Goal: Task Accomplishment & Management: Complete application form

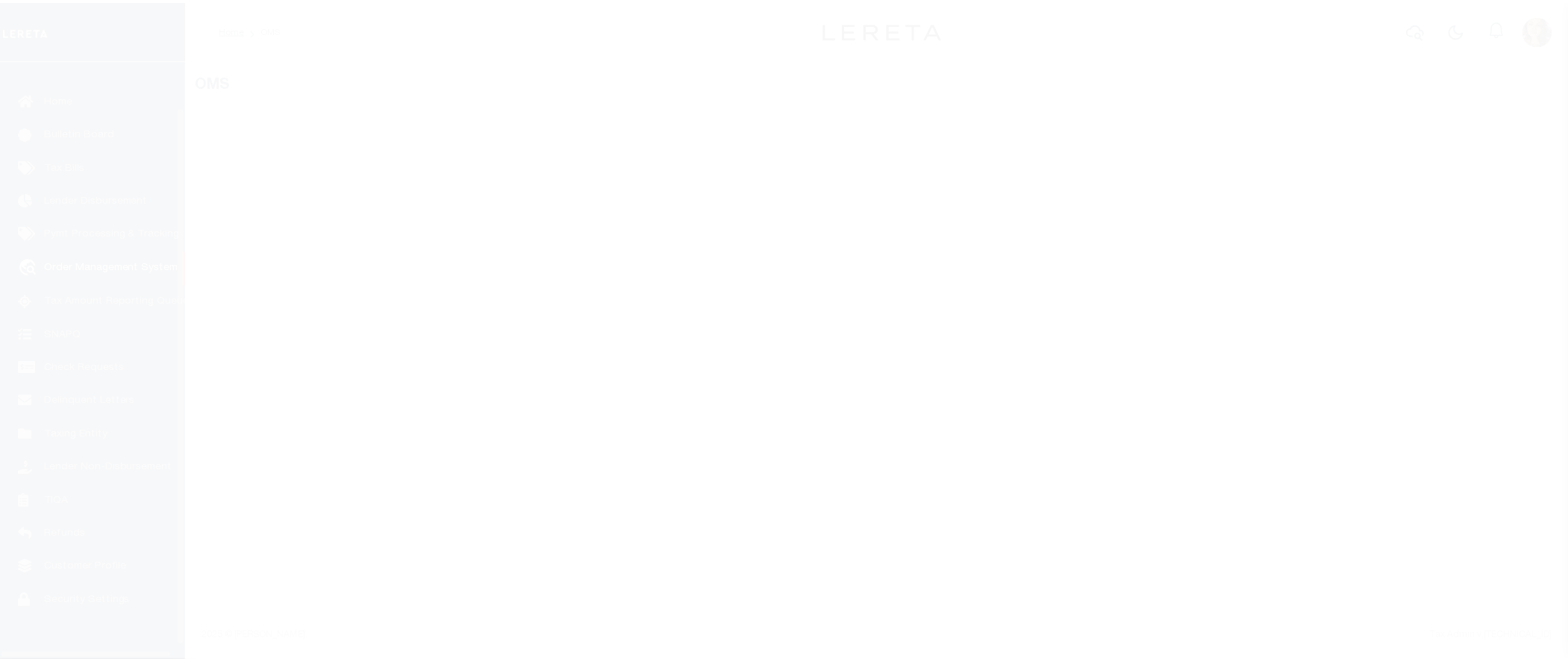
scroll to position [65, 0]
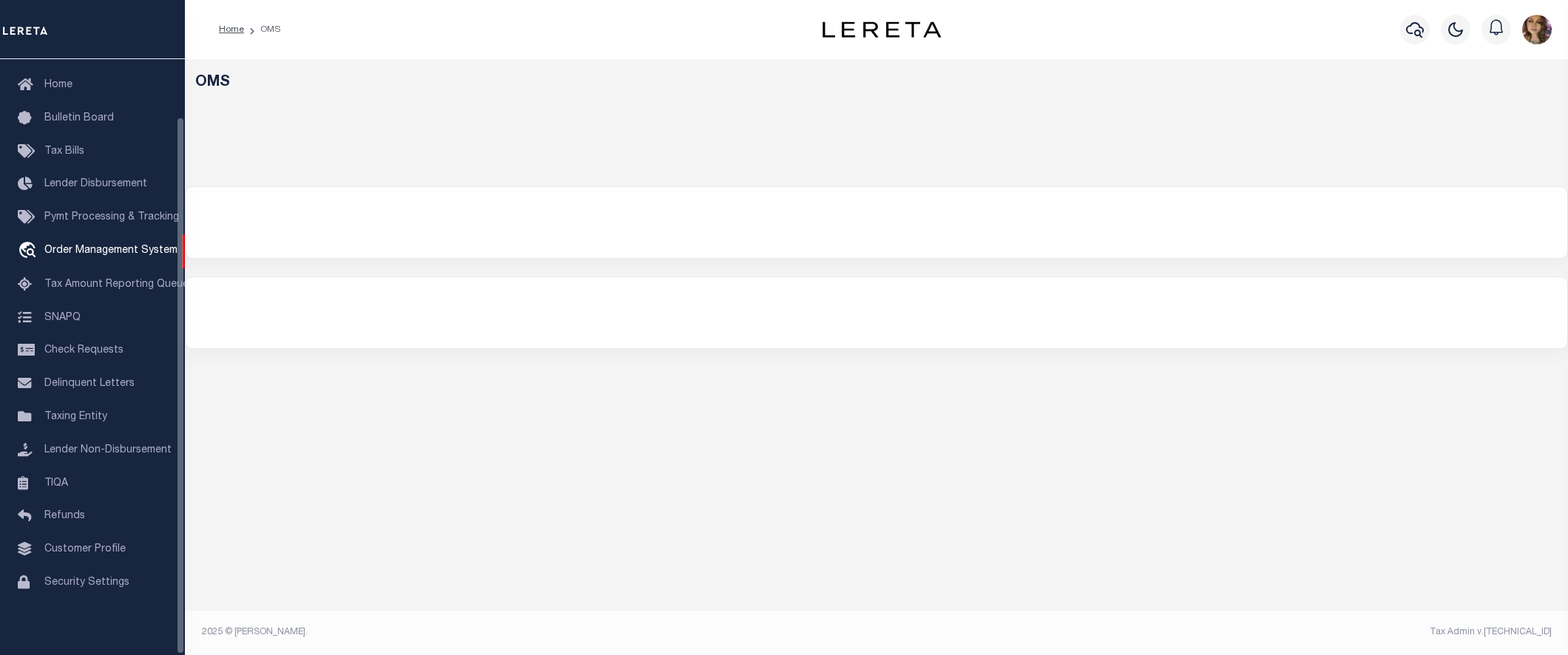
select select "200"
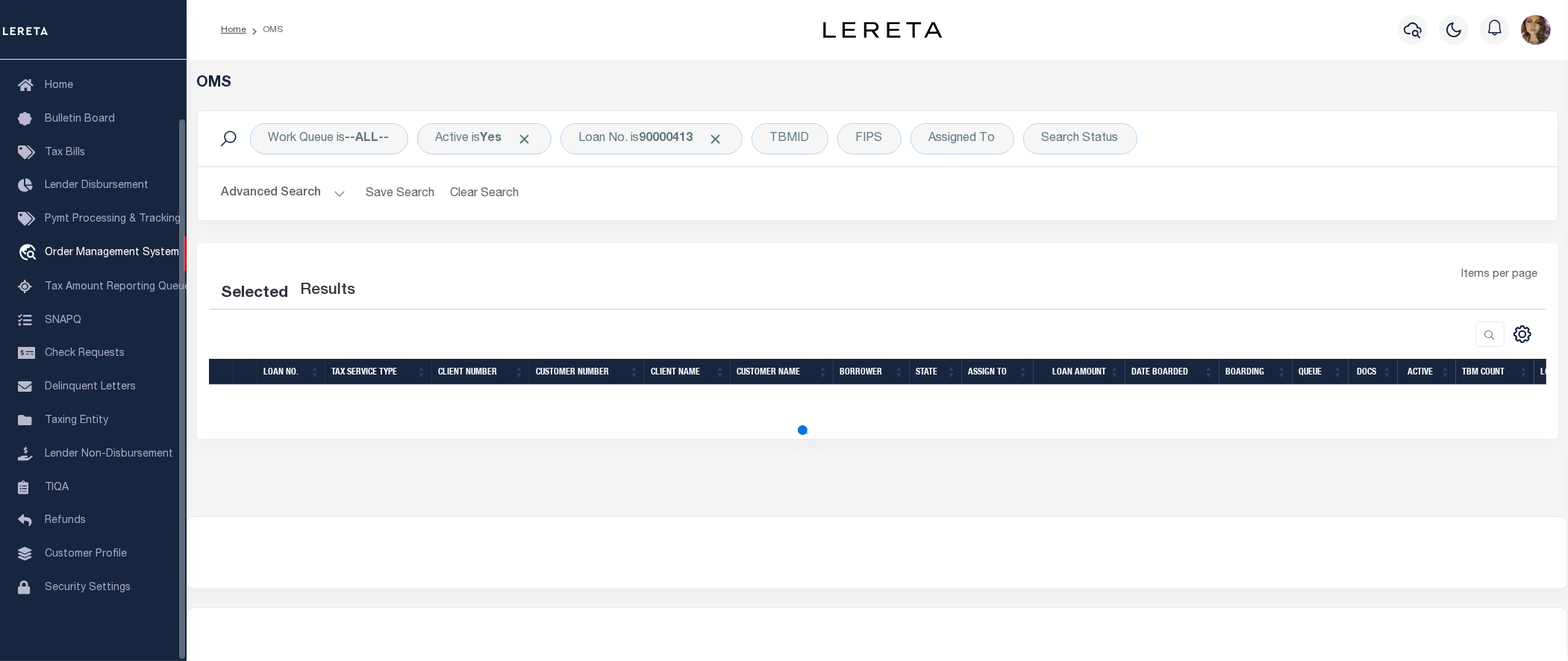
select select "200"
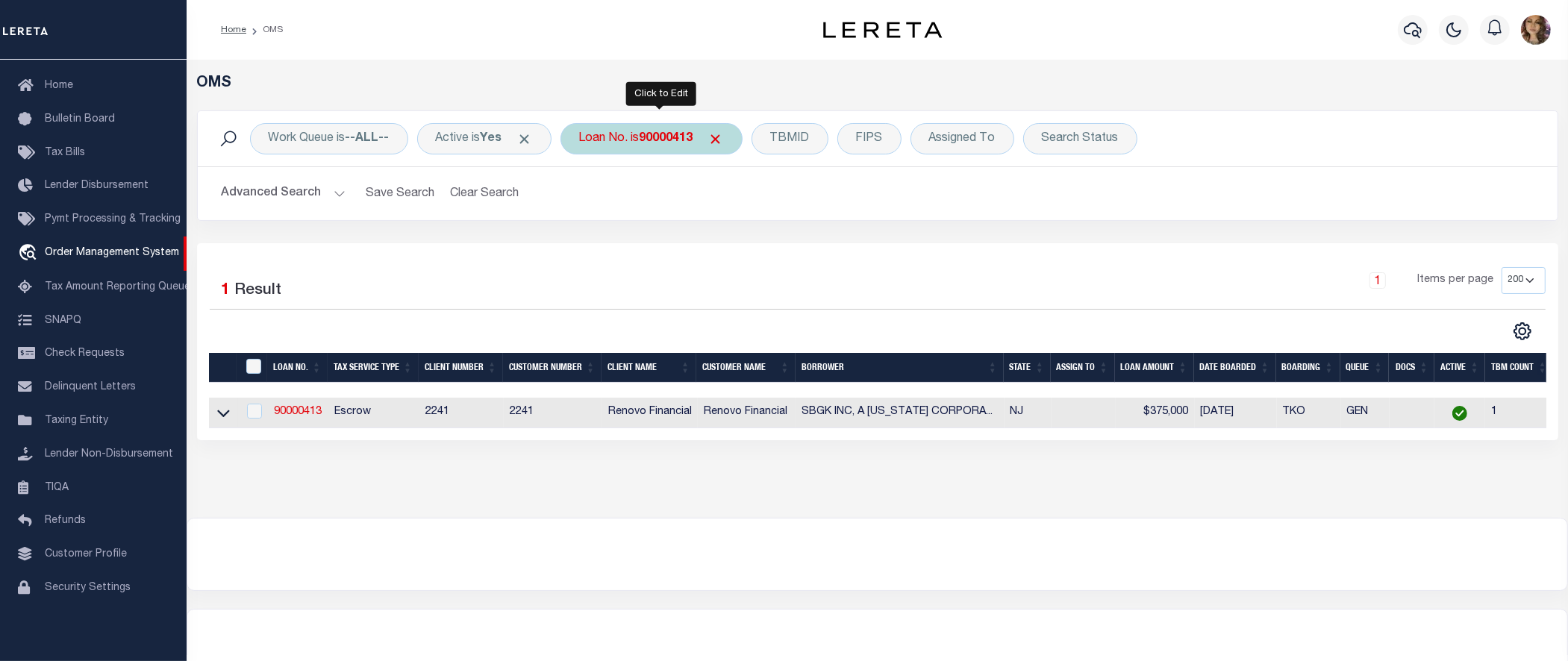
click at [659, 142] on b "90000413" at bounding box center [666, 139] width 54 height 12
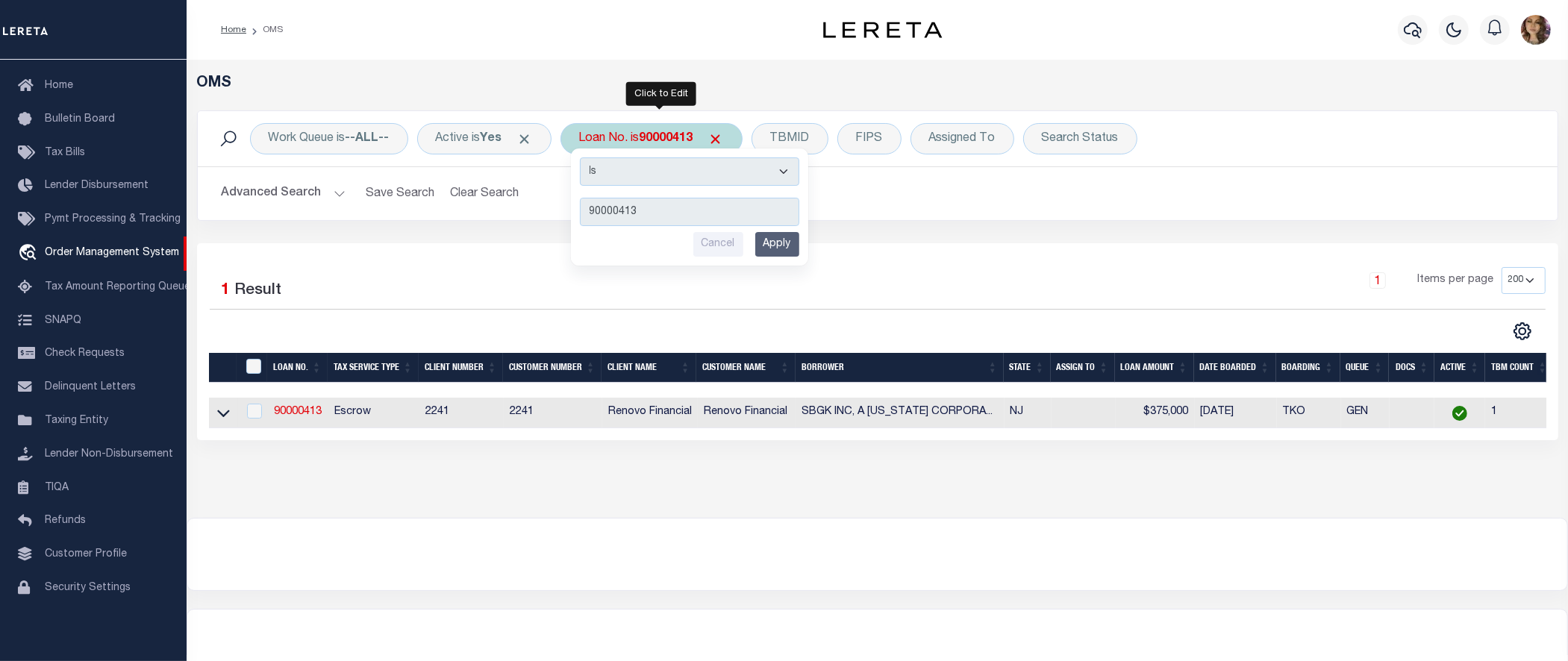
type input "13461"
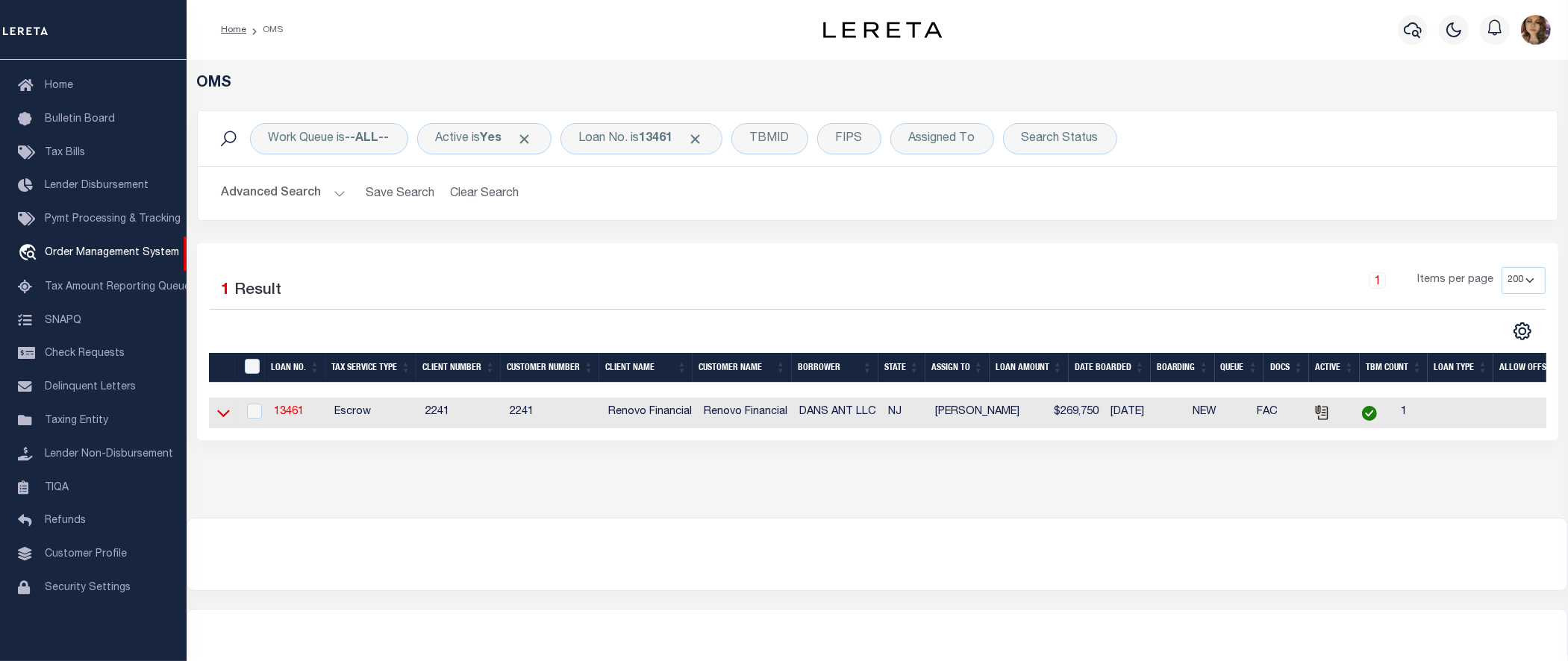
click at [223, 415] on icon at bounding box center [224, 413] width 13 height 15
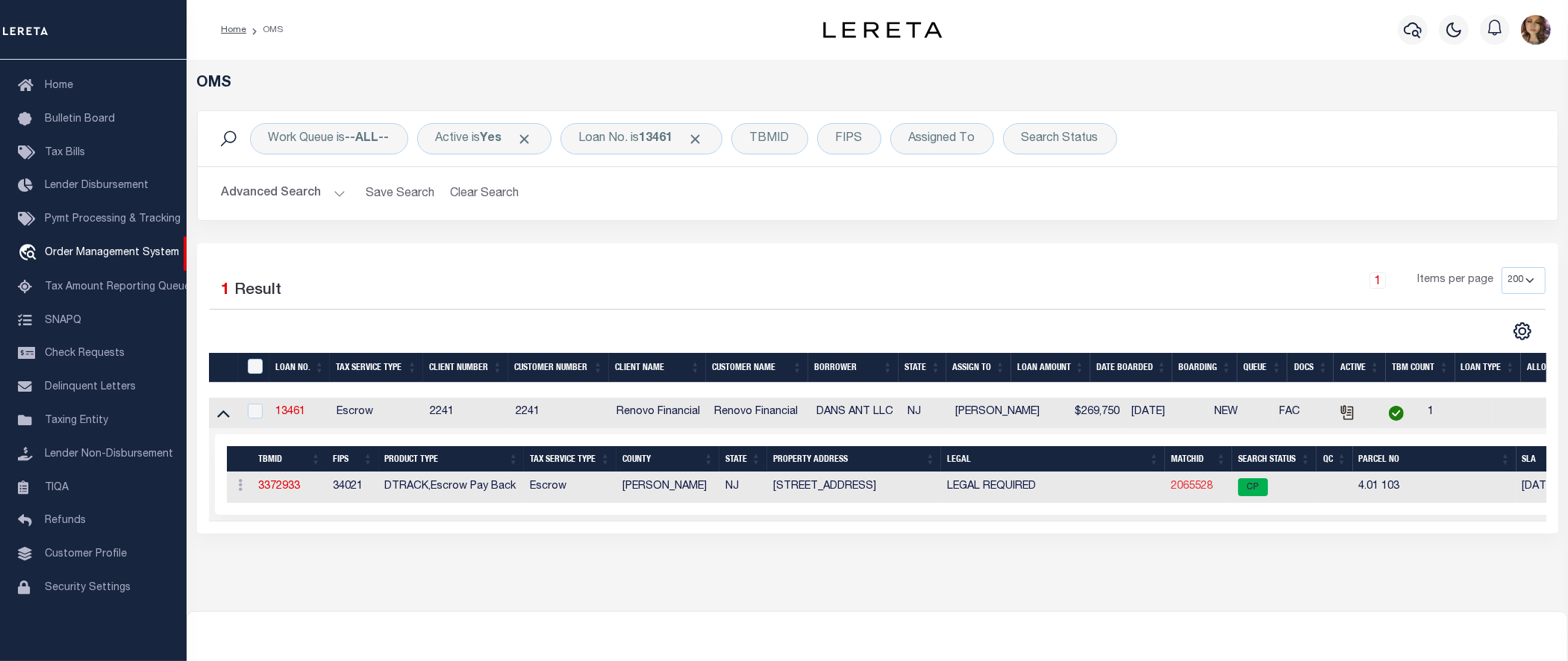
click at [1197, 489] on link "2065528" at bounding box center [1191, 487] width 42 height 10
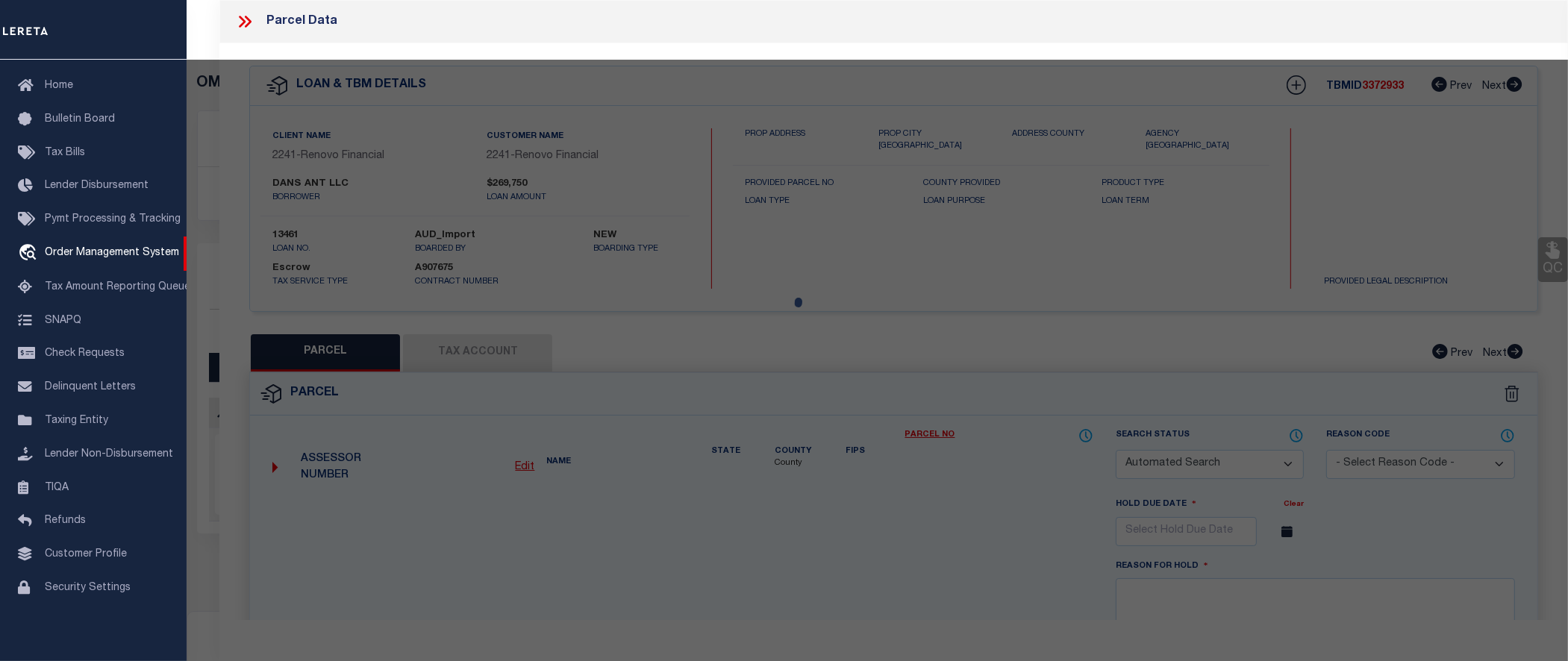
checkbox input "false"
select select "CP"
type input "DAN ANT LLC"
select select
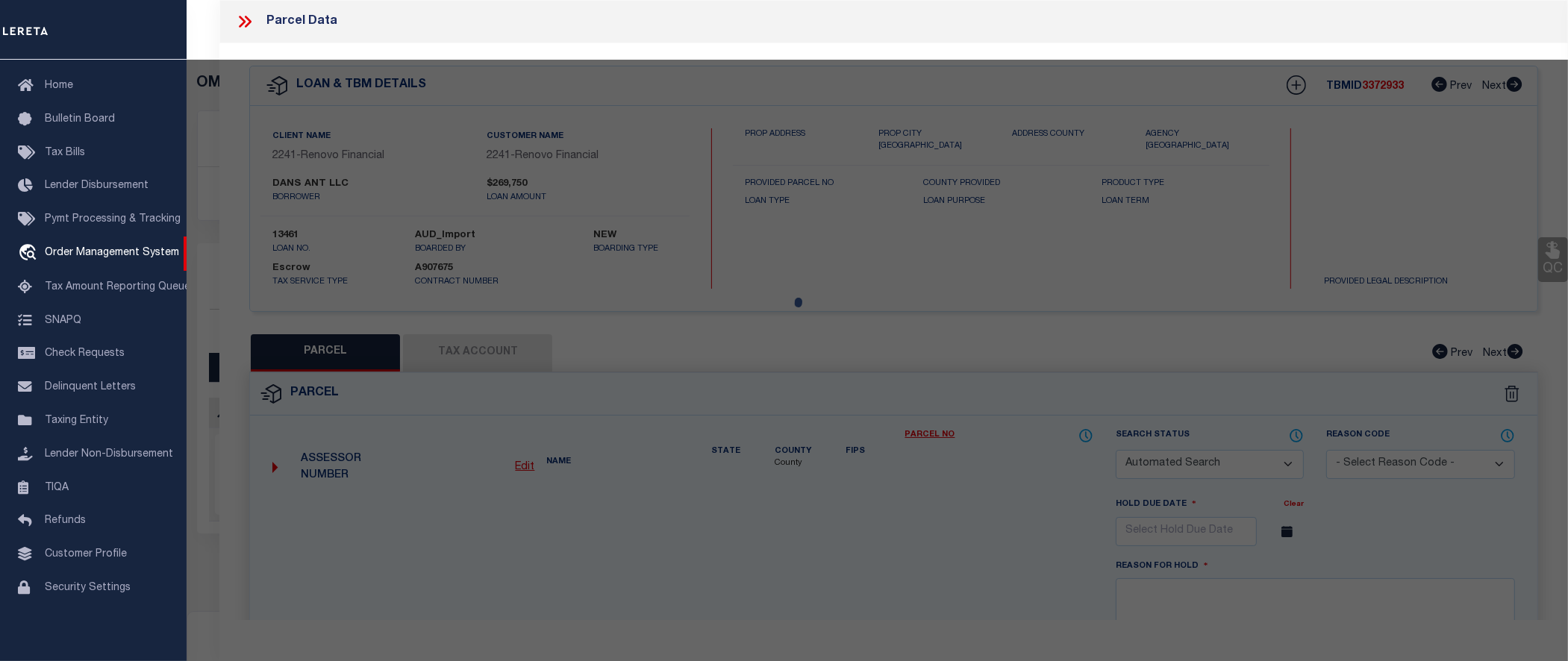
type input "20 DEVON COURT"
checkbox input "false"
type input "Trenton, NJ 08691"
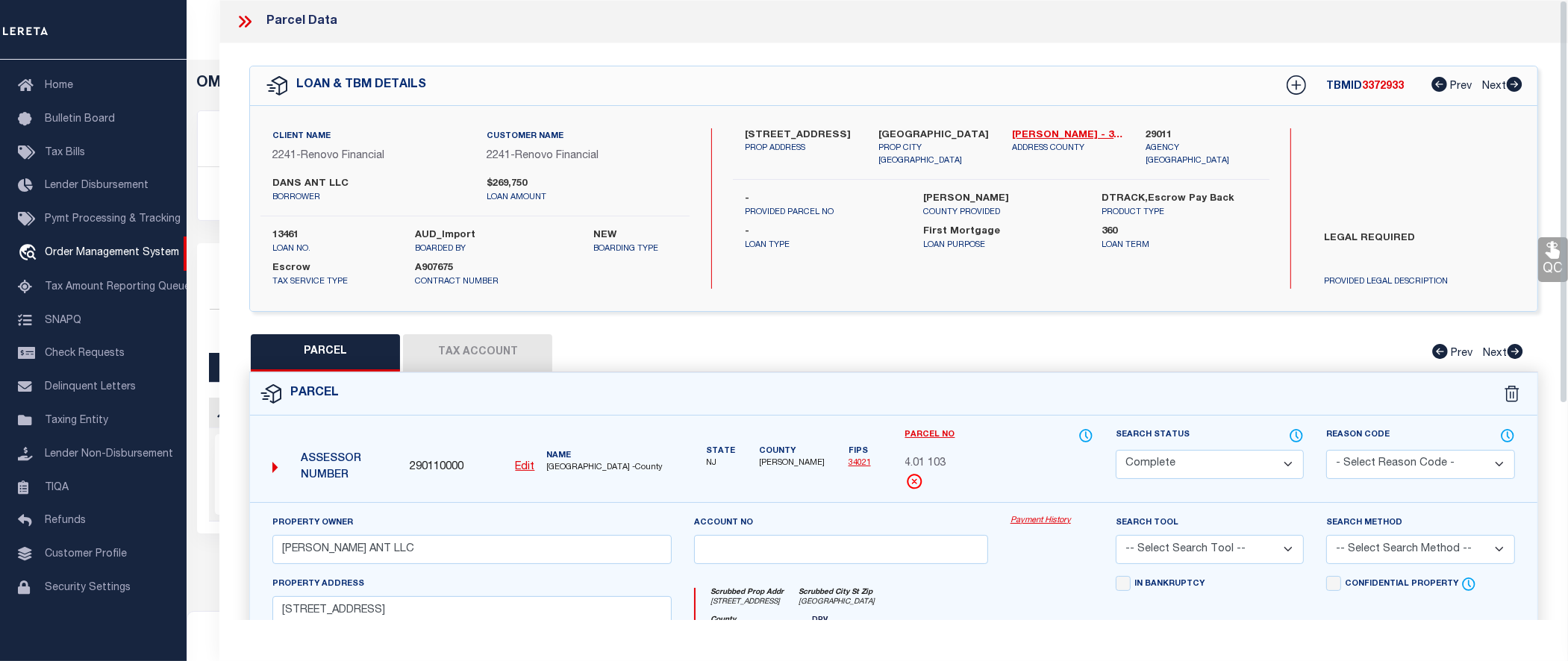
click at [1055, 519] on link "Payment History" at bounding box center [1052, 521] width 83 height 13
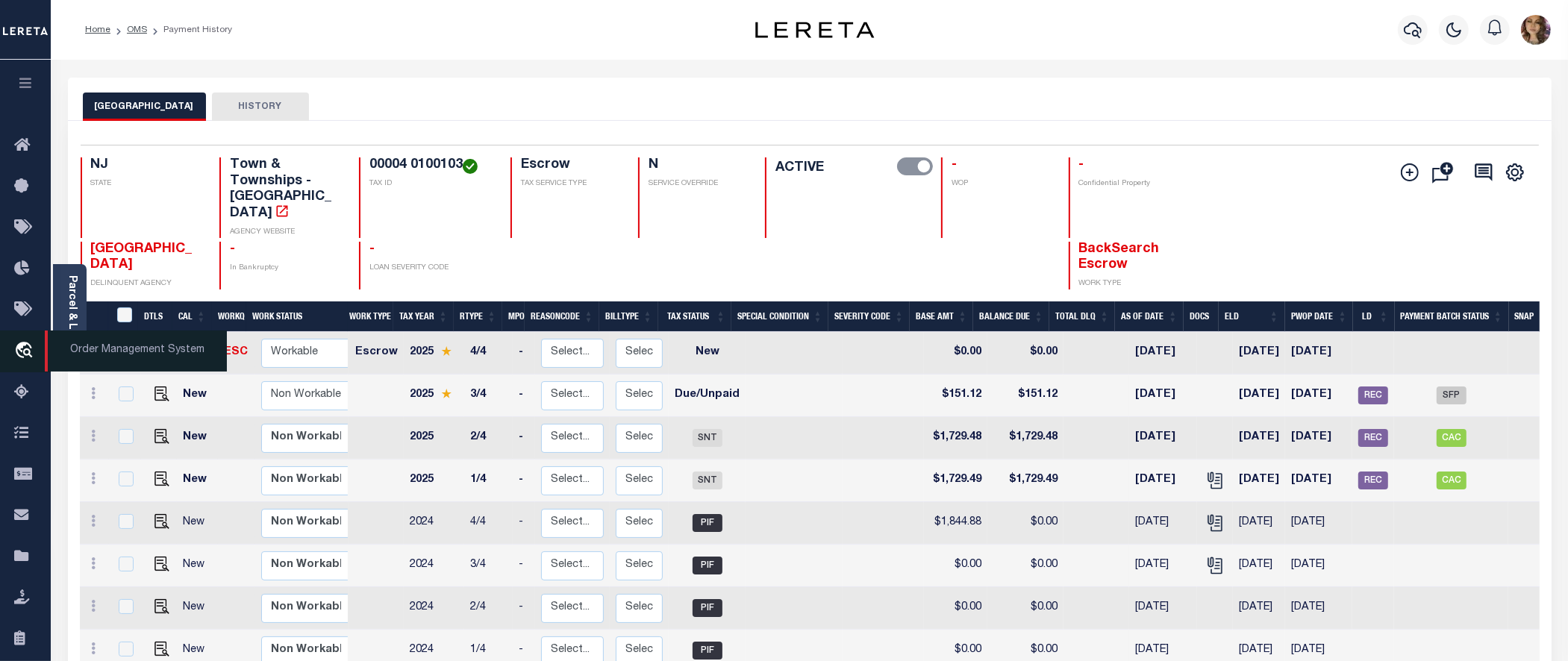
click at [88, 355] on span "Order Management System" at bounding box center [136, 352] width 182 height 41
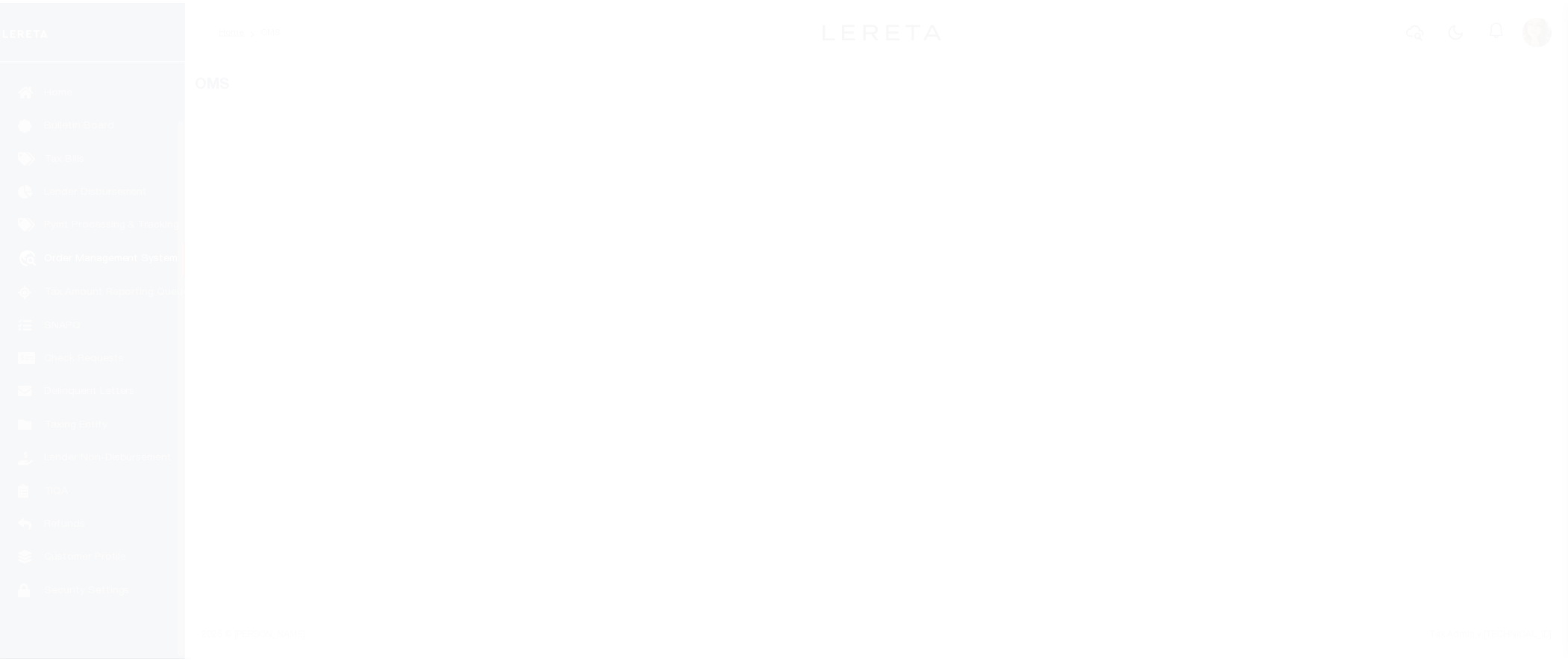
scroll to position [65, 0]
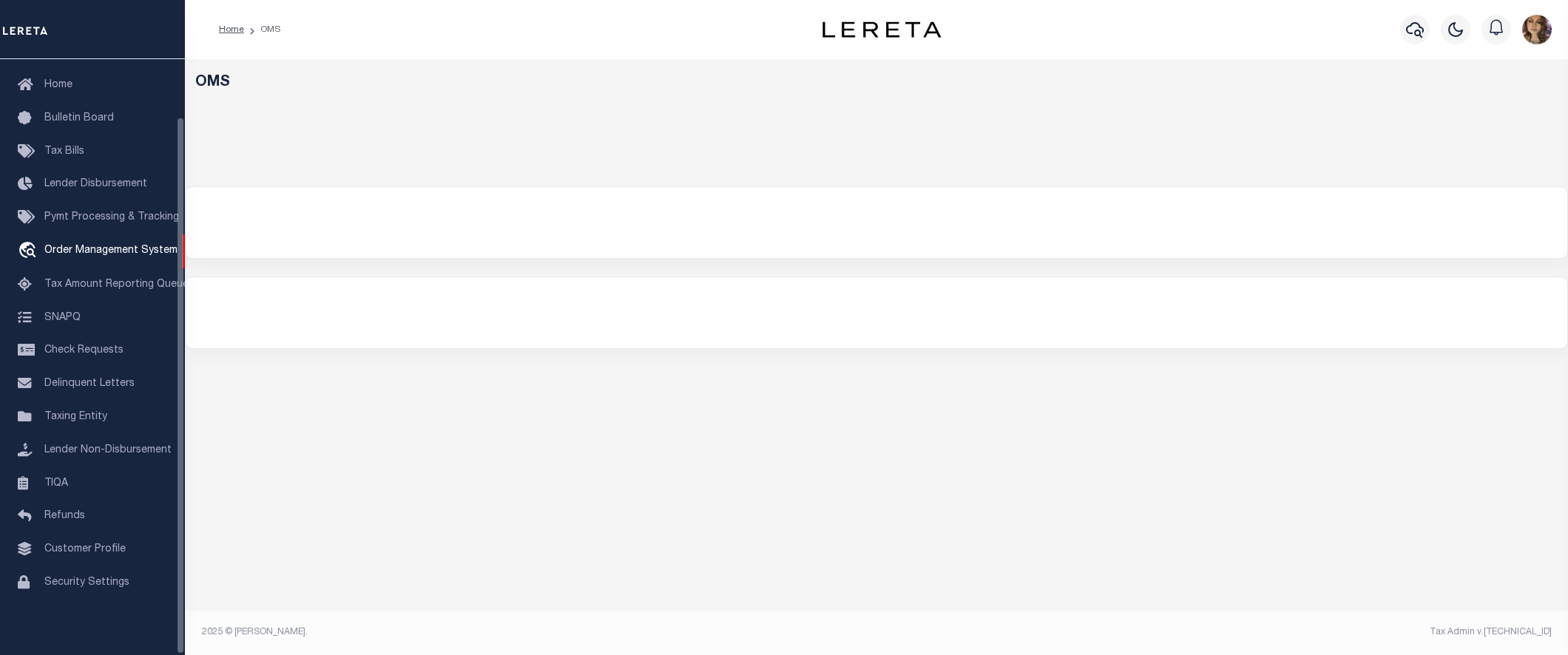
select select "200"
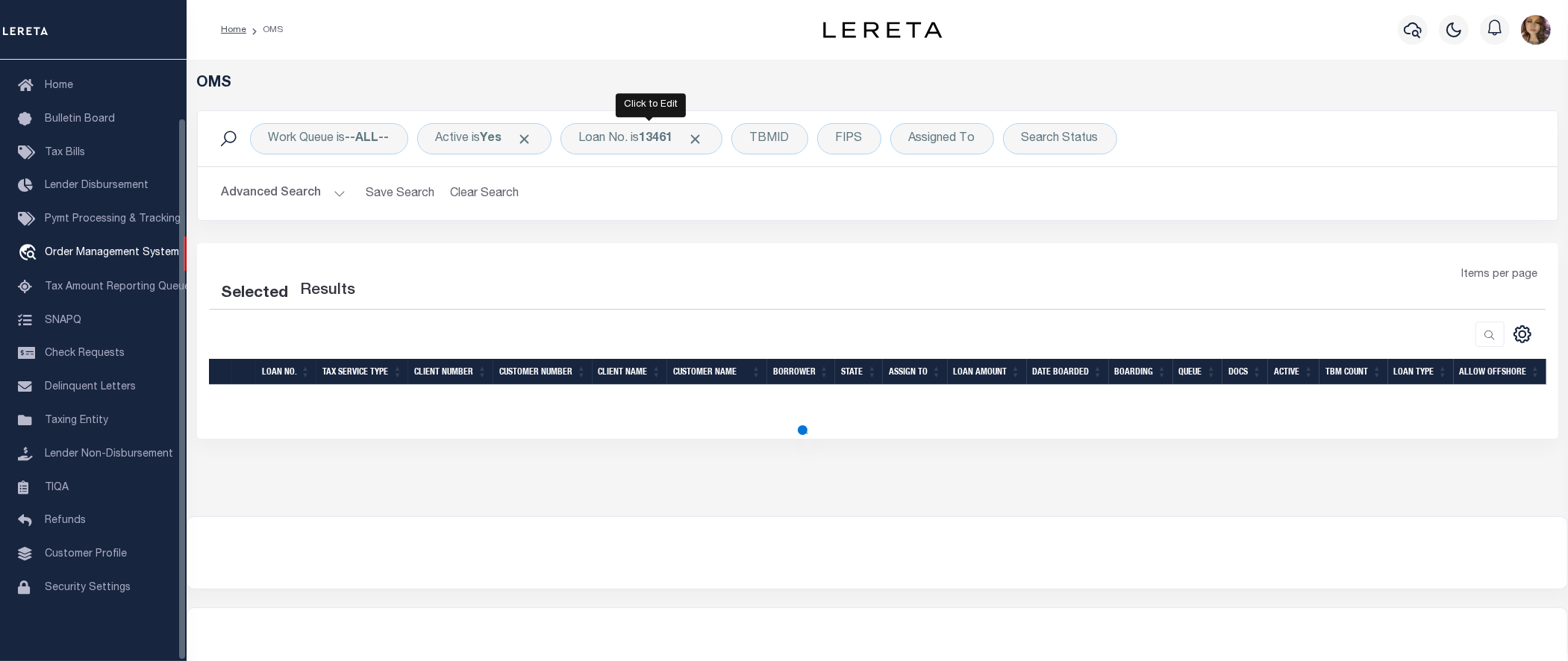
select select "200"
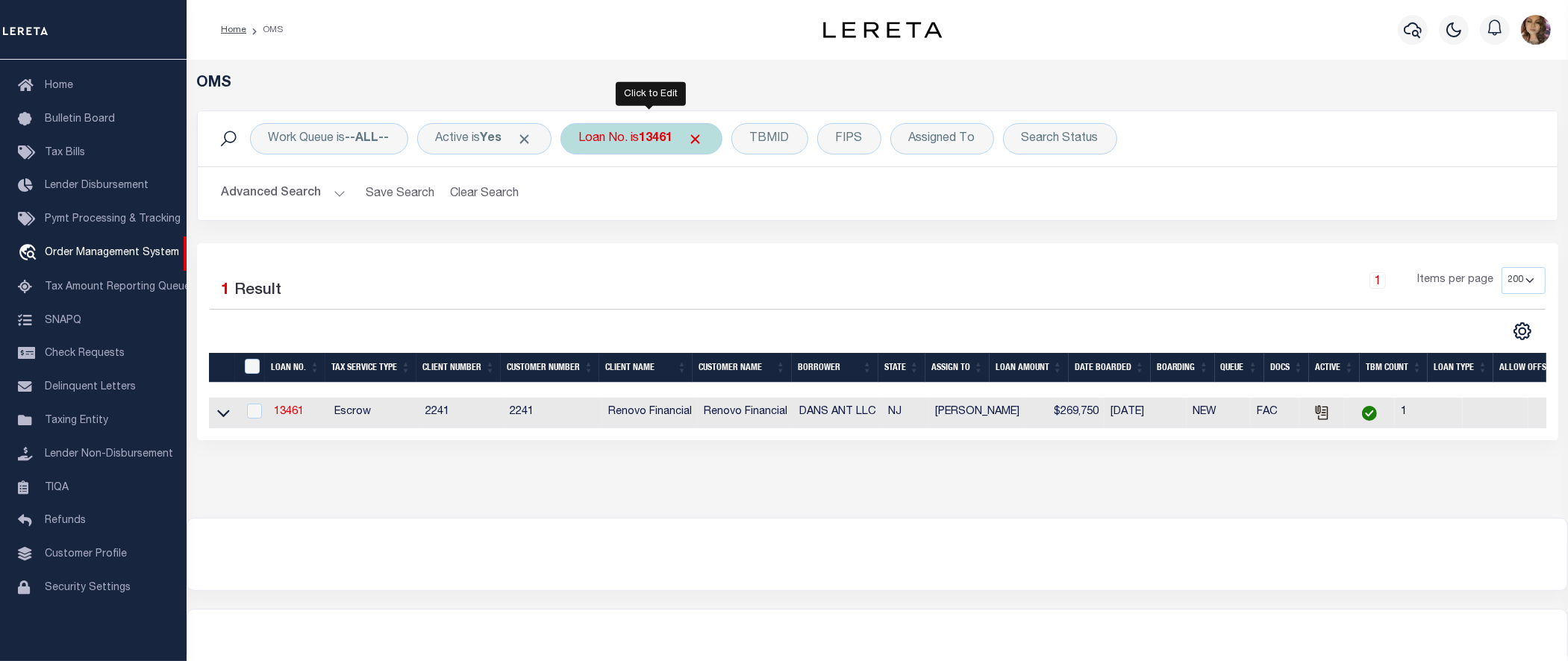
click at [650, 137] on b "13461" at bounding box center [656, 139] width 34 height 12
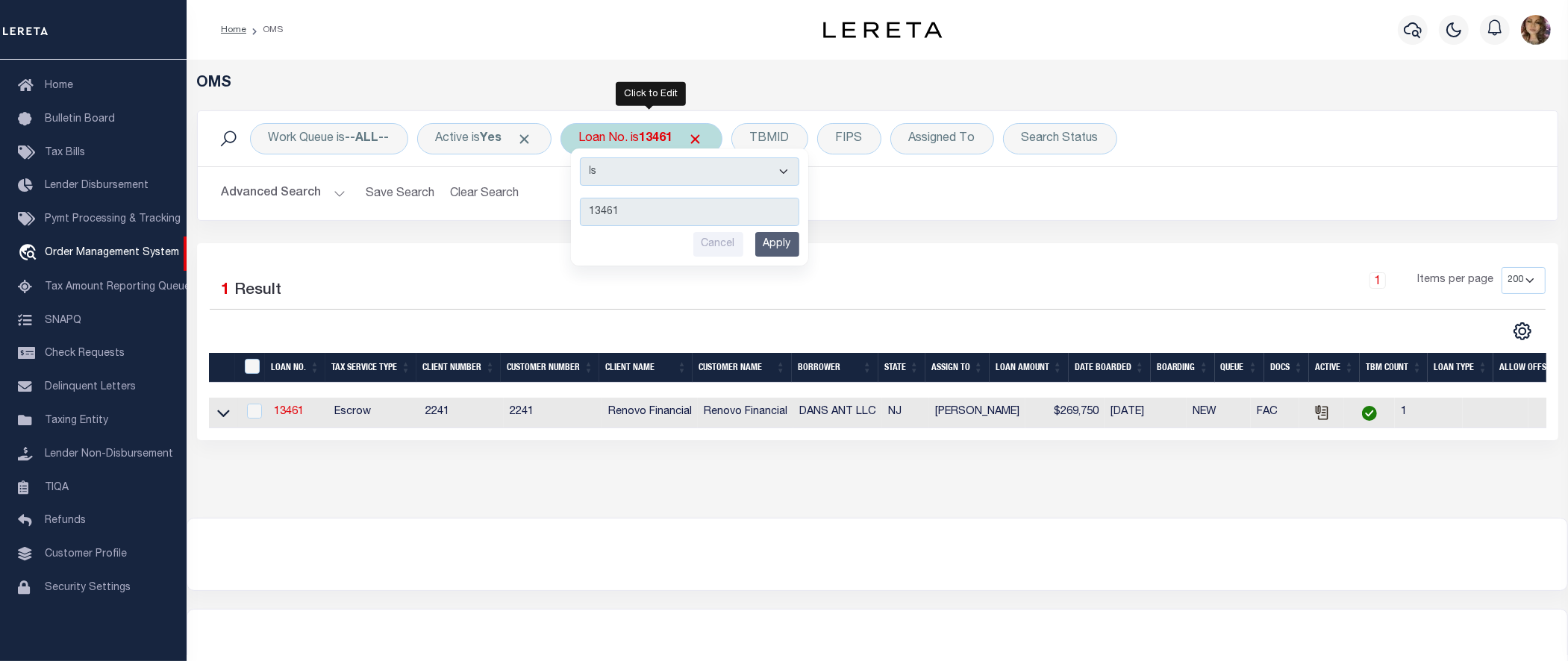
type input "64287005690"
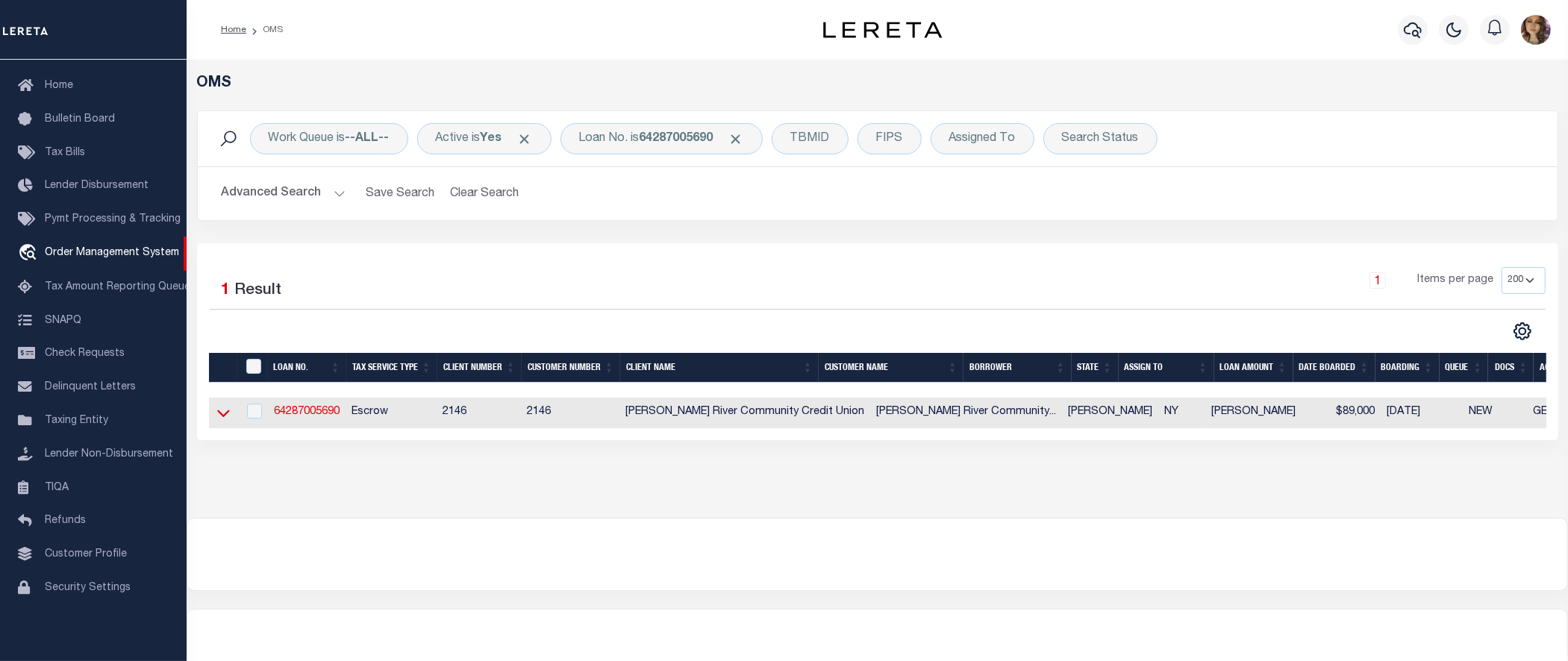
click at [222, 418] on icon at bounding box center [224, 414] width 13 height 8
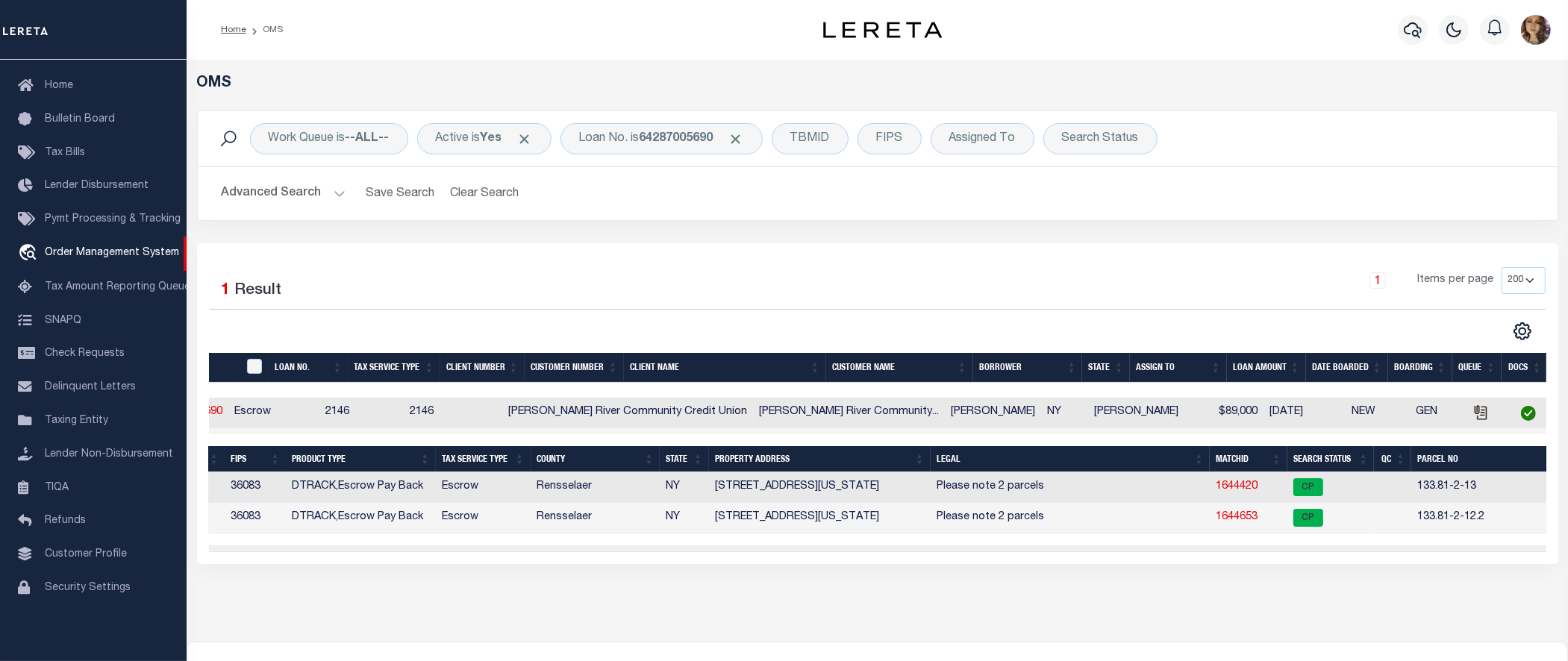
scroll to position [0, 178]
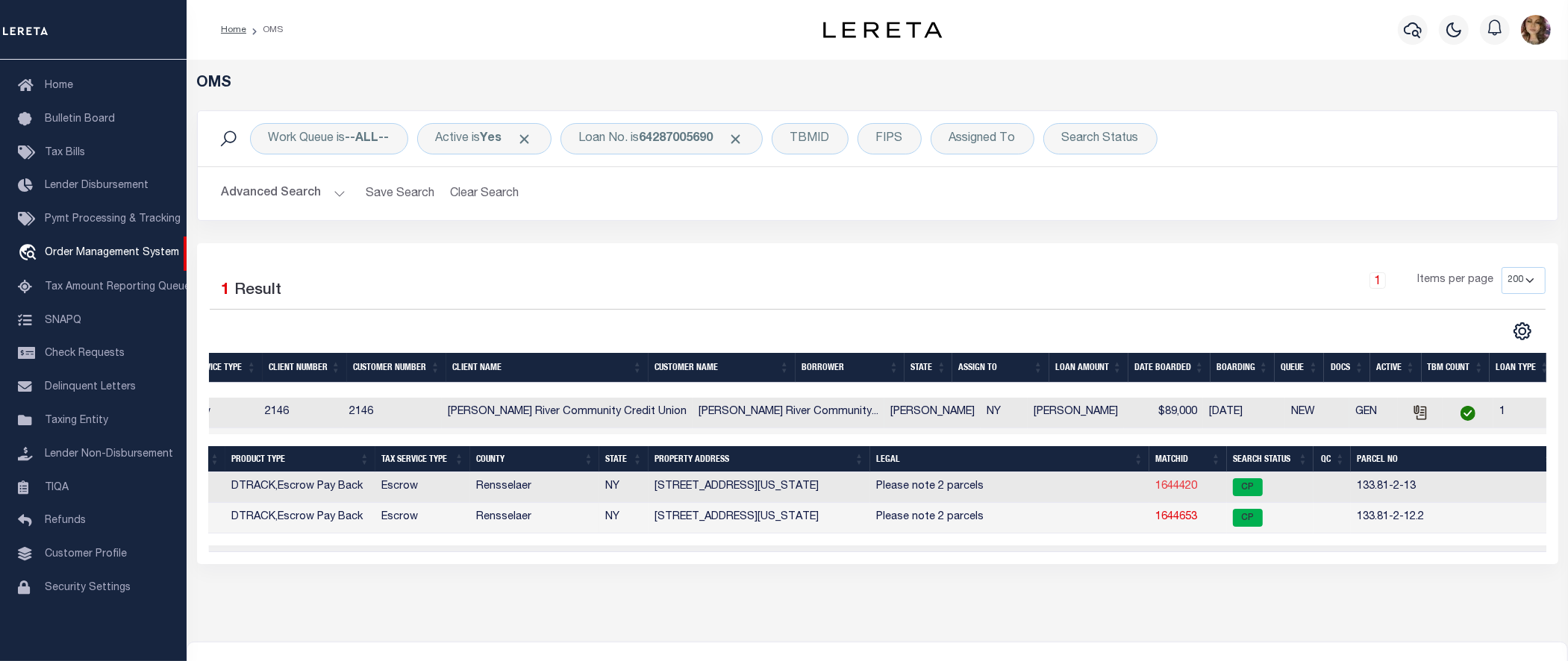
click at [1155, 487] on link "1644420" at bounding box center [1176, 487] width 42 height 10
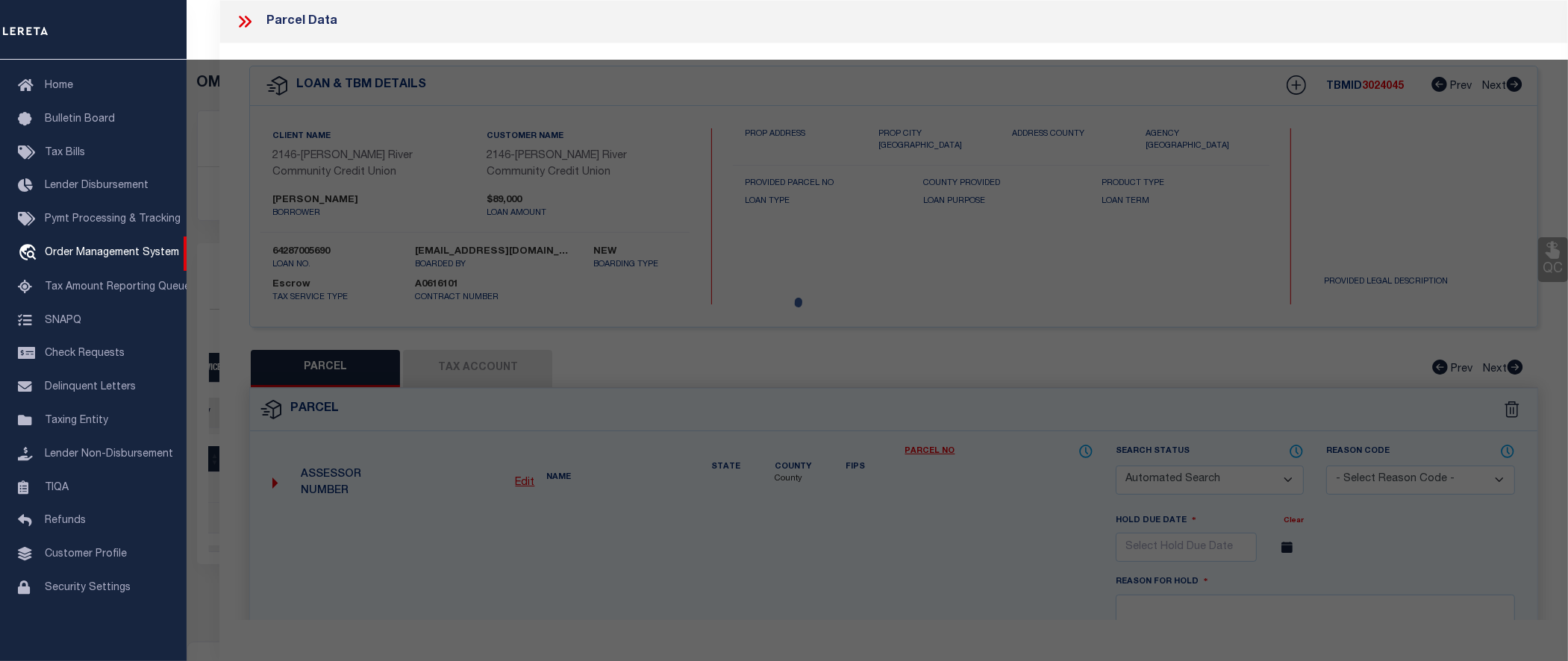
checkbox input "false"
select select "CP"
type input "MALMSTROM JENNIFER L"
select select
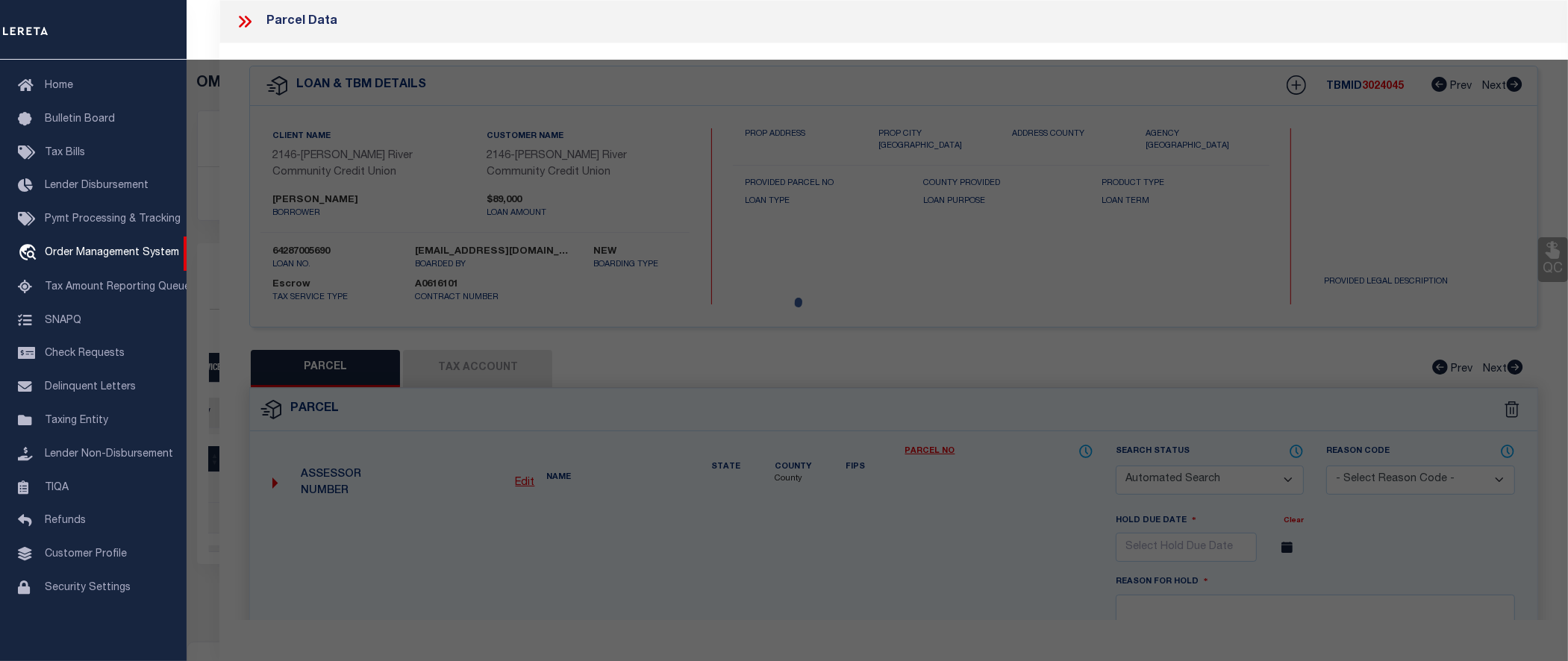
type input "1013 WASHINGTON AVE"
checkbox input "false"
type input "RENSSELAER NY 12144"
type textarea "ACRE 0.12"
type textarea "Completed as per given text legal."
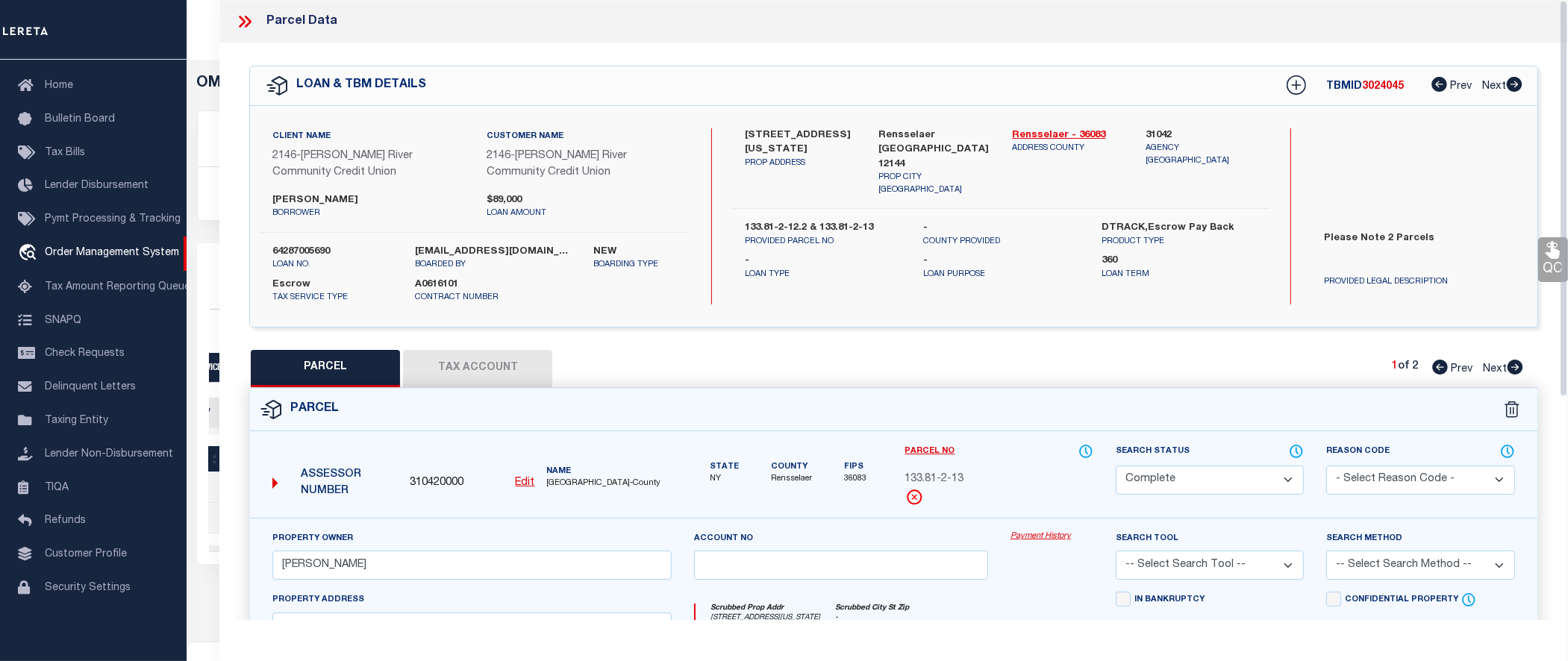
click at [1044, 538] on link "Payment History" at bounding box center [1052, 536] width 83 height 13
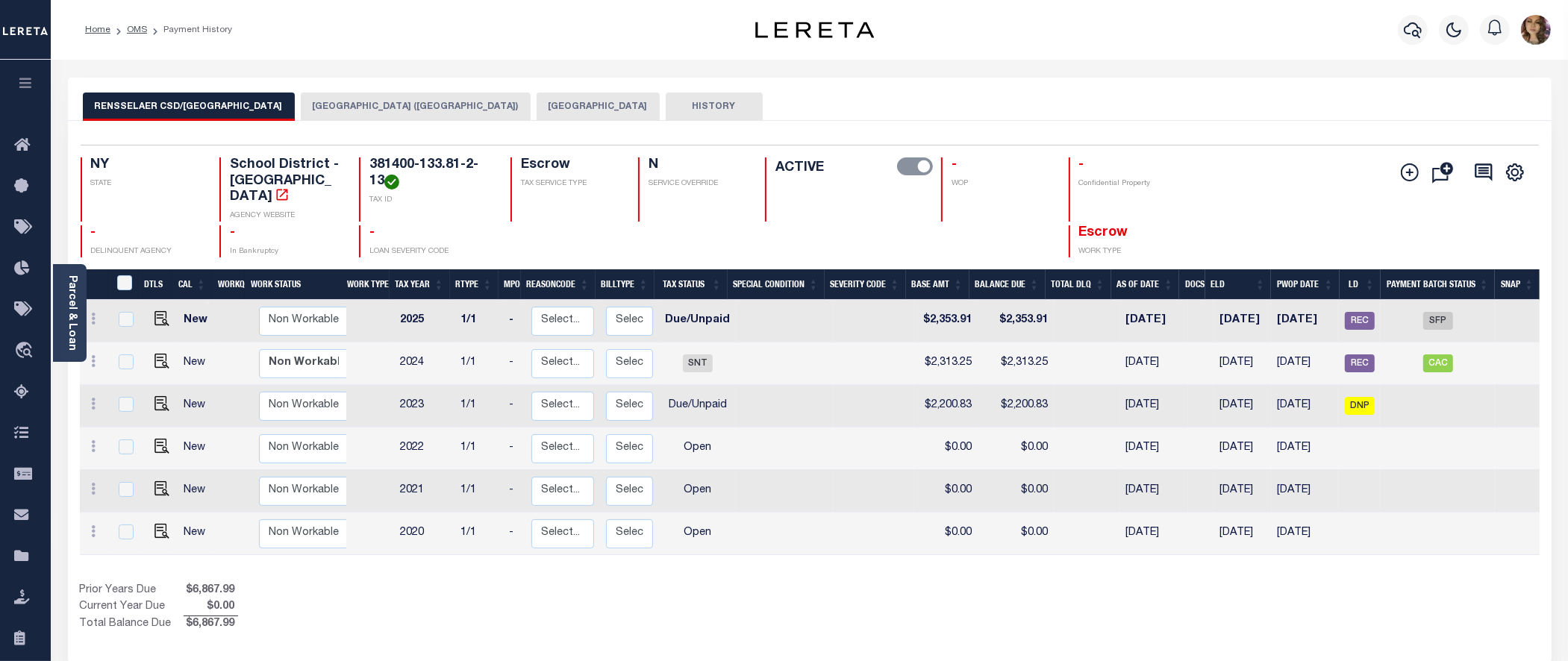
click at [364, 102] on button "RENSSELAER CITY (RENSSELAER COUNTY)" at bounding box center [415, 107] width 230 height 28
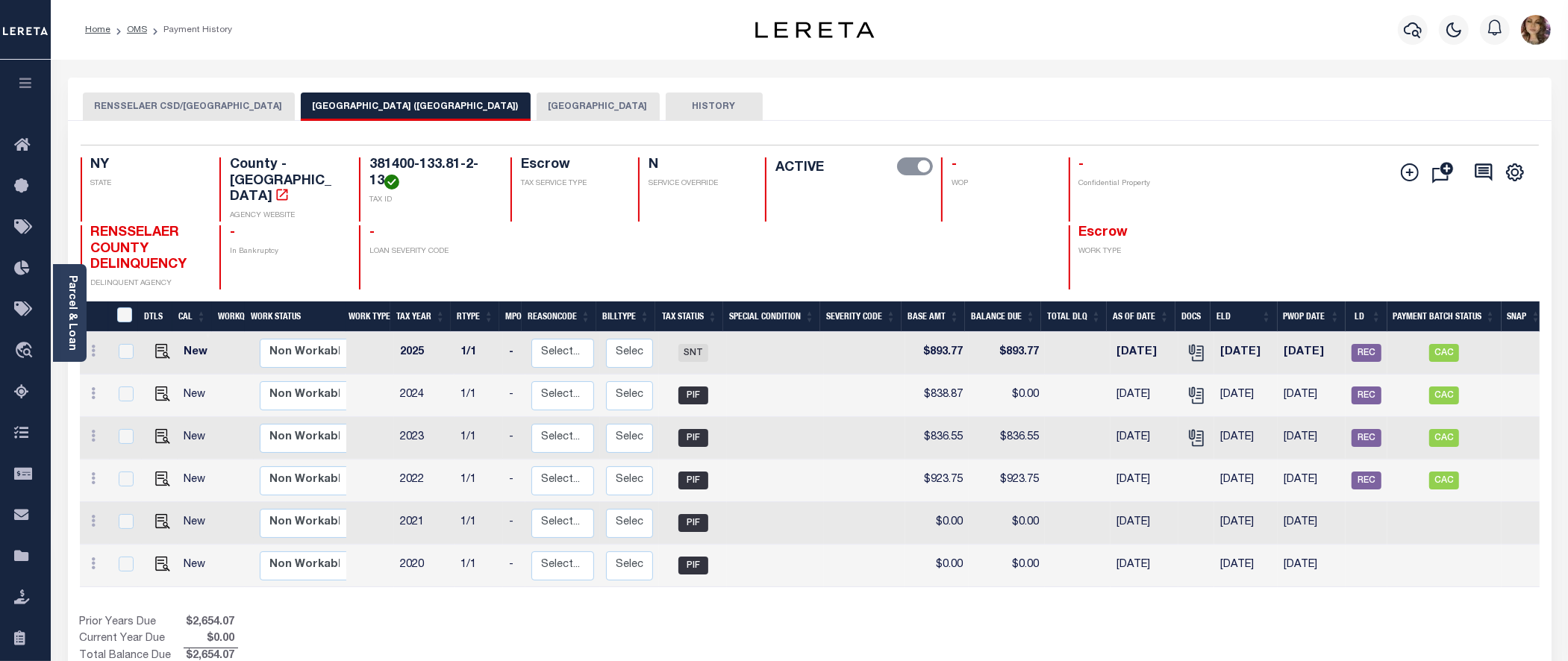
click at [577, 105] on button "RENSSELAER CITY" at bounding box center [597, 107] width 123 height 28
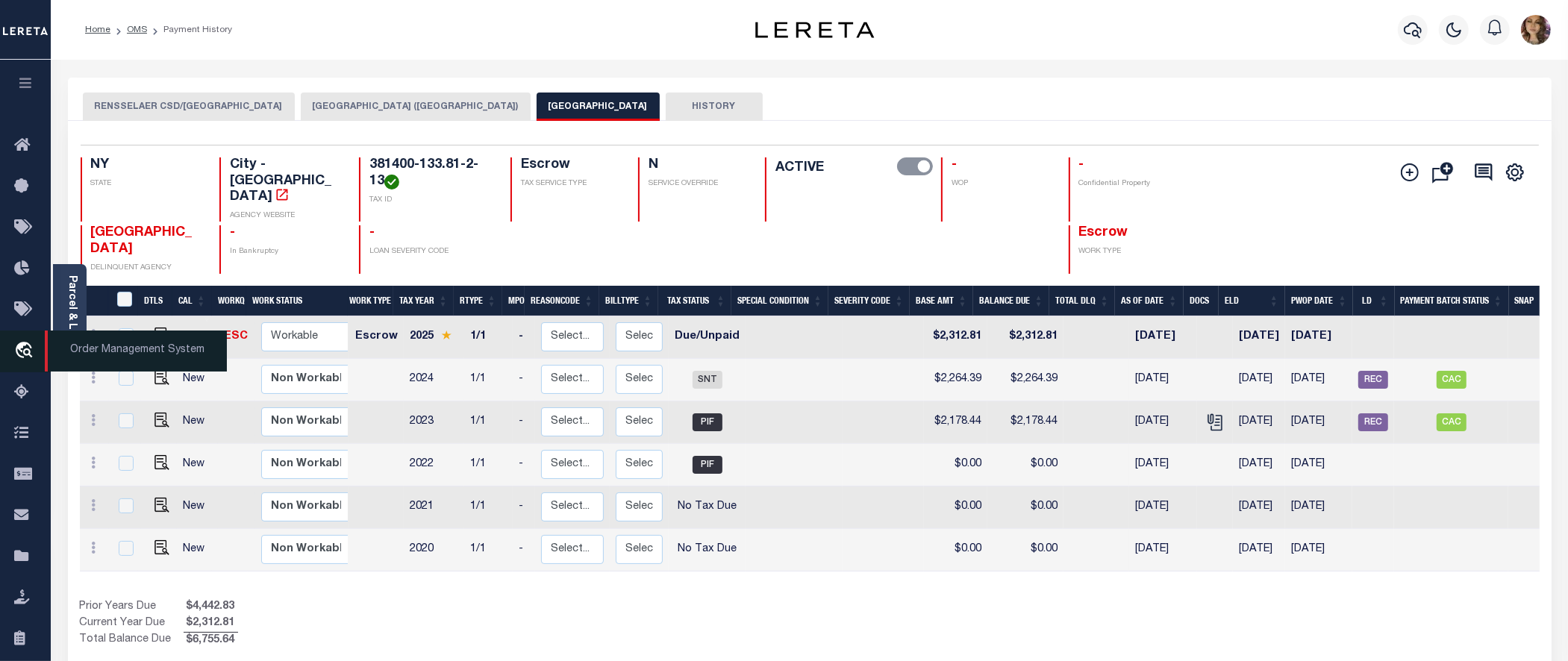
click at [65, 352] on span "Order Management System" at bounding box center [136, 352] width 182 height 41
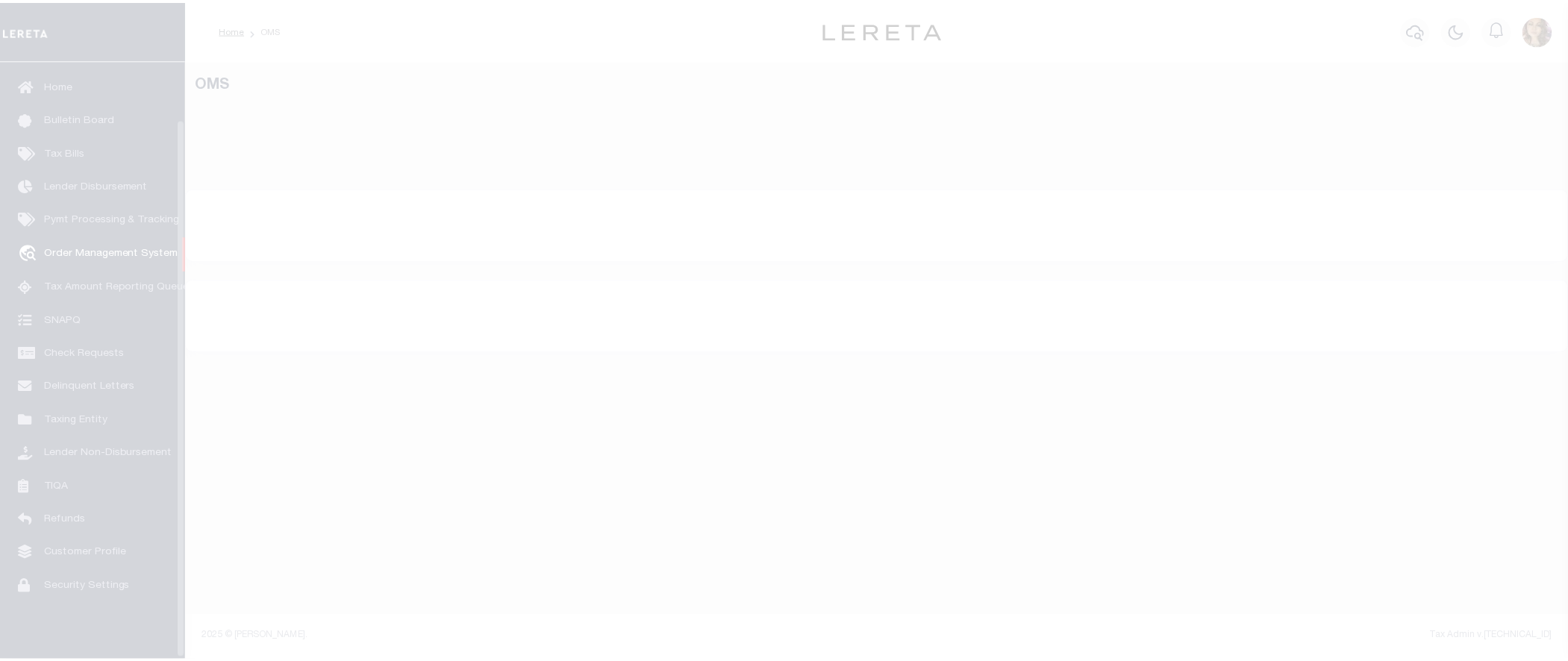
scroll to position [65, 0]
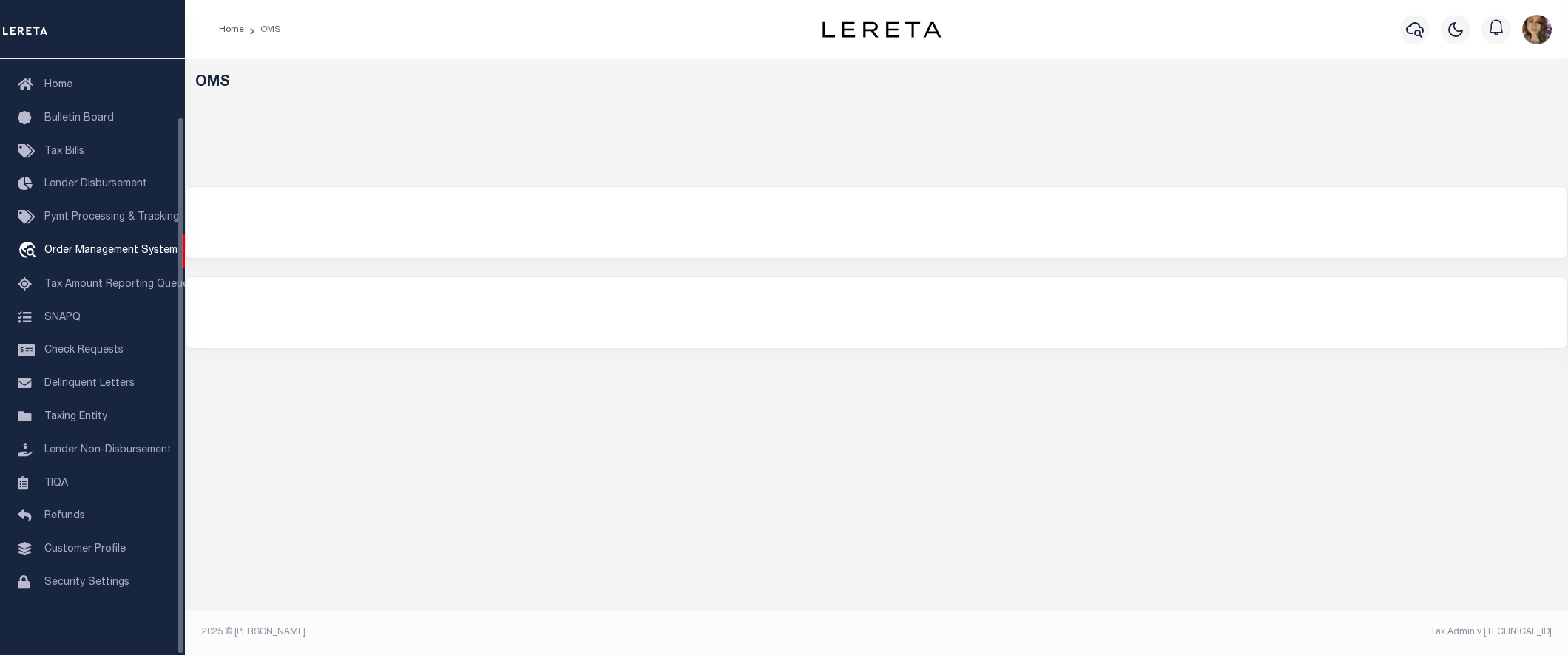
select select "200"
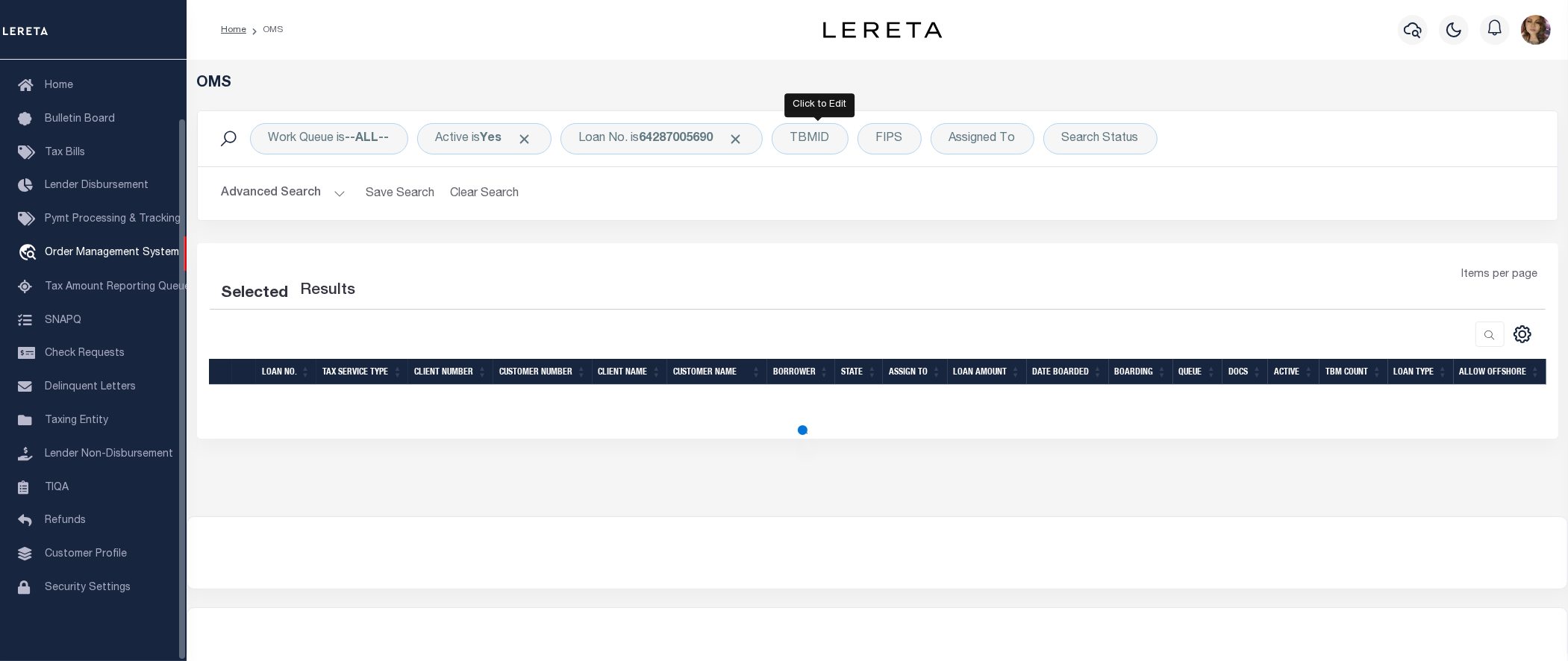
select select "200"
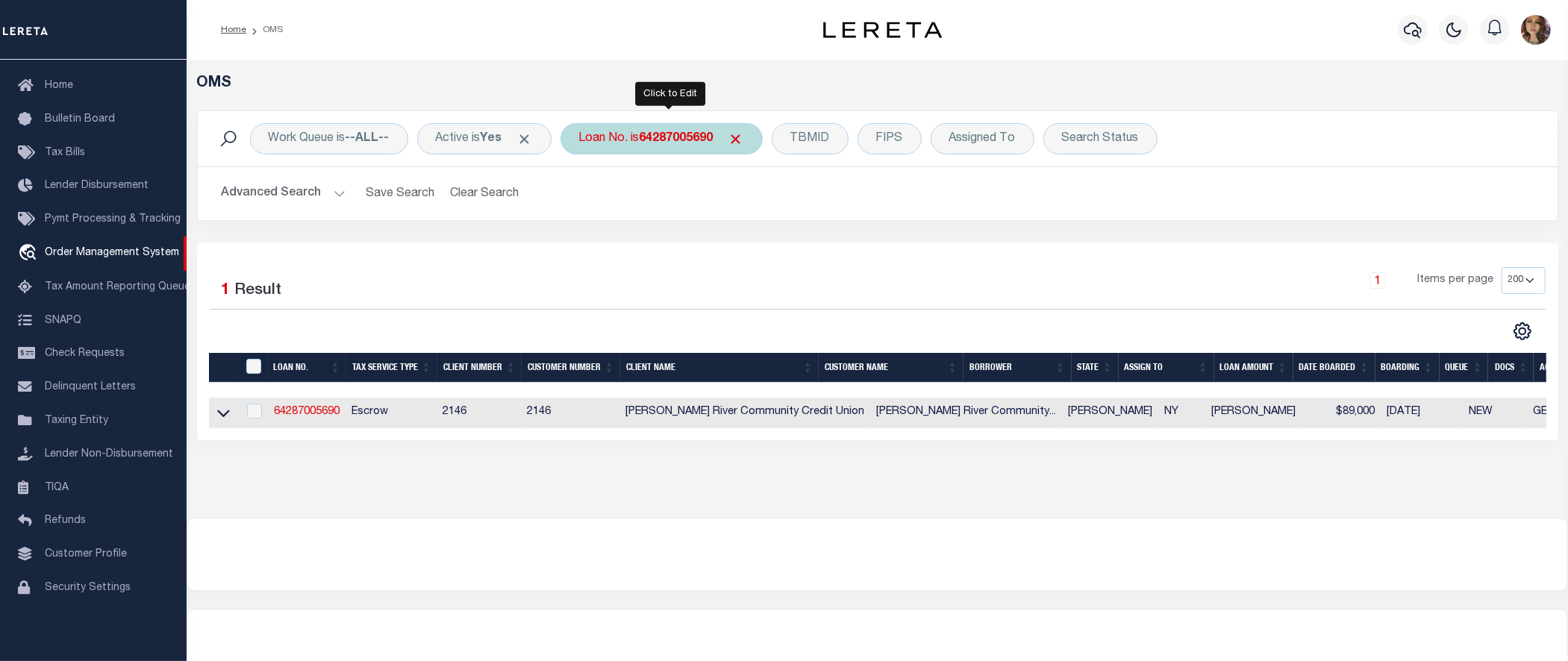
click at [666, 147] on div "Loan No. is 64287005690" at bounding box center [661, 138] width 202 height 31
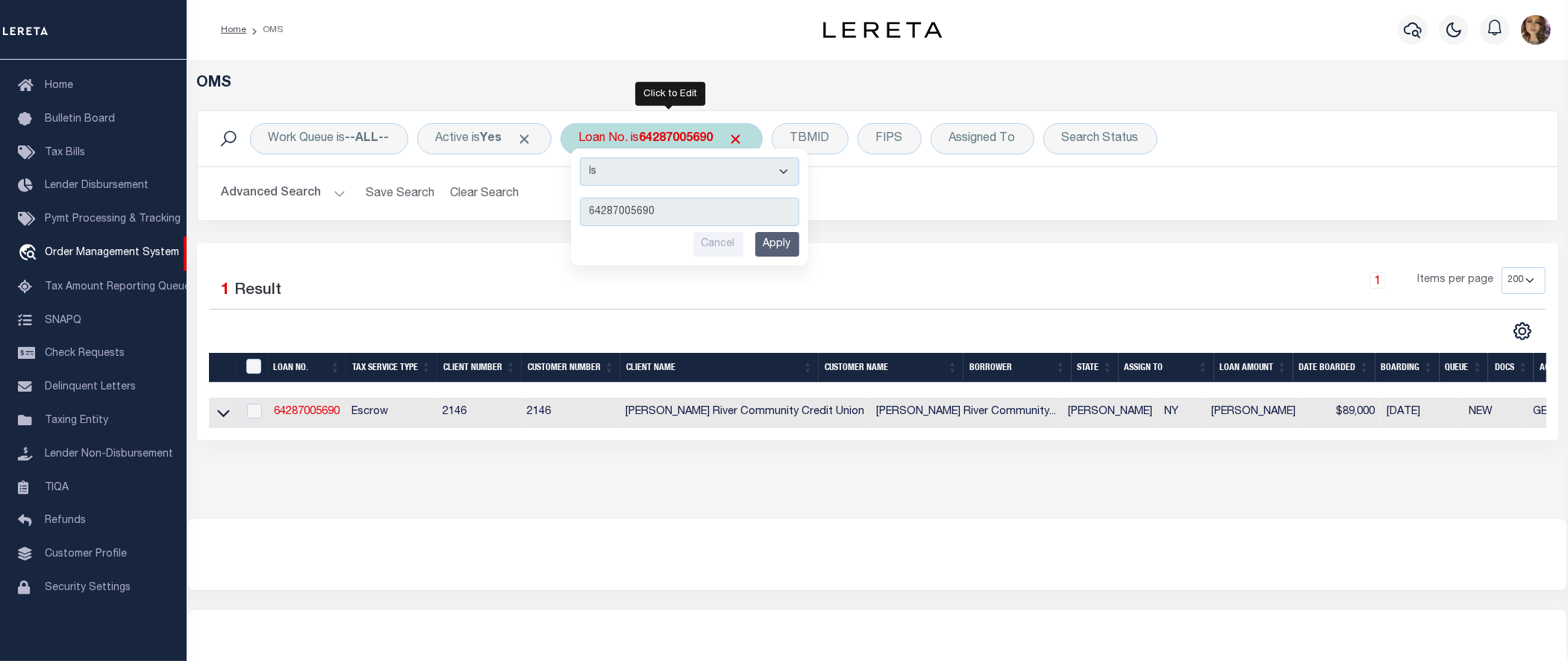
type input "993274265"
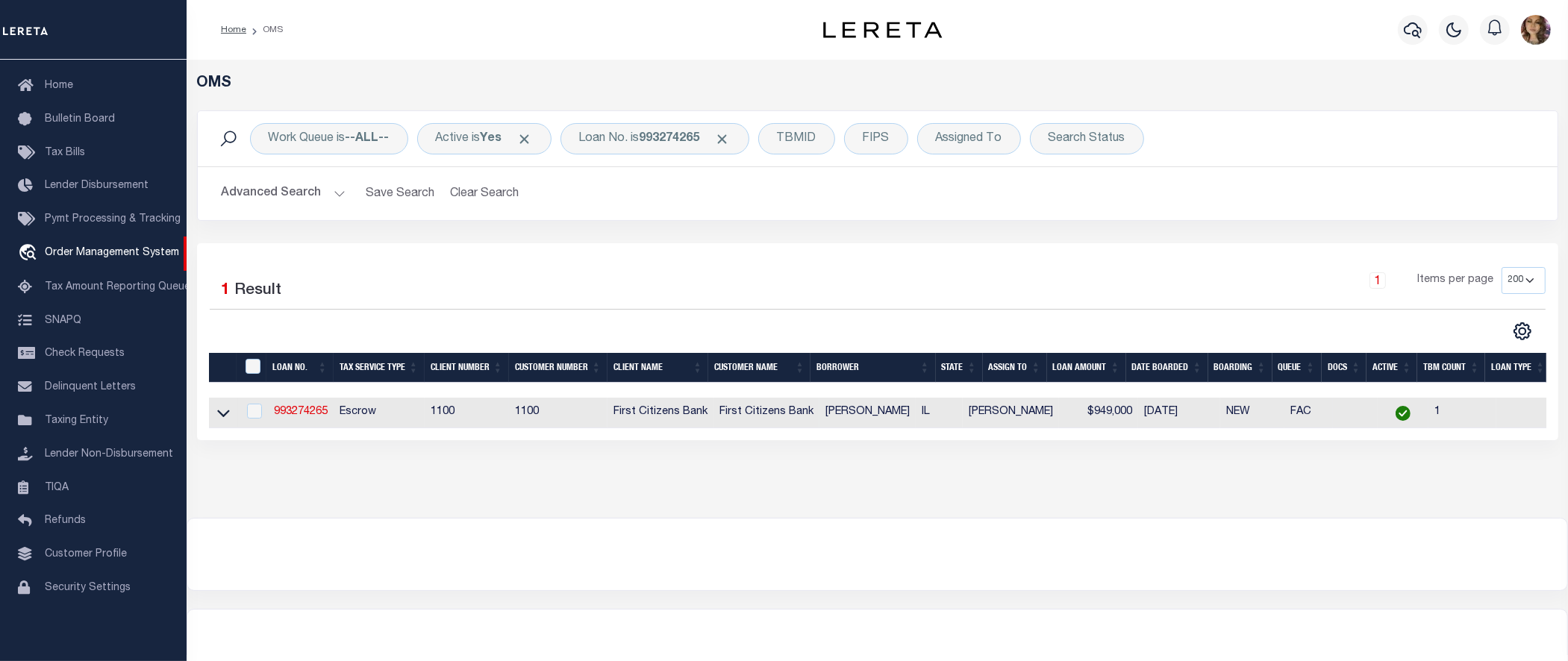
click at [215, 415] on link at bounding box center [224, 412] width 17 height 10
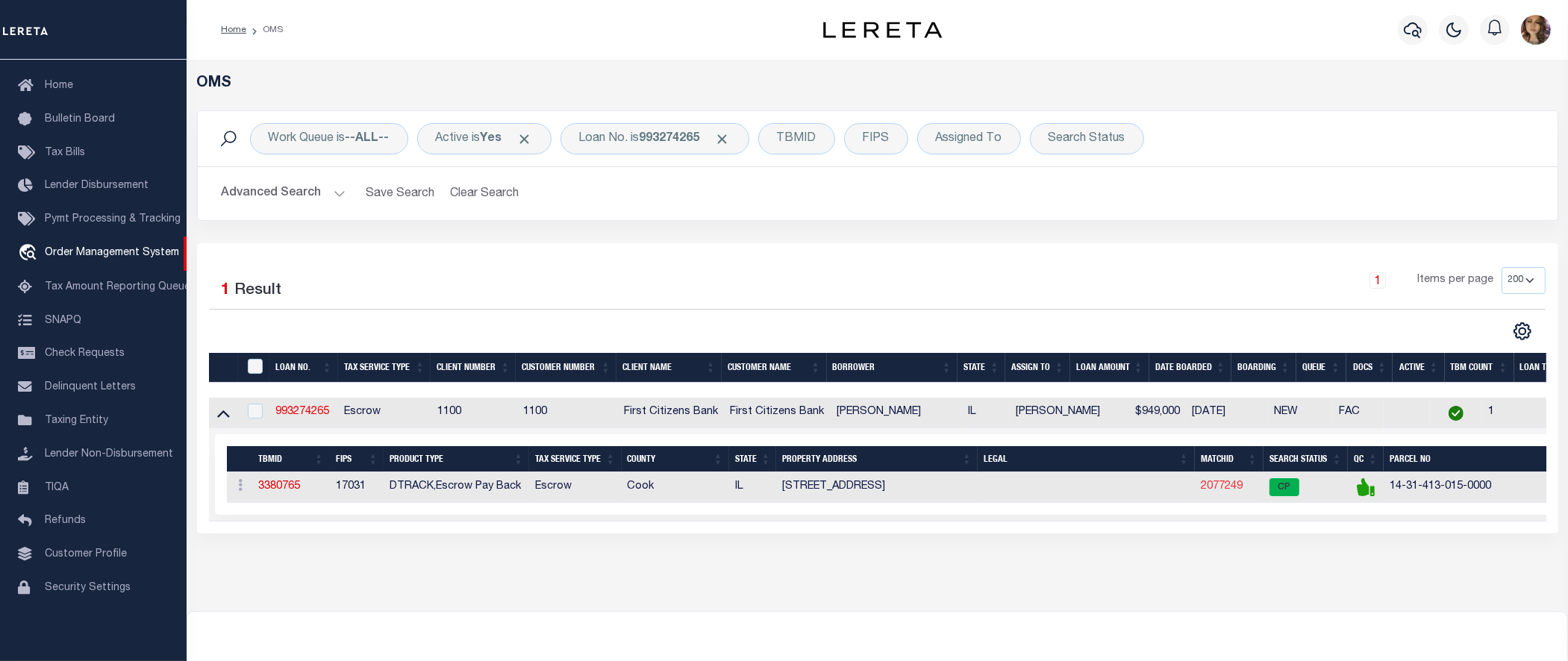
click at [1222, 487] on link "2077249" at bounding box center [1222, 487] width 42 height 10
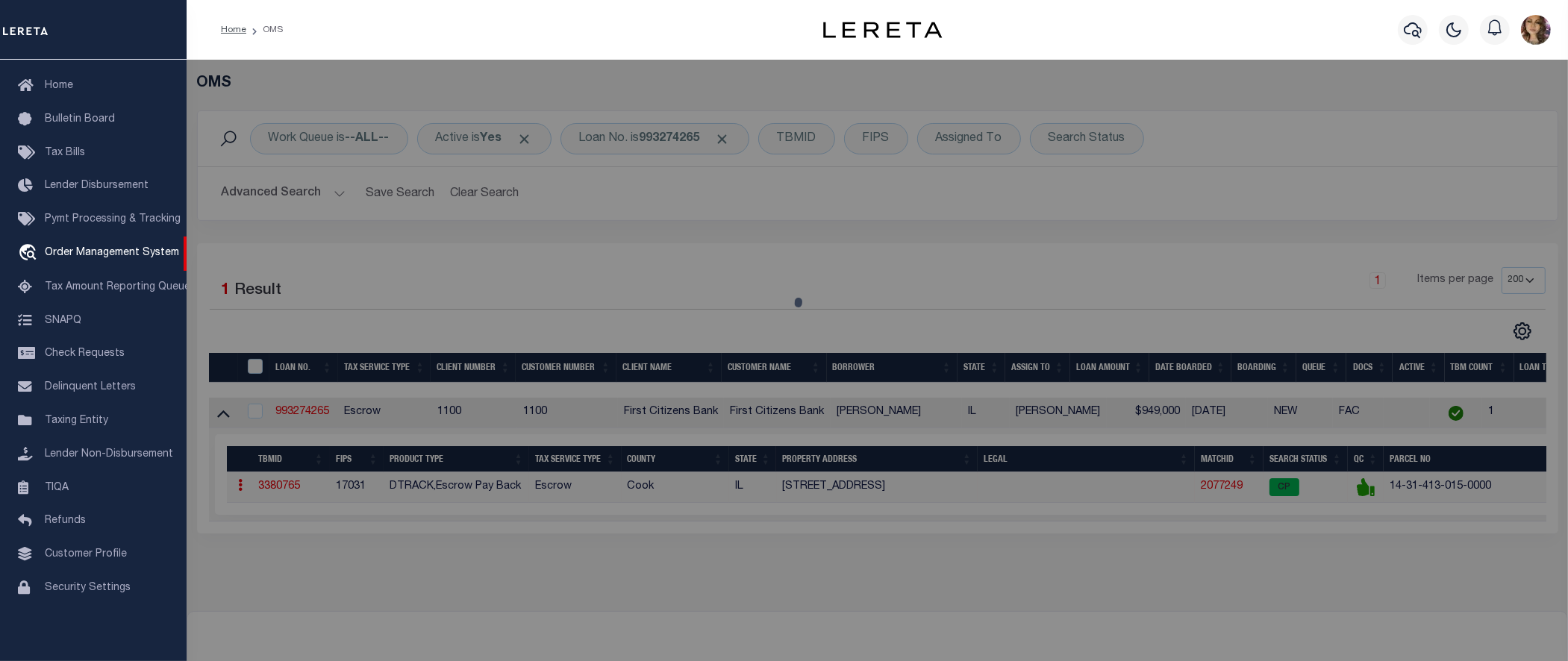
checkbox input "false"
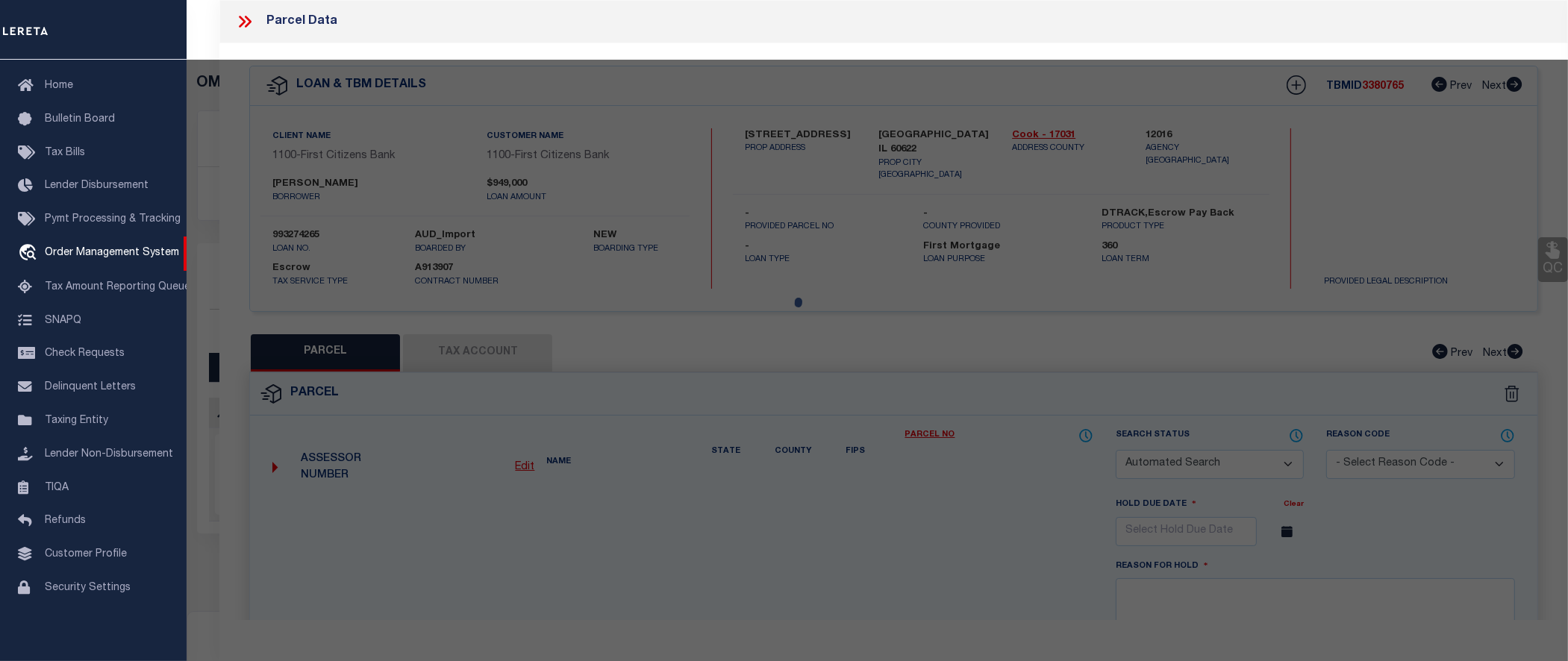
select select "CP"
type input "KYLE MOWERY"
select select "AGW"
select select
type input "1813 N HERMITAGE AVE"
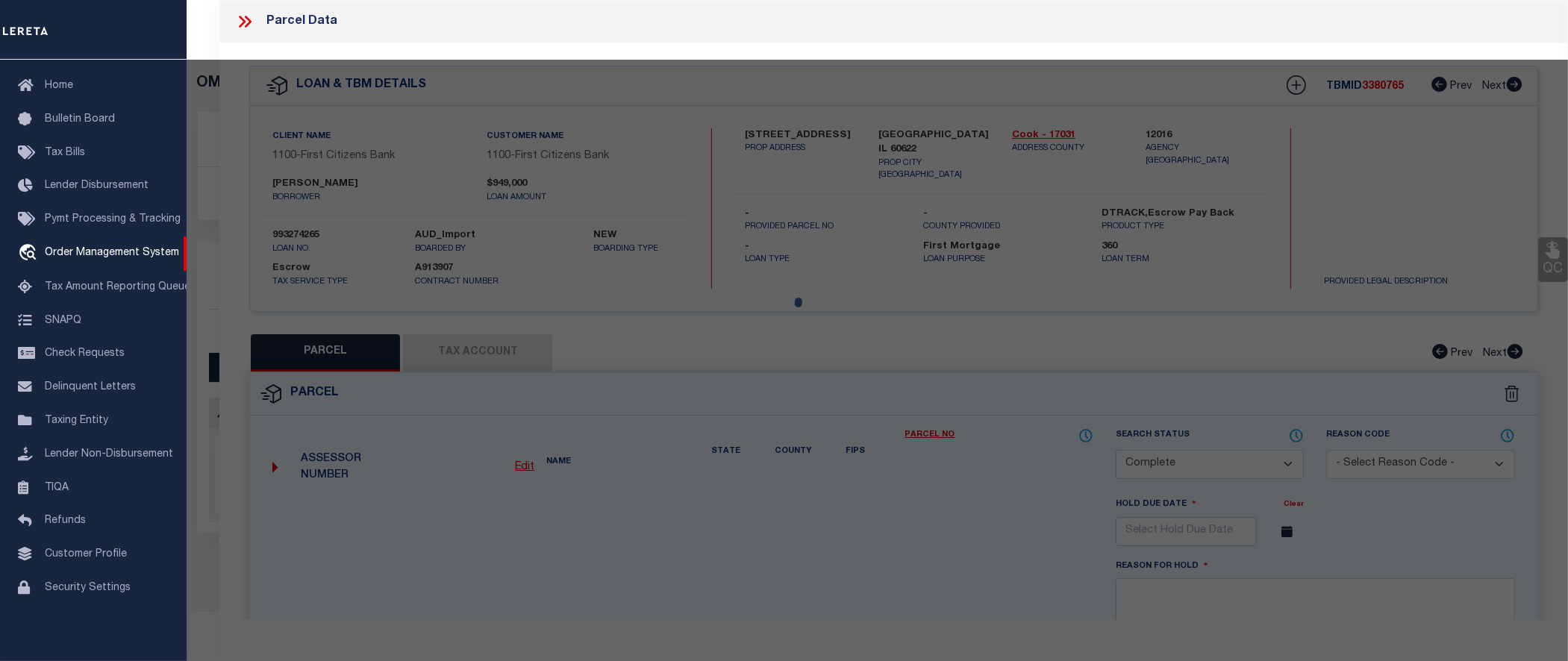
type input "CHICAGO IL 60622"
type textarea "Lot Size (SqFt): 3,125"
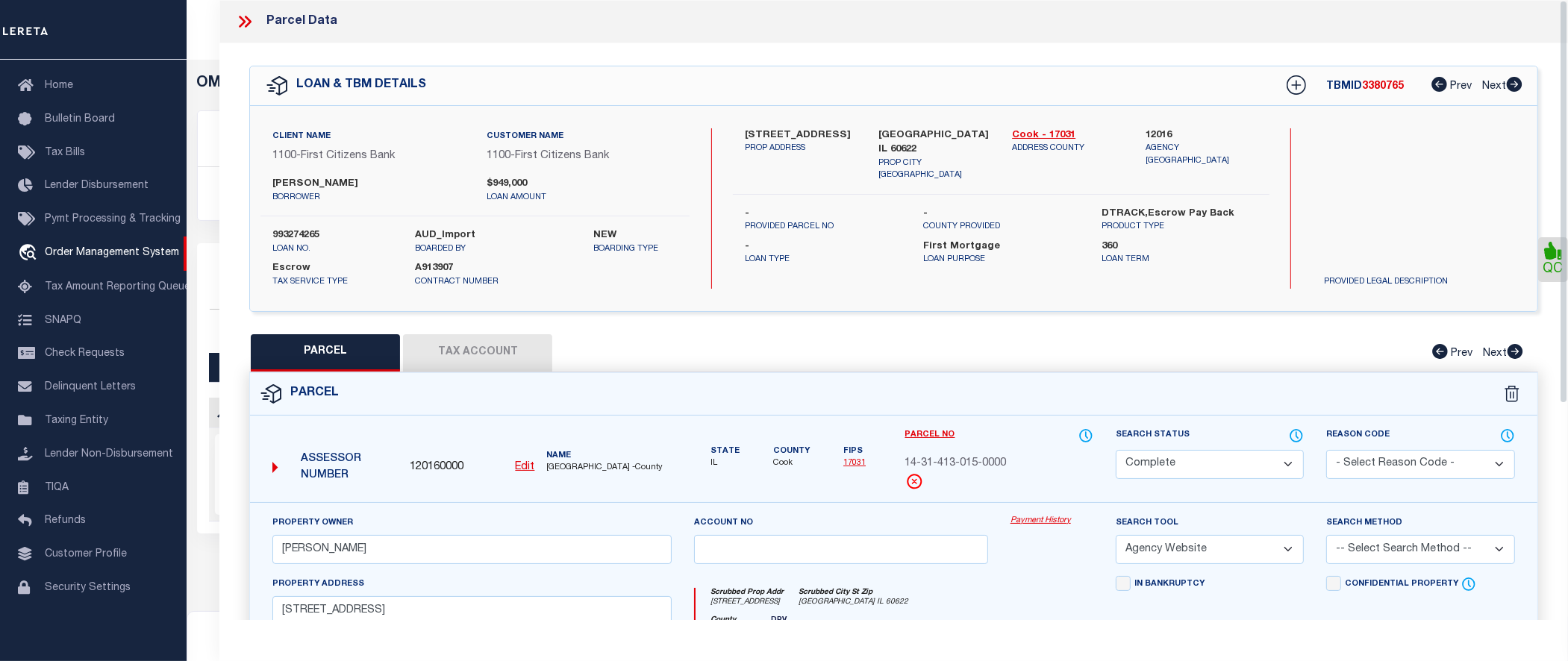
click at [1040, 517] on link "Payment History" at bounding box center [1052, 521] width 83 height 13
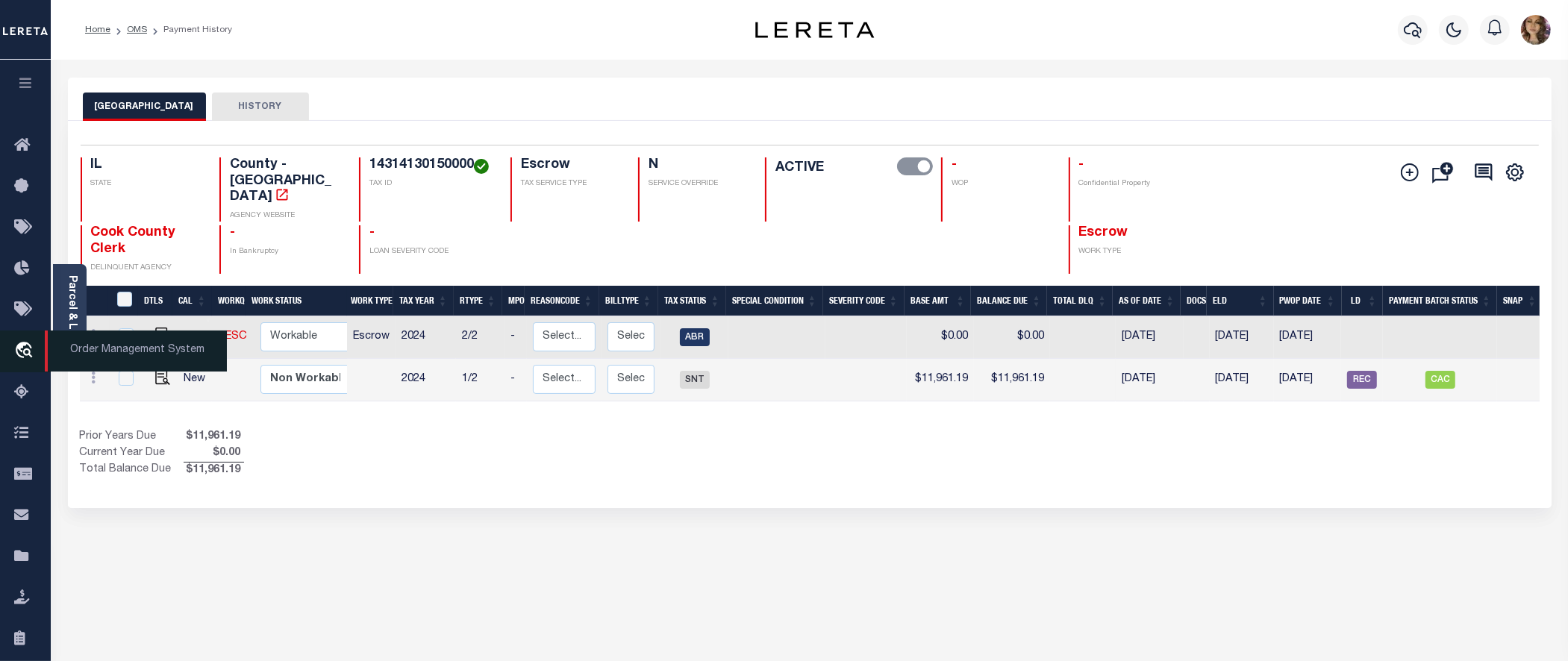
click at [127, 360] on span "Order Management System" at bounding box center [136, 352] width 182 height 41
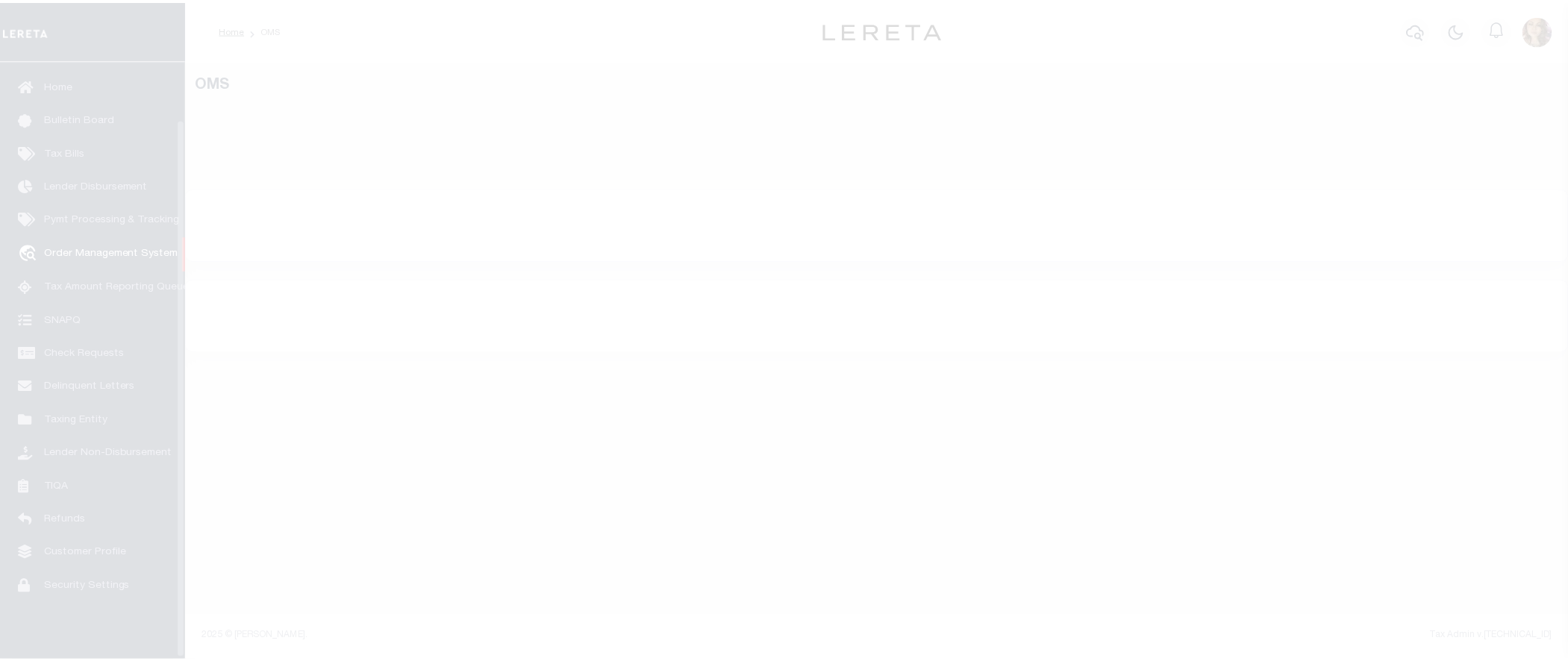
scroll to position [65, 0]
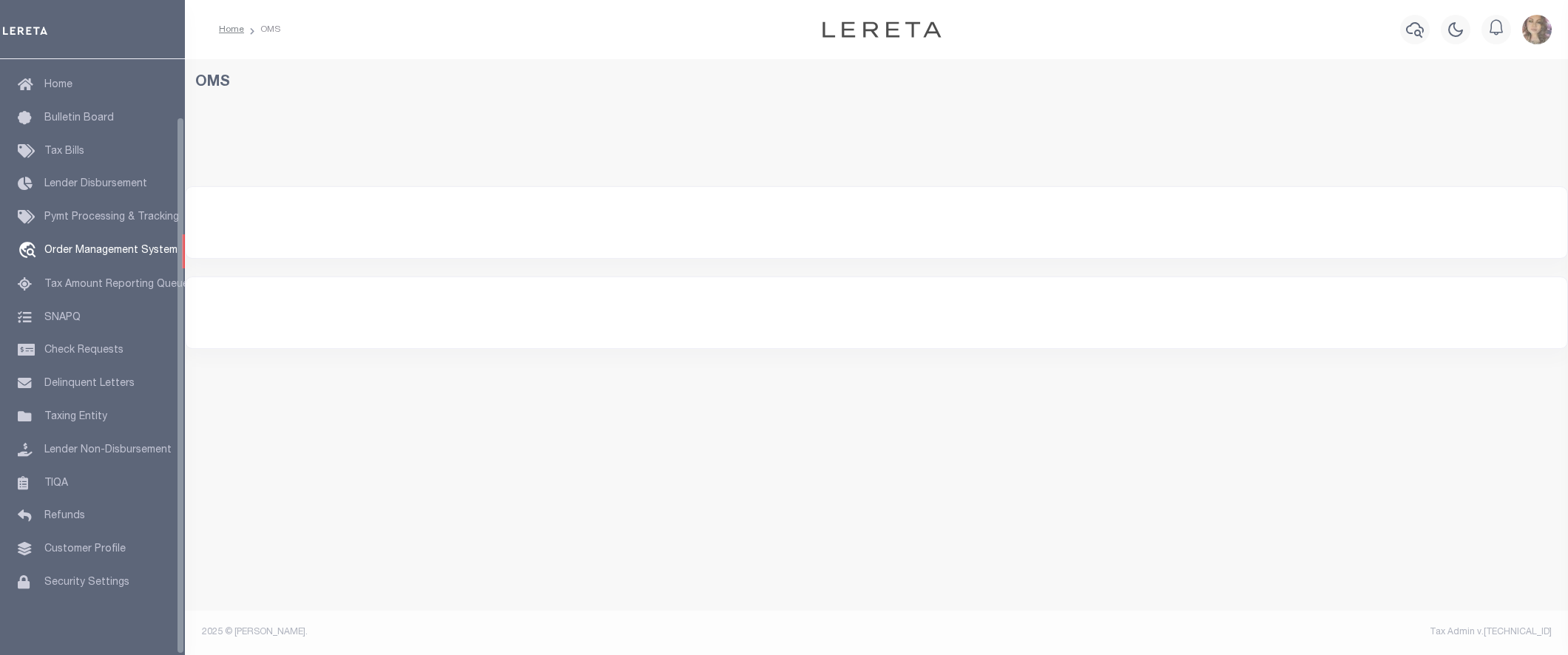
select select "200"
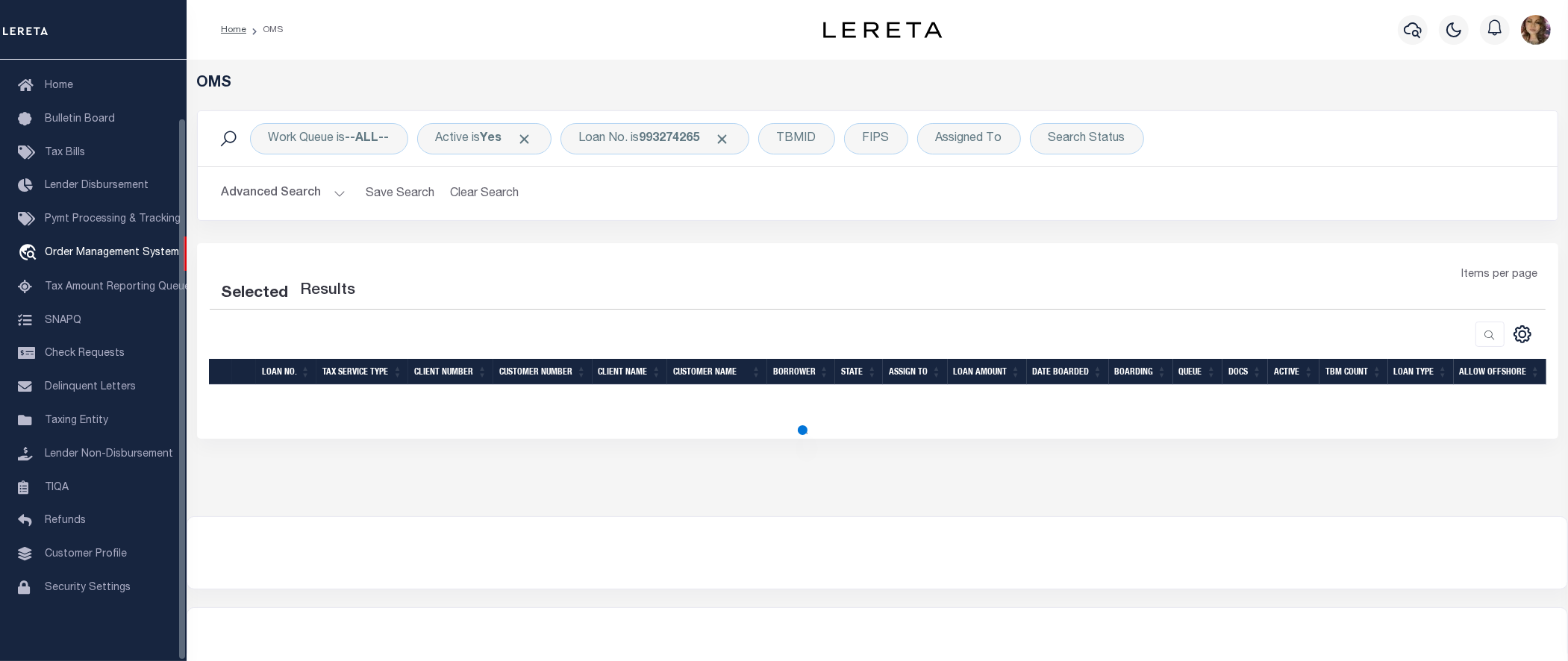
select select "200"
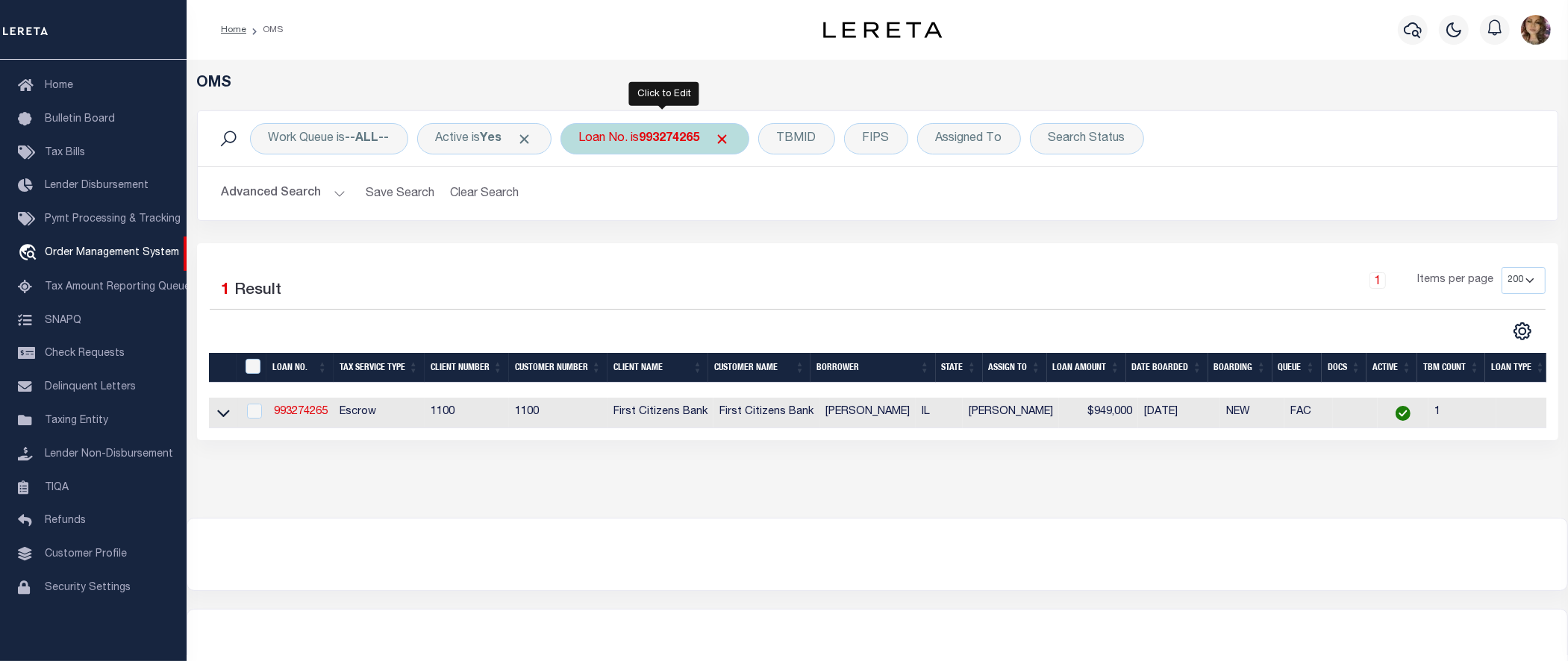
click at [650, 139] on b "993274265" at bounding box center [670, 139] width 60 height 12
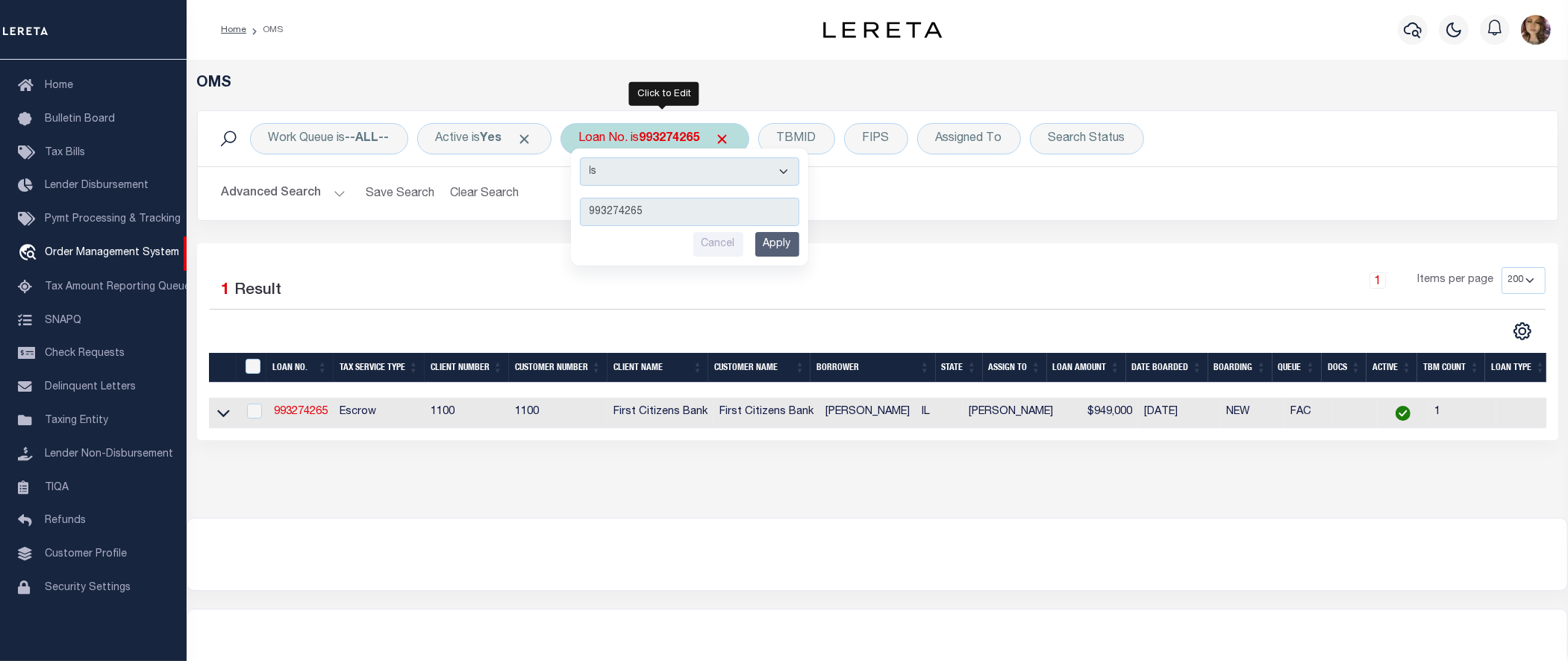
type input "993237396"
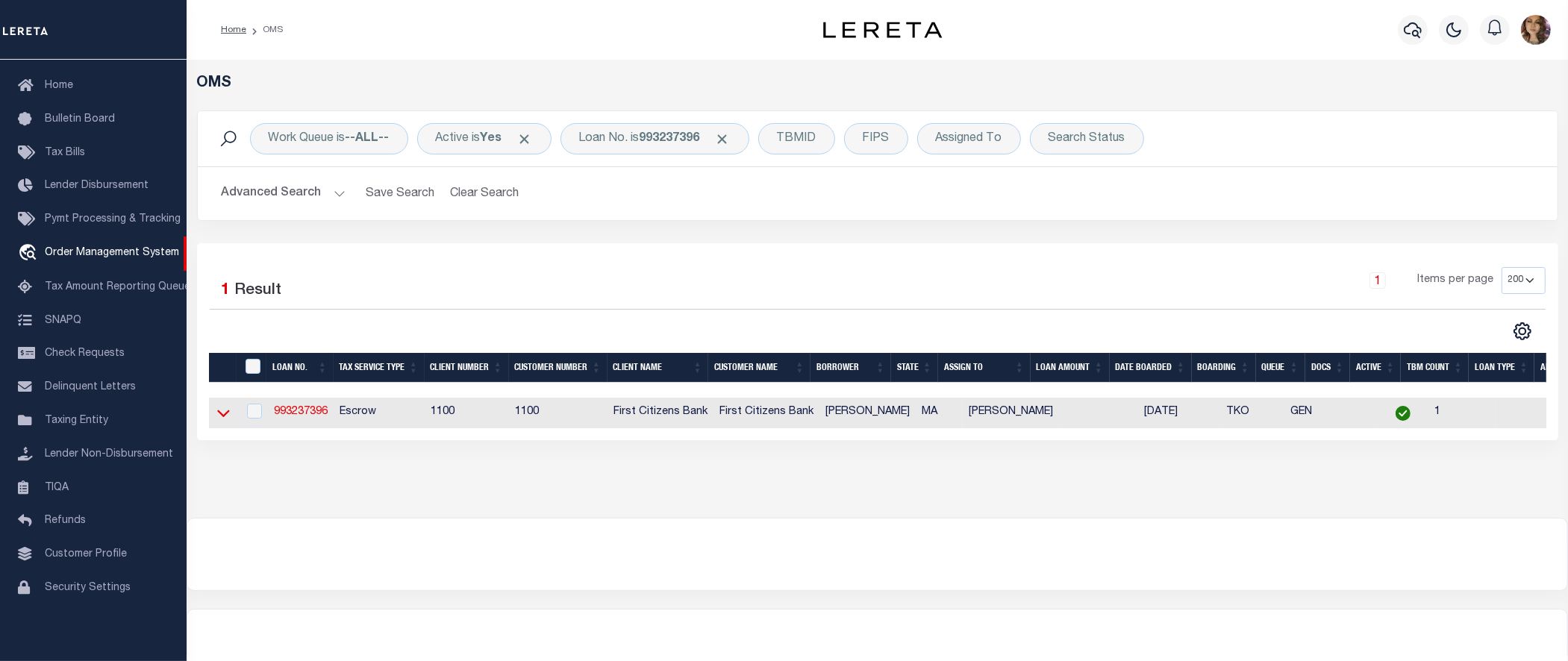
click at [218, 418] on icon at bounding box center [224, 413] width 13 height 15
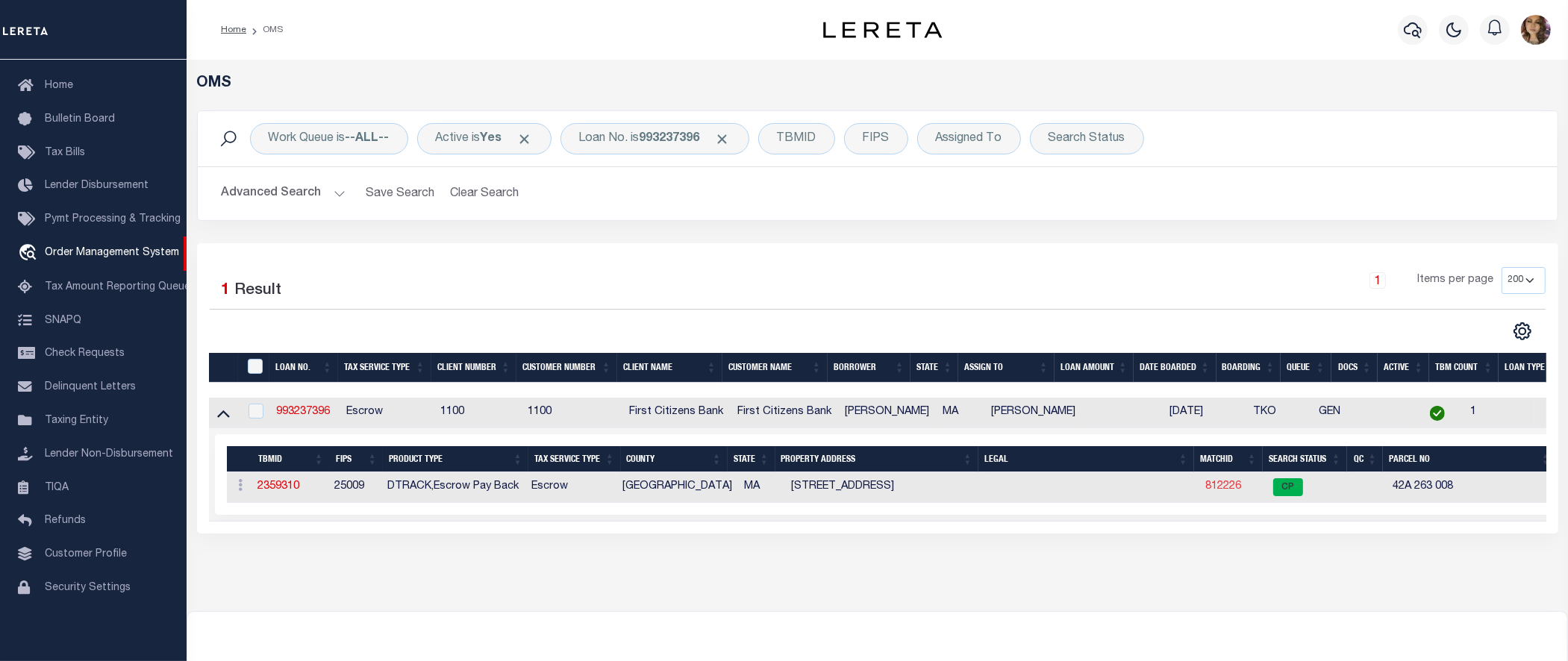
click at [1225, 487] on link "812226" at bounding box center [1223, 487] width 36 height 10
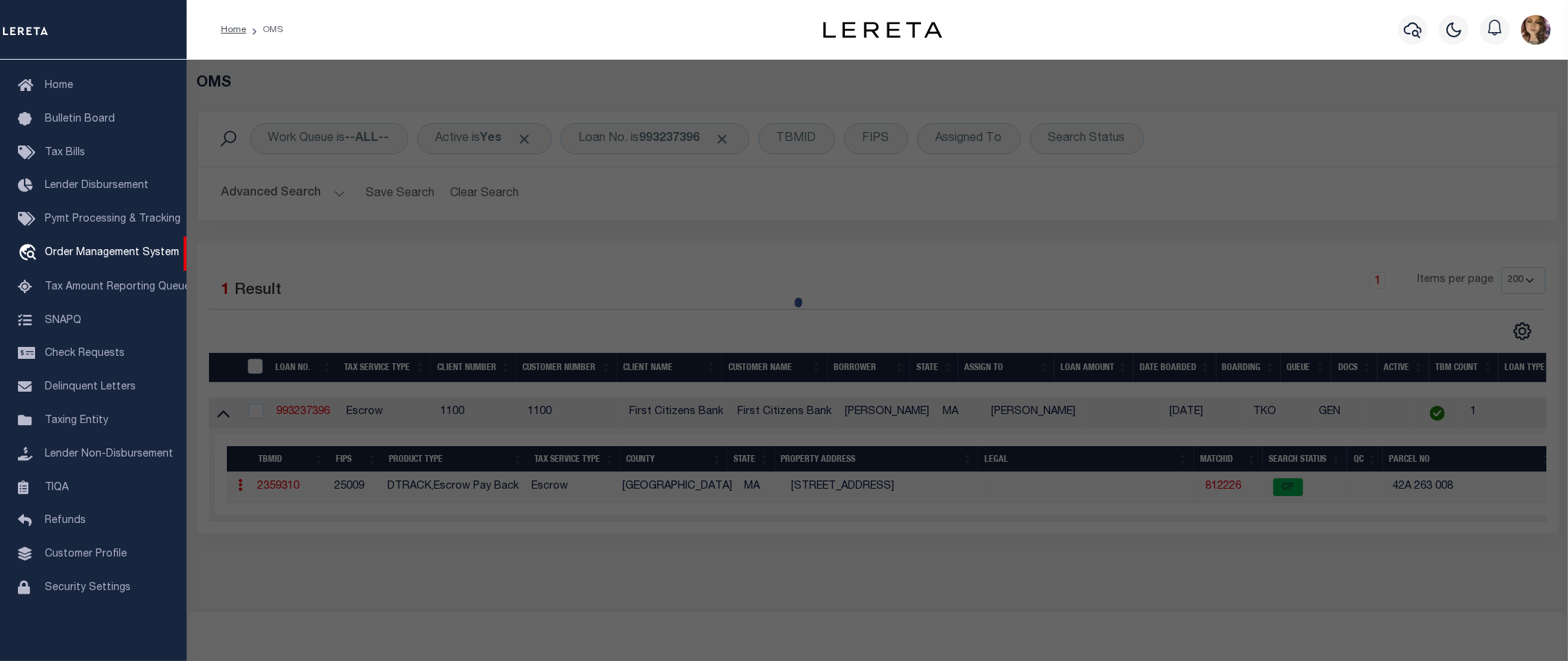
checkbox input "false"
select select "CP"
type input "REEDER JOHN A TE FOLEY JILL C"
type input "8 NORTH MAIN ST, U8"
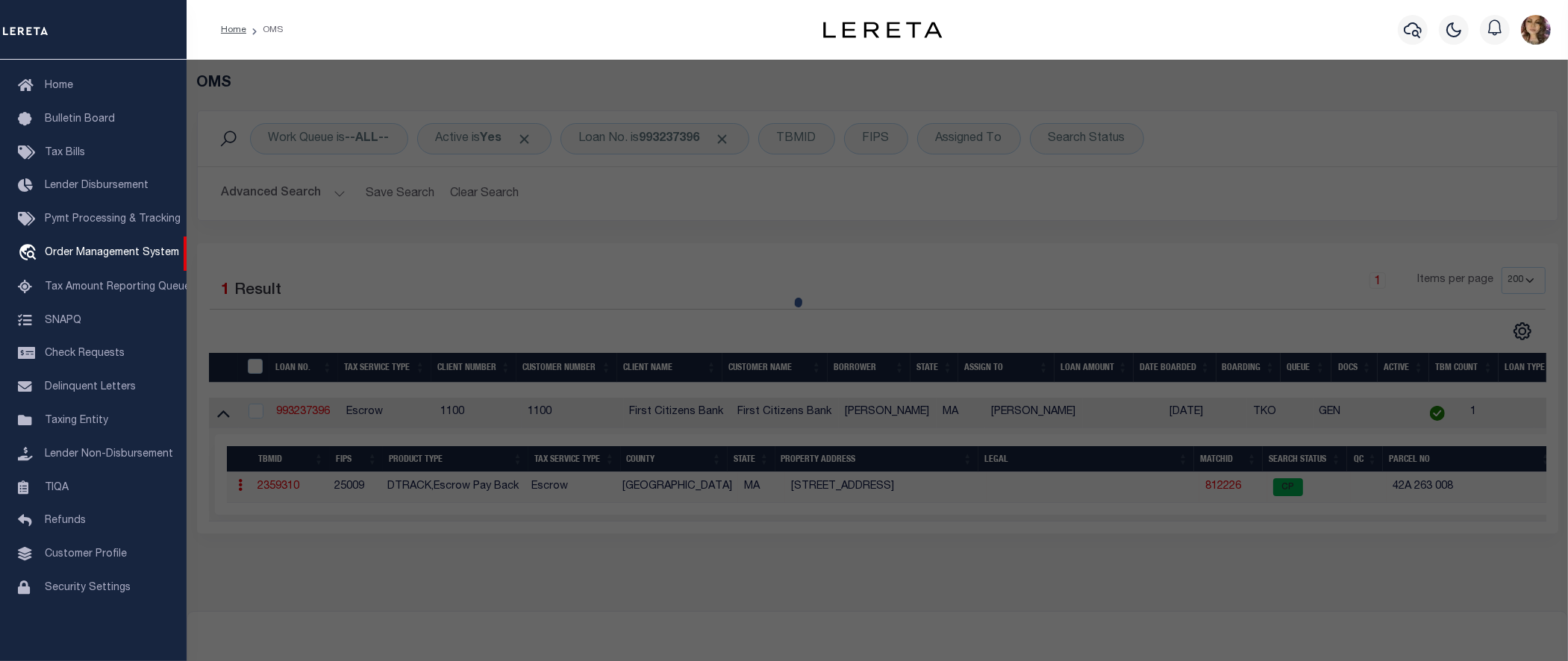
checkbox input "false"
type input "IPSWICH MA"
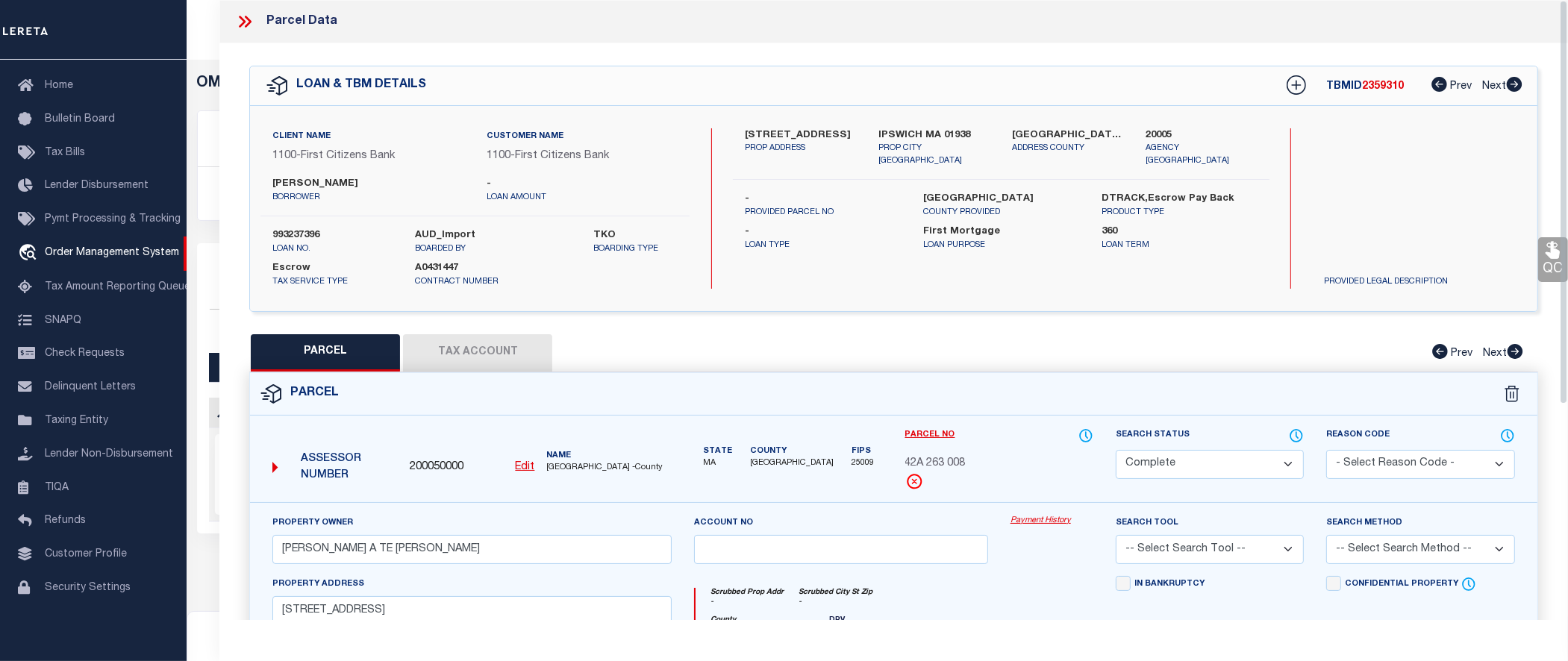
click at [1047, 523] on link "Payment History" at bounding box center [1052, 521] width 83 height 13
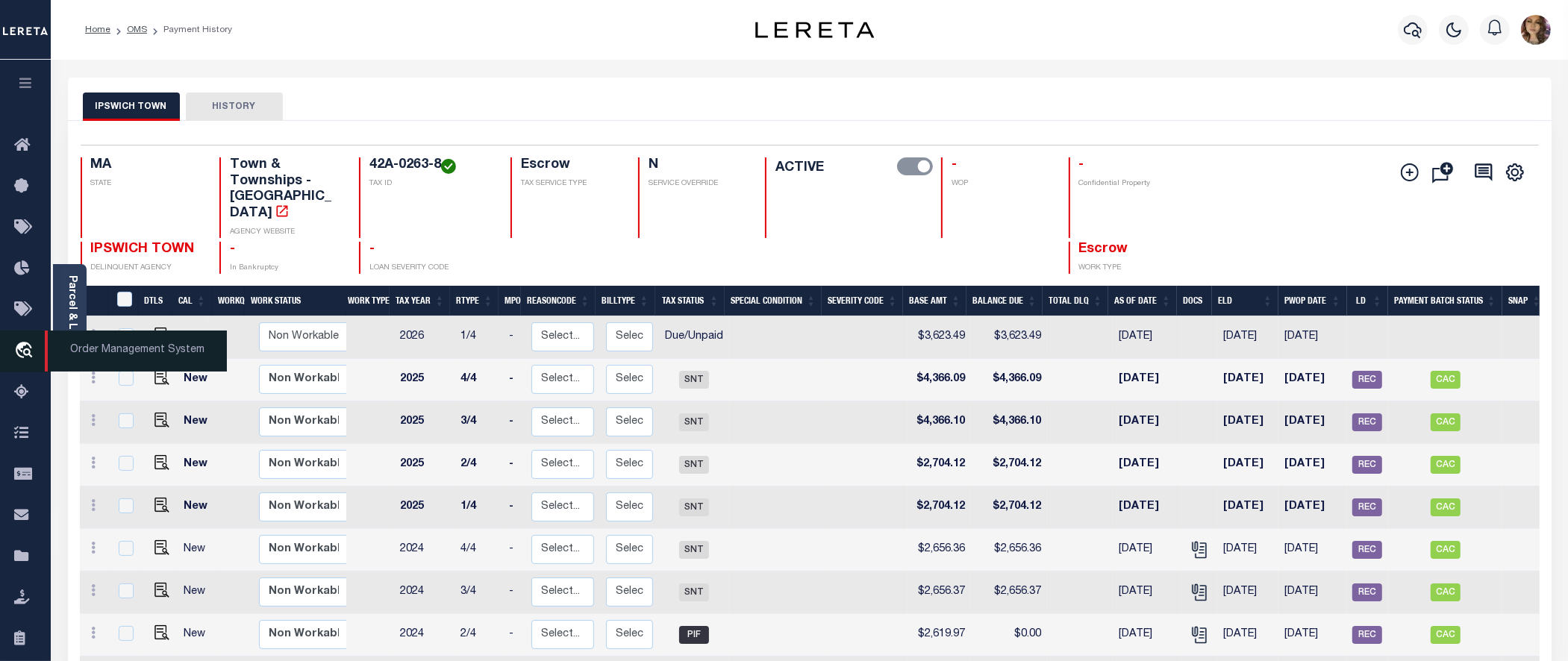
click at [31, 354] on icon "travel_explore" at bounding box center [26, 352] width 24 height 20
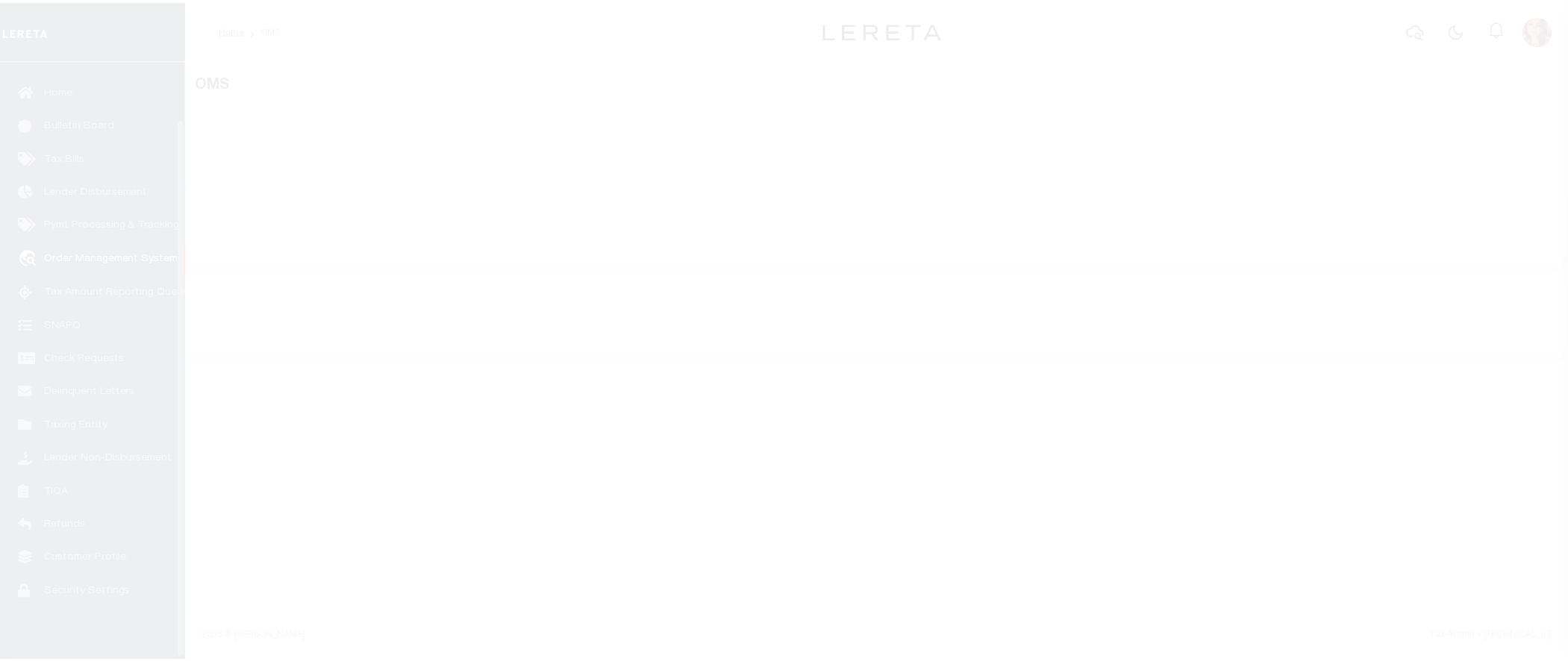
scroll to position [65, 0]
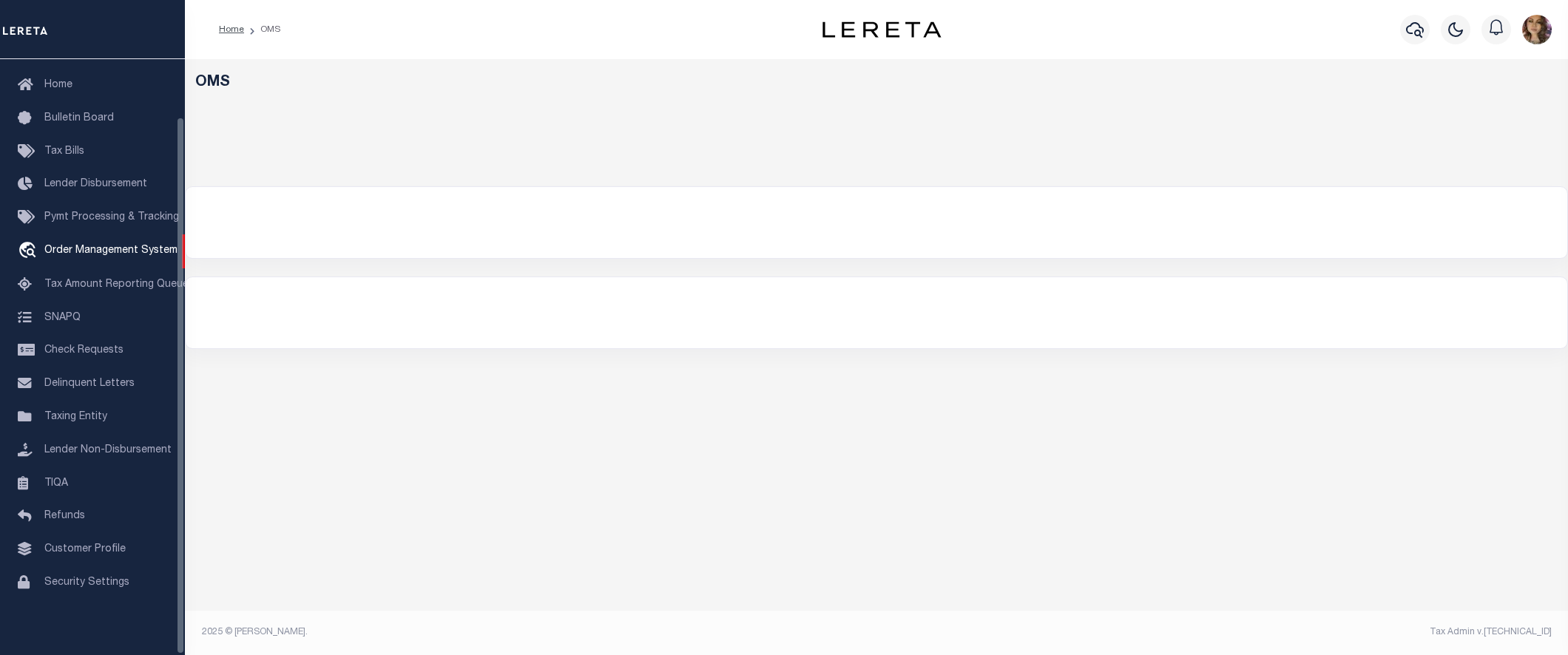
select select "200"
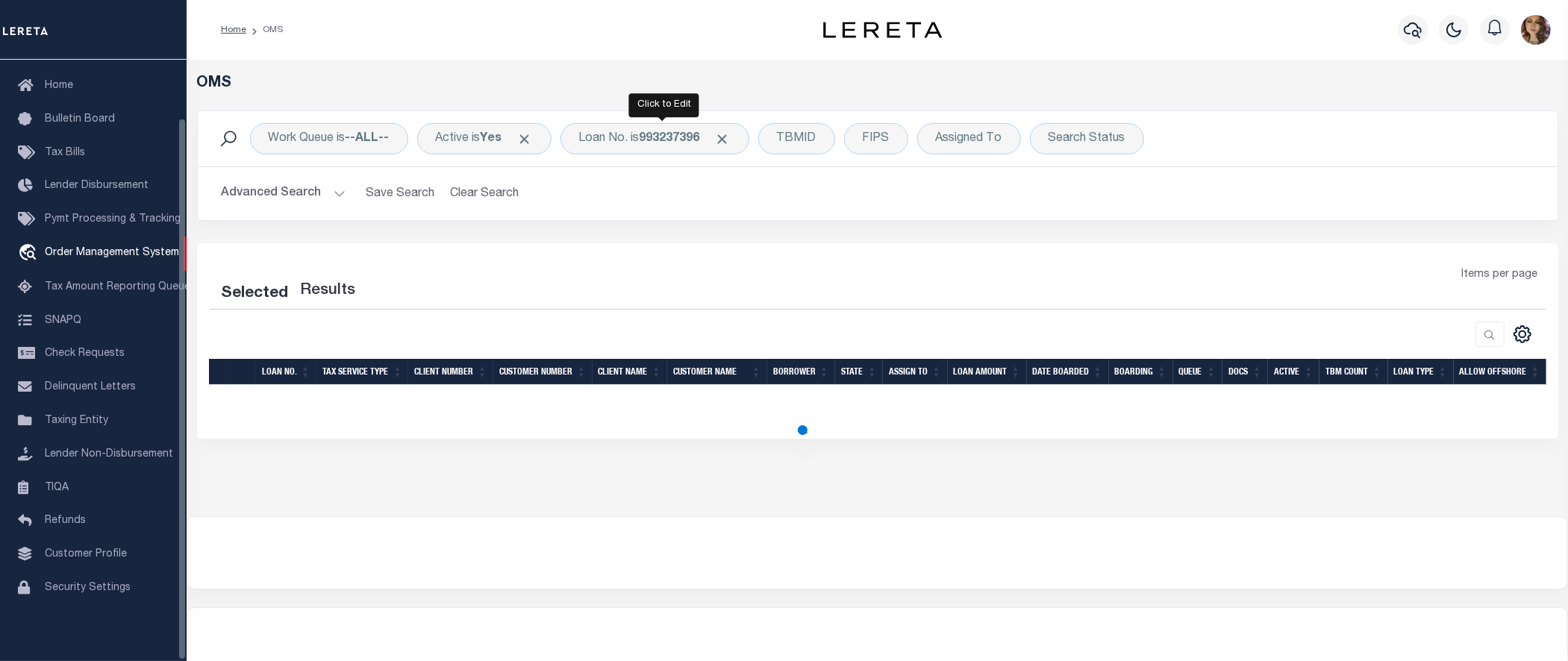
select select "200"
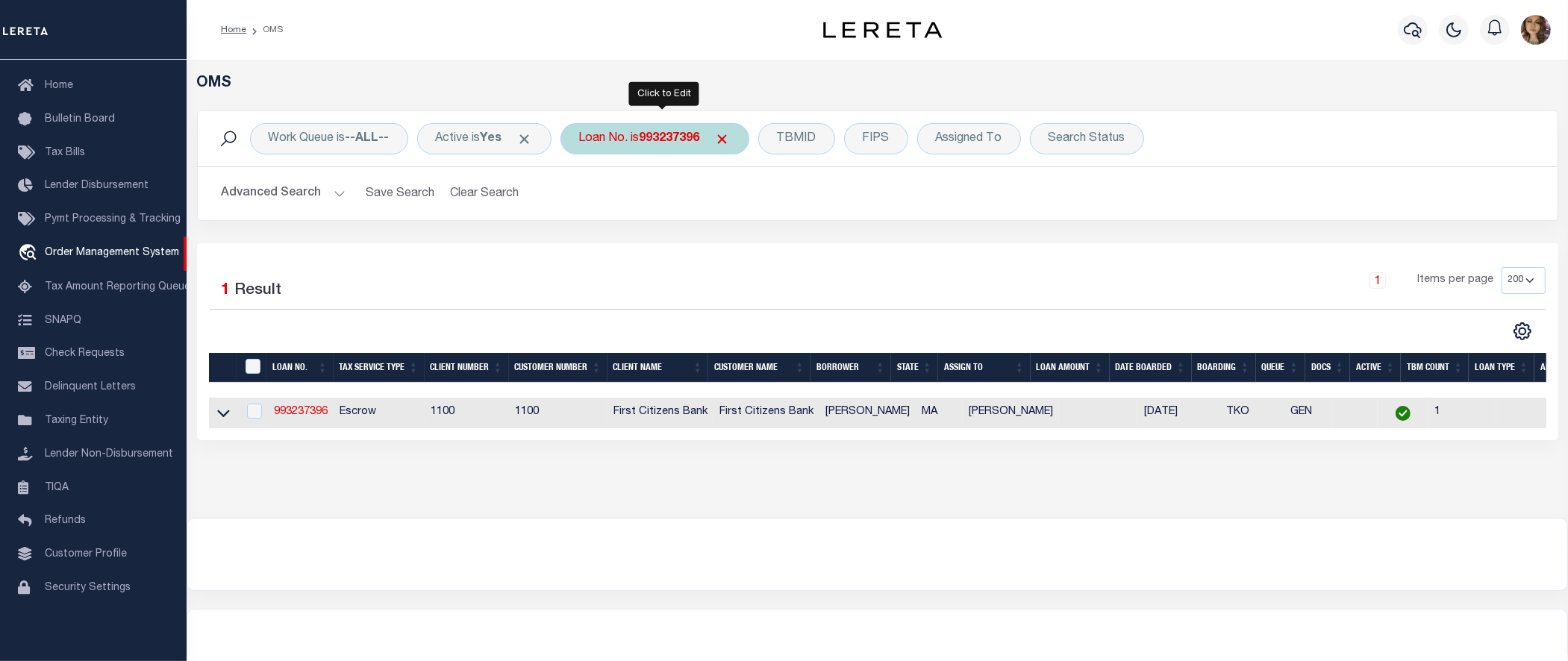
click at [644, 138] on div "Loan No. is 993237396" at bounding box center [655, 138] width 189 height 31
click at [224, 416] on icon at bounding box center [224, 413] width 13 height 15
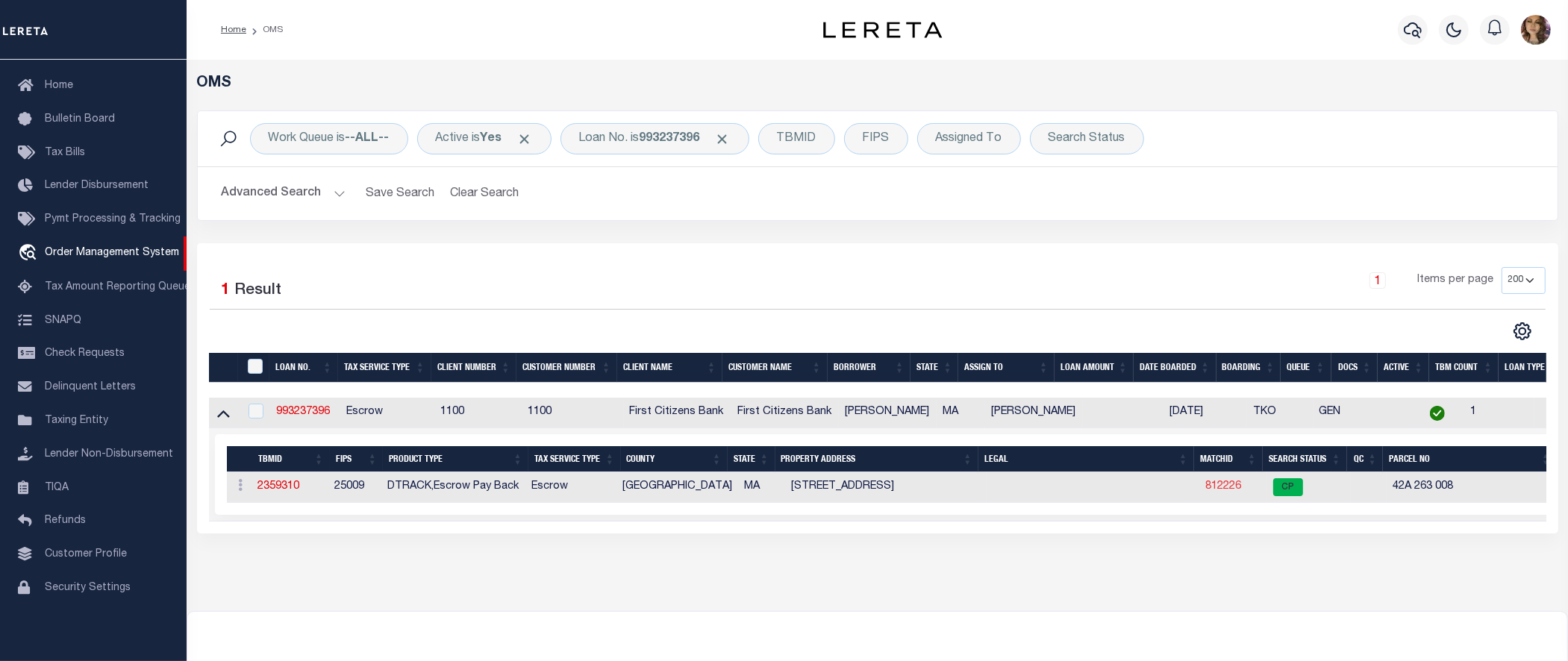
click at [1221, 491] on link "812226" at bounding box center [1223, 487] width 36 height 10
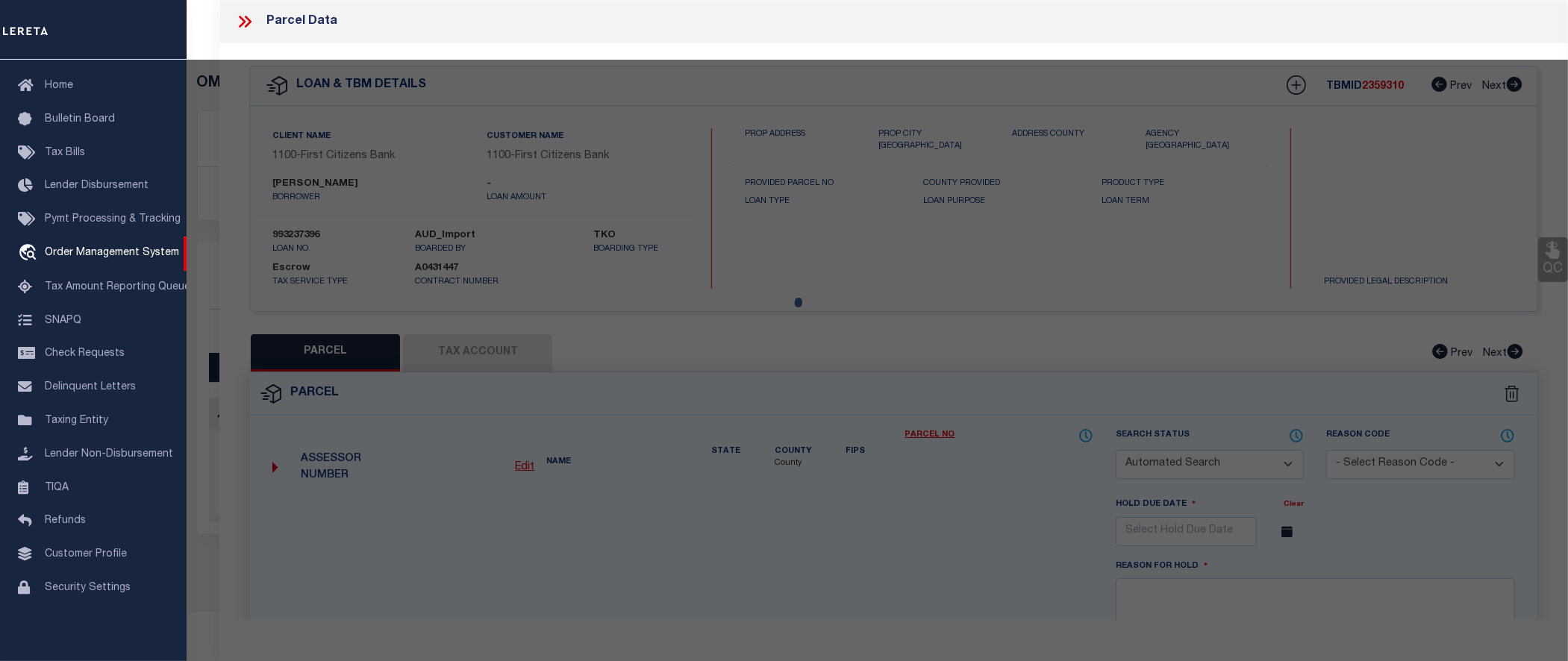
checkbox input "false"
select select "CP"
type input "REEDER JOHN A TE FOLEY JILL C"
type input "8 NORTH MAIN ST, U8"
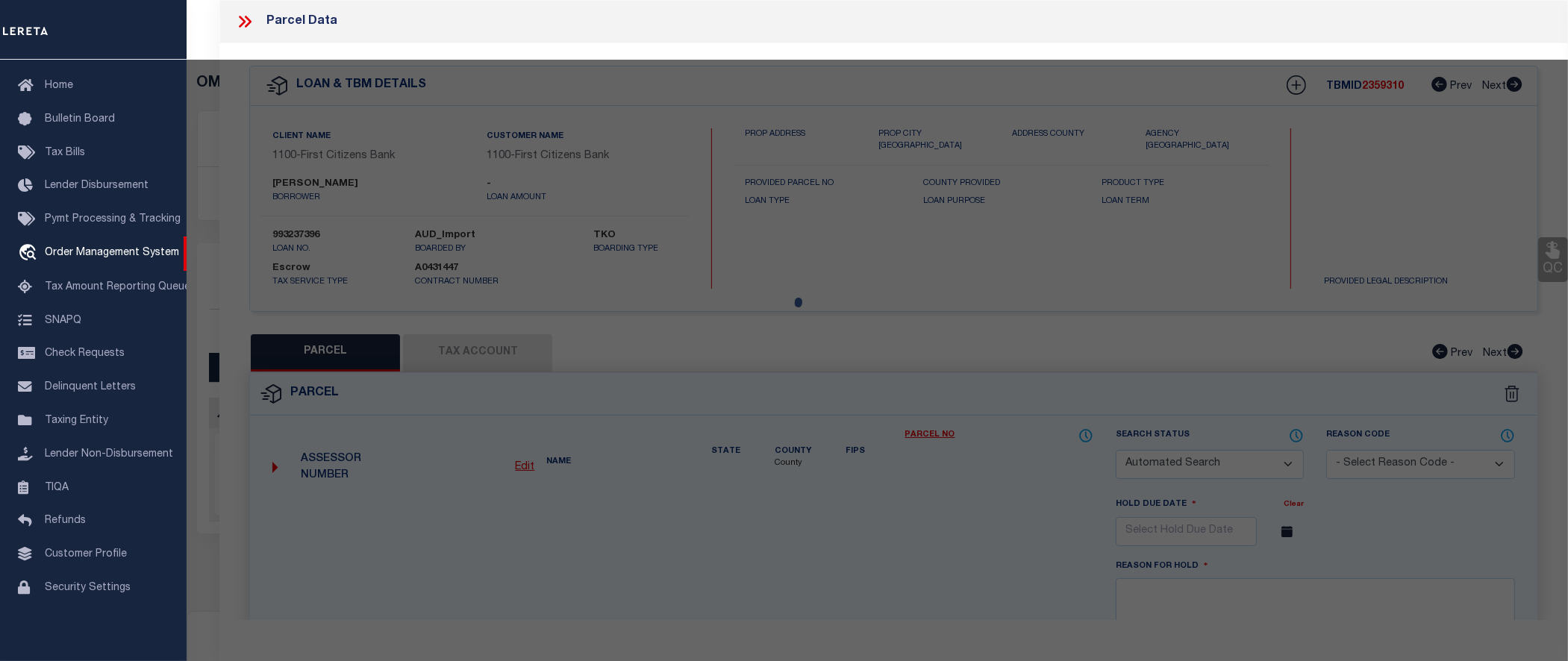
checkbox input "false"
type input "IPSWICH MA"
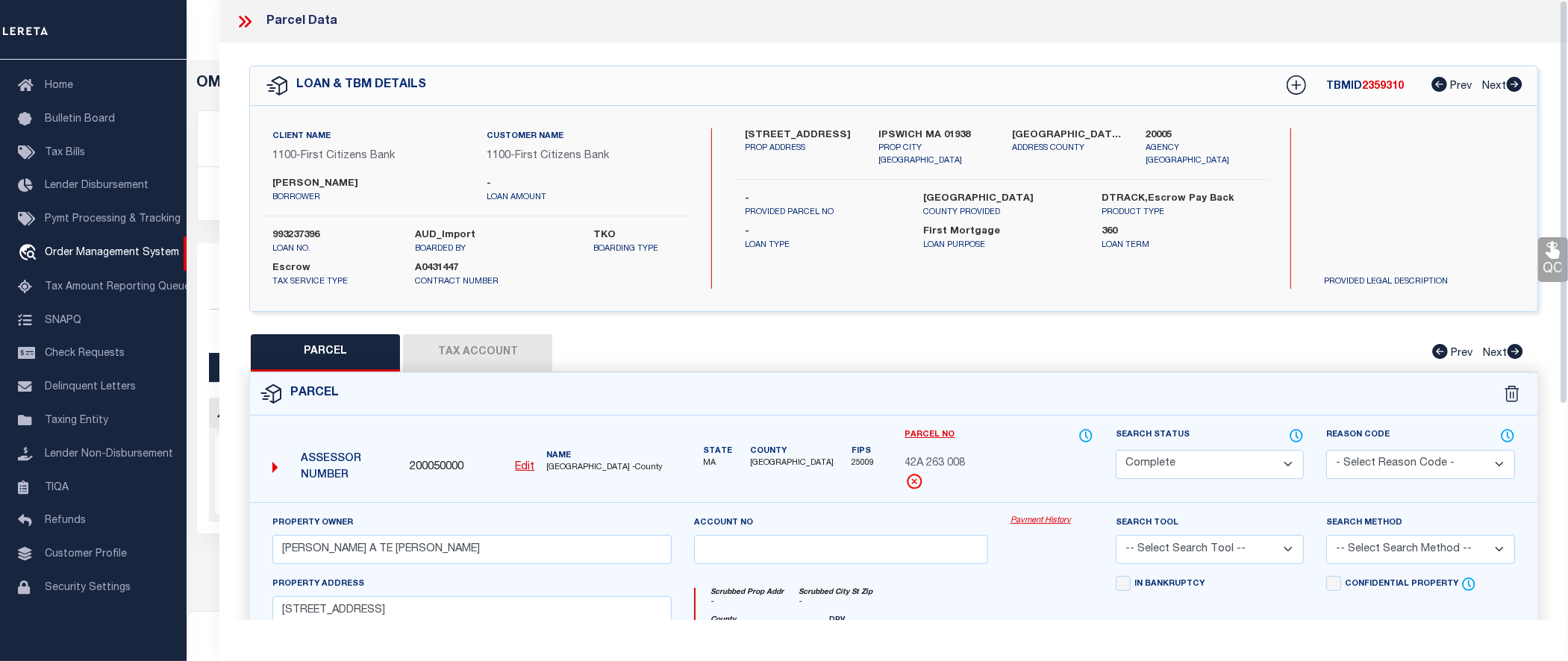
click at [1049, 519] on link "Payment History" at bounding box center [1052, 521] width 83 height 13
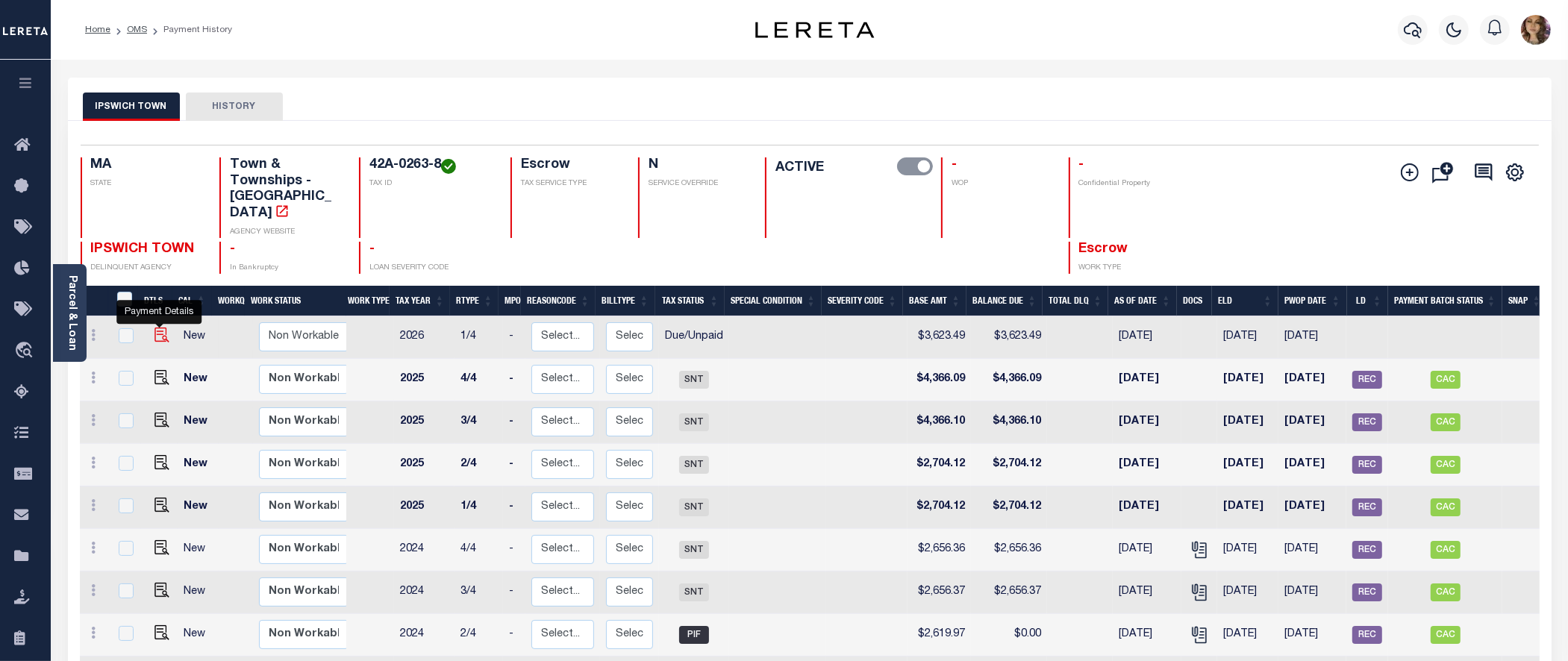
click at [161, 327] on img "" at bounding box center [162, 334] width 15 height 15
checkbox input "true"
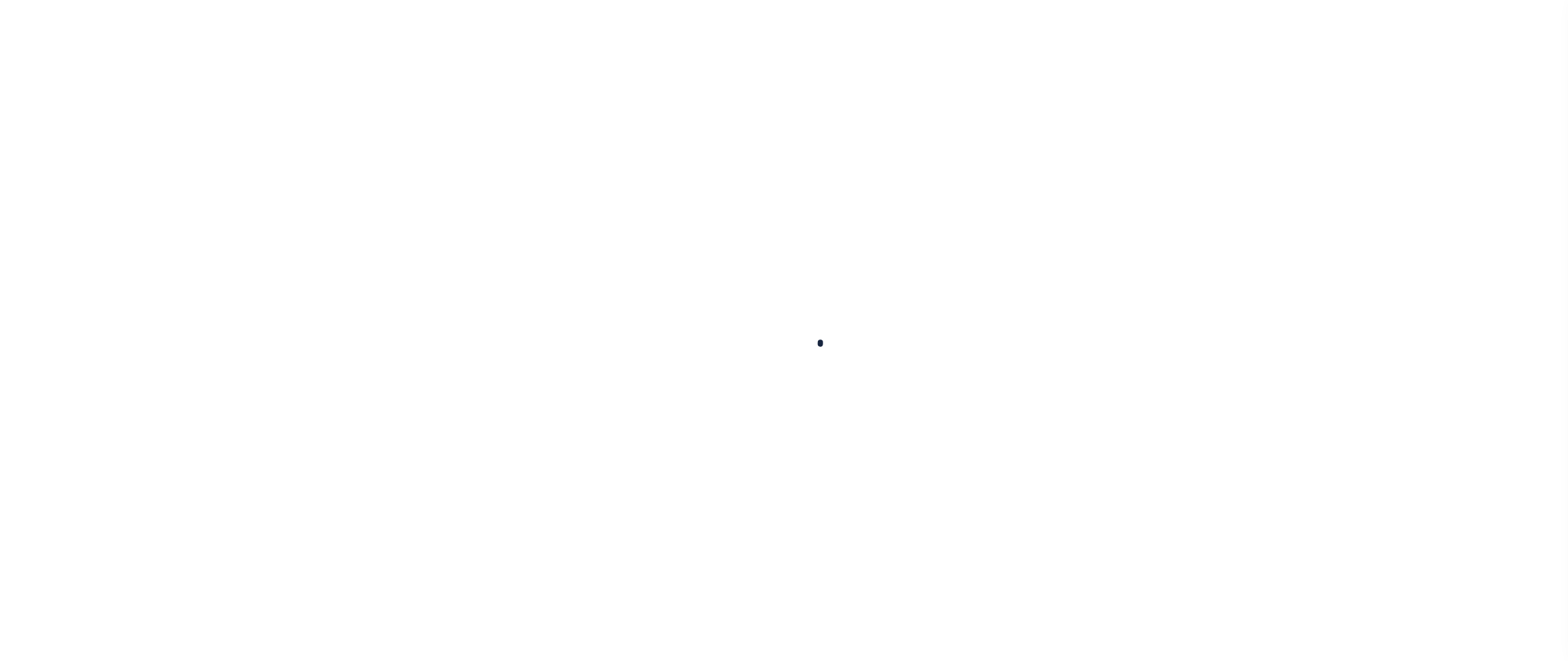
checkbox input "false"
type input "00005132"
type input "06/20/2025"
select select "DUE"
type input "$3,623.49"
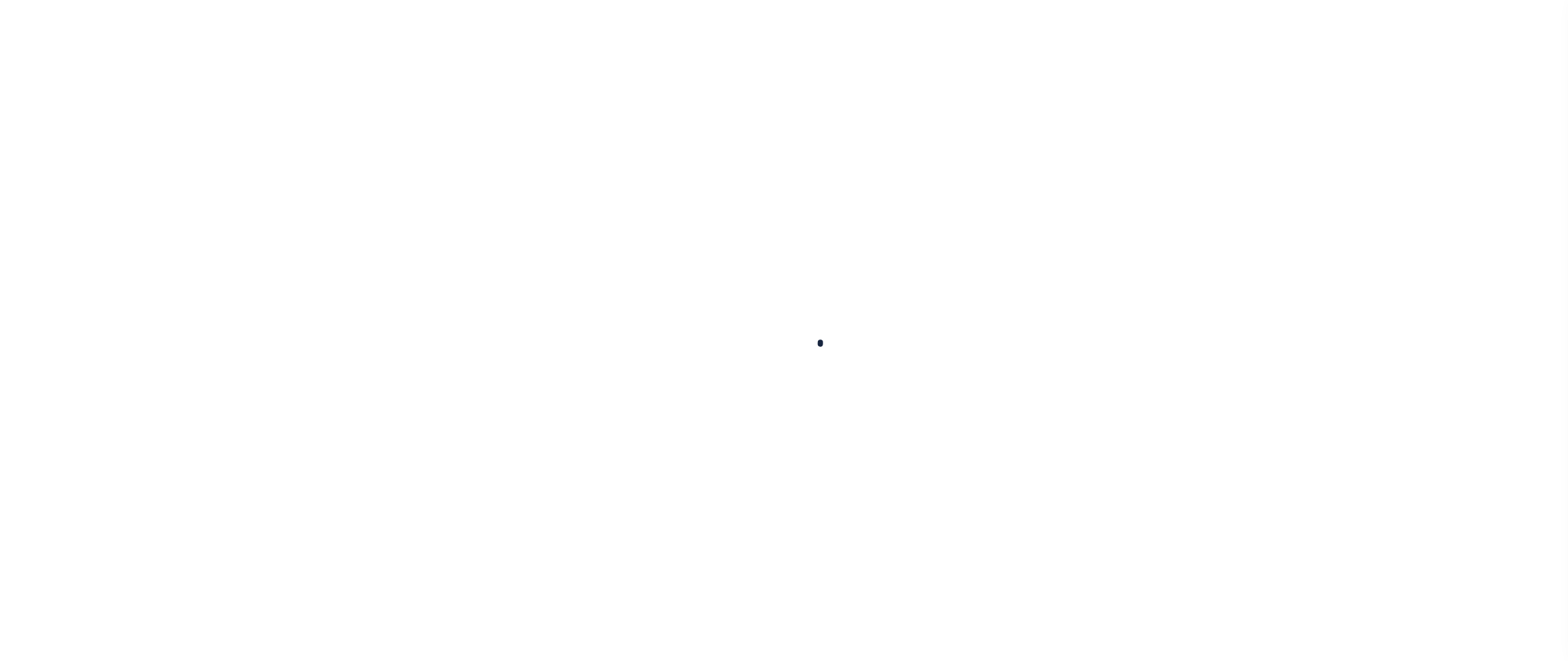
type input "$3,623.49"
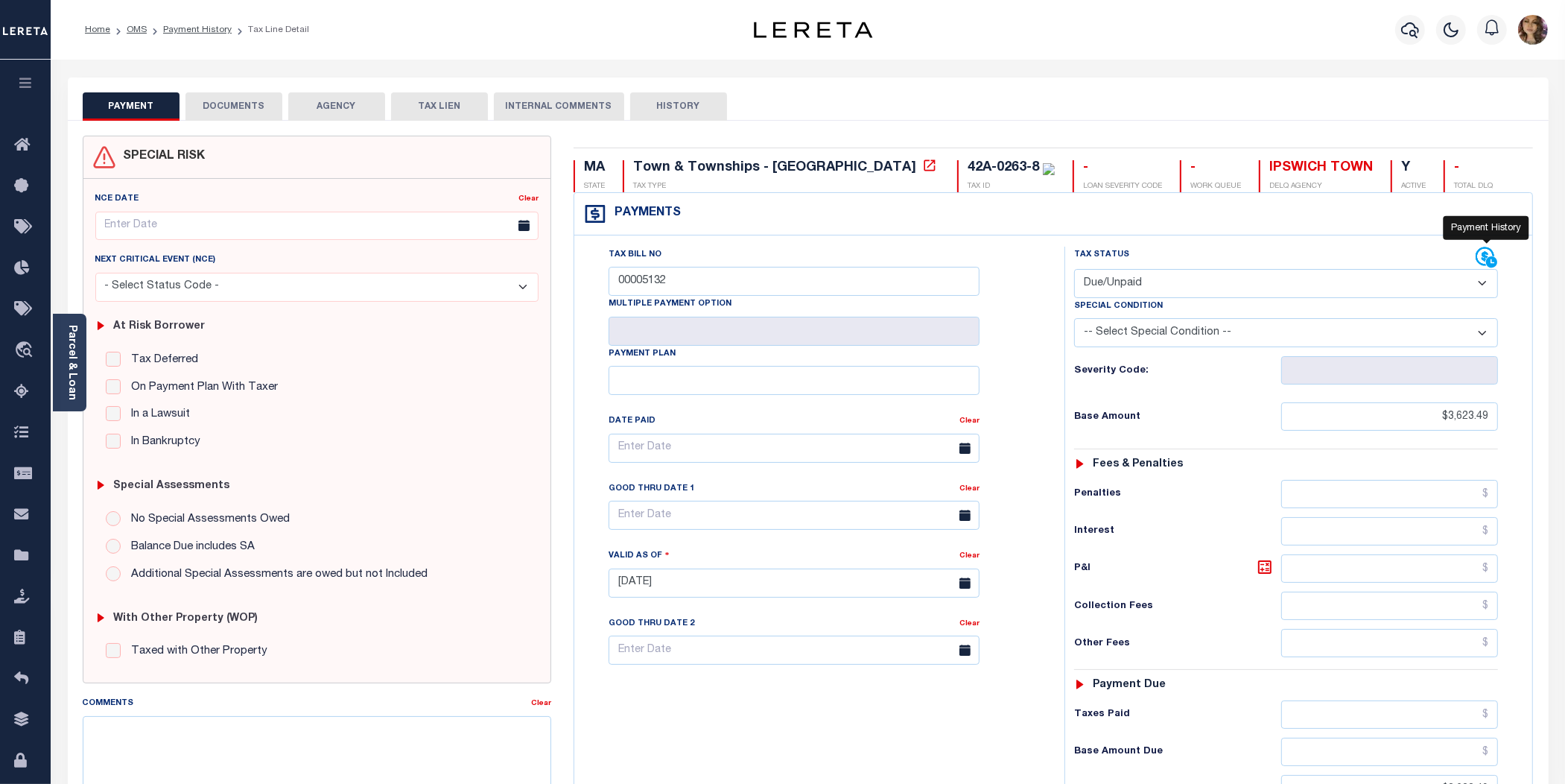
click at [1483, 259] on icon at bounding box center [1486, 256] width 19 height 19
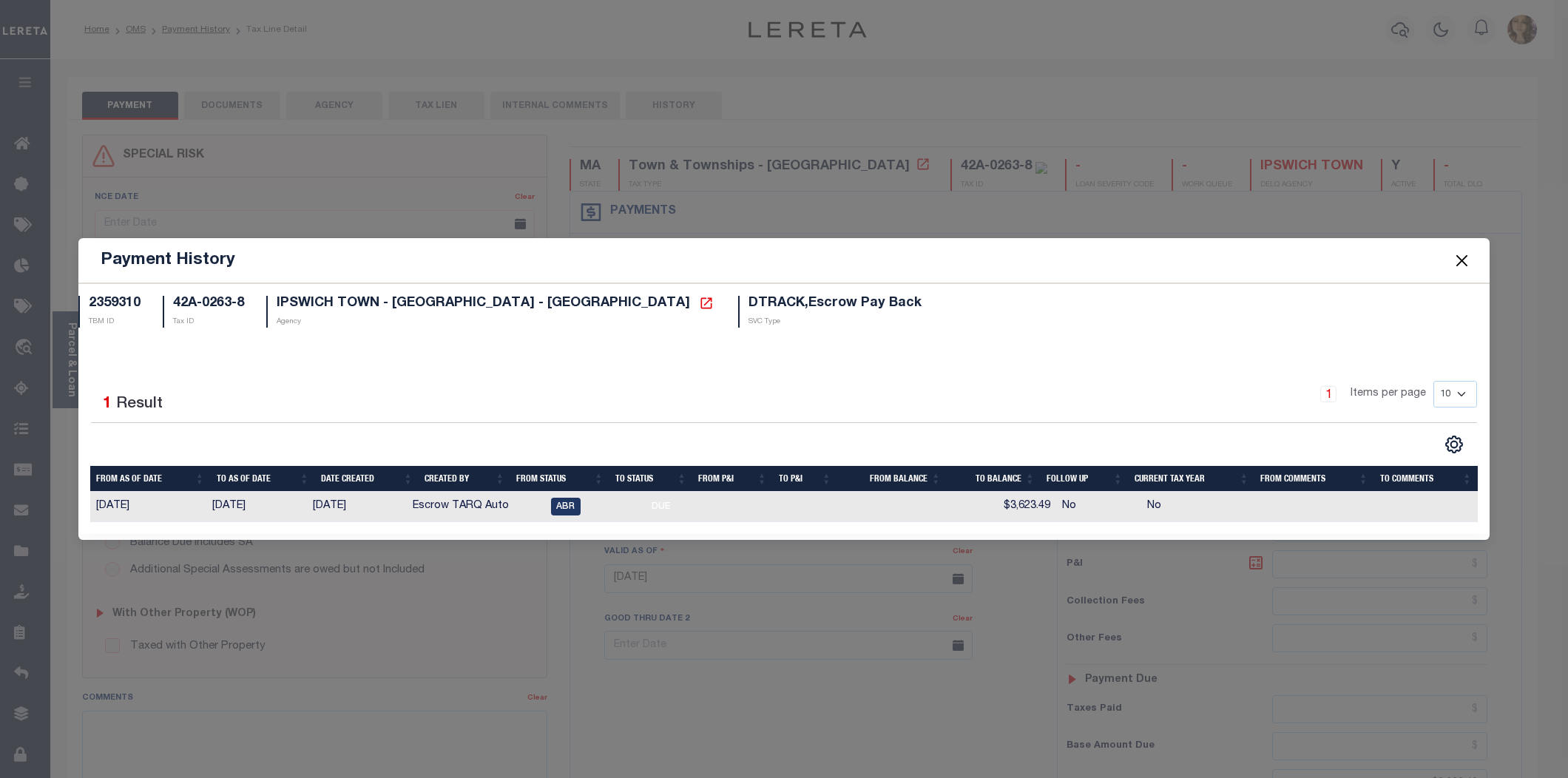
click at [1456, 260] on button "Close" at bounding box center [1462, 260] width 20 height 20
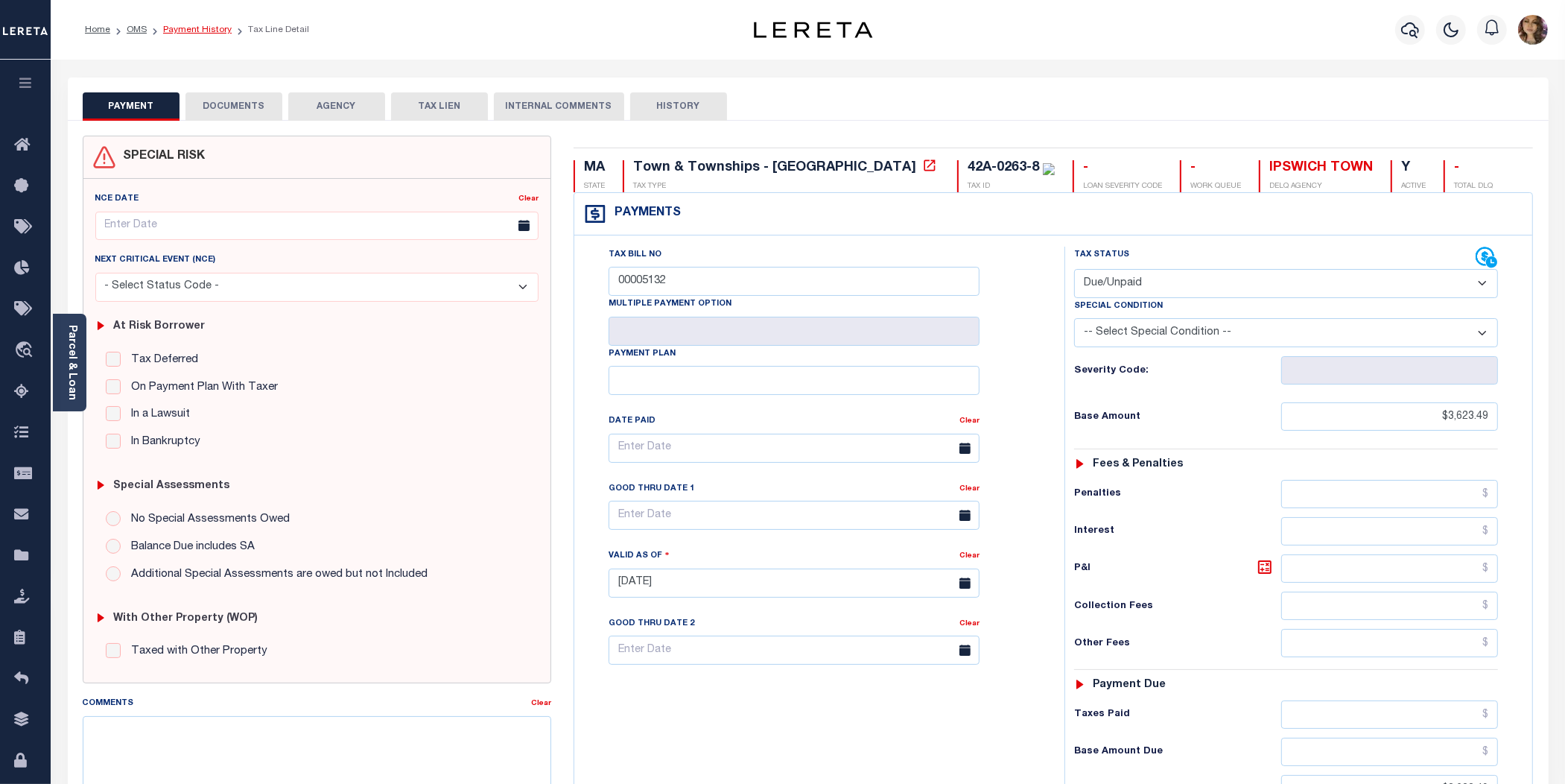
click at [207, 30] on link "Payment History" at bounding box center [197, 30] width 69 height 9
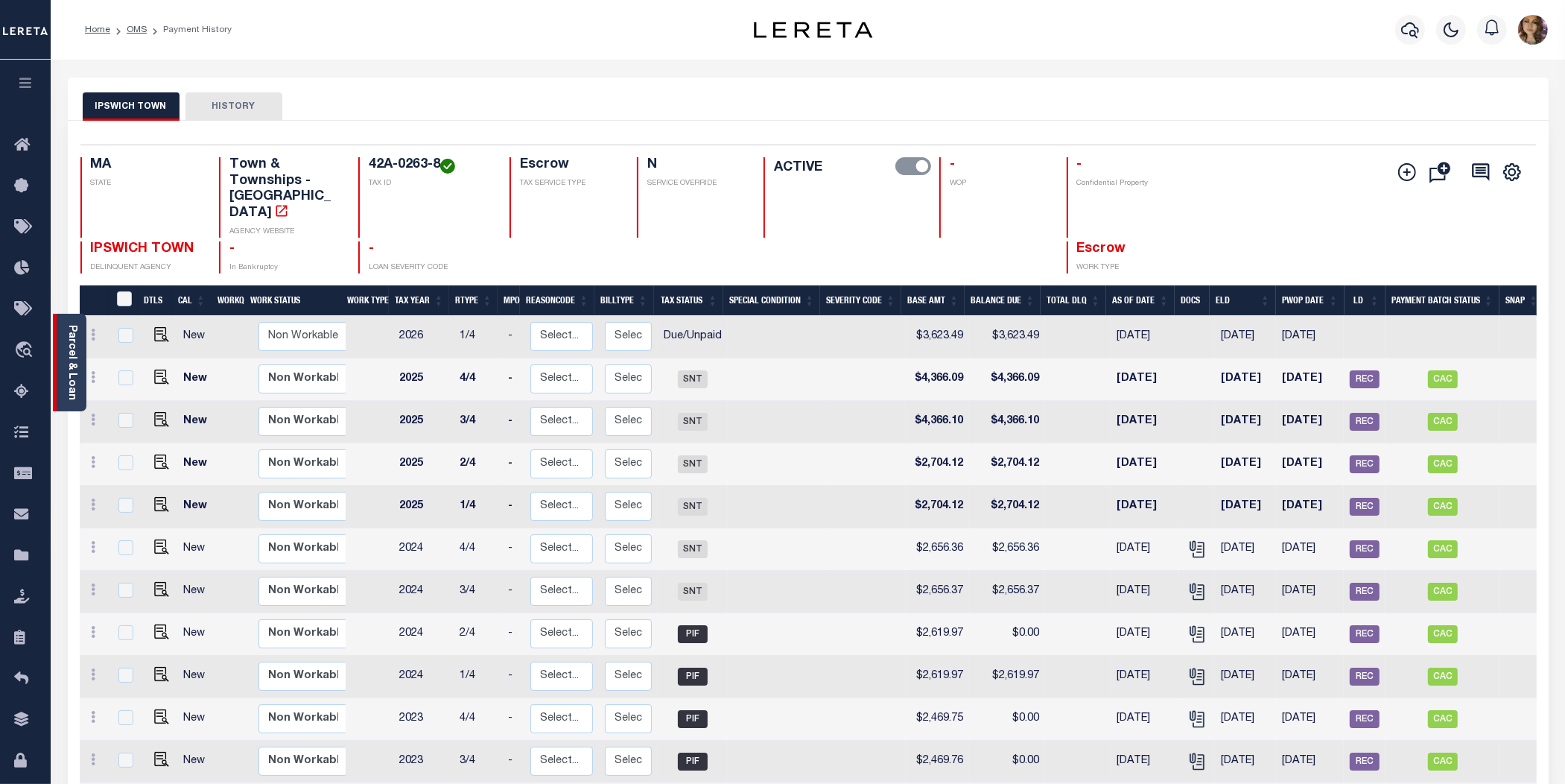
click at [67, 329] on link "Parcel & Loan" at bounding box center [71, 363] width 10 height 75
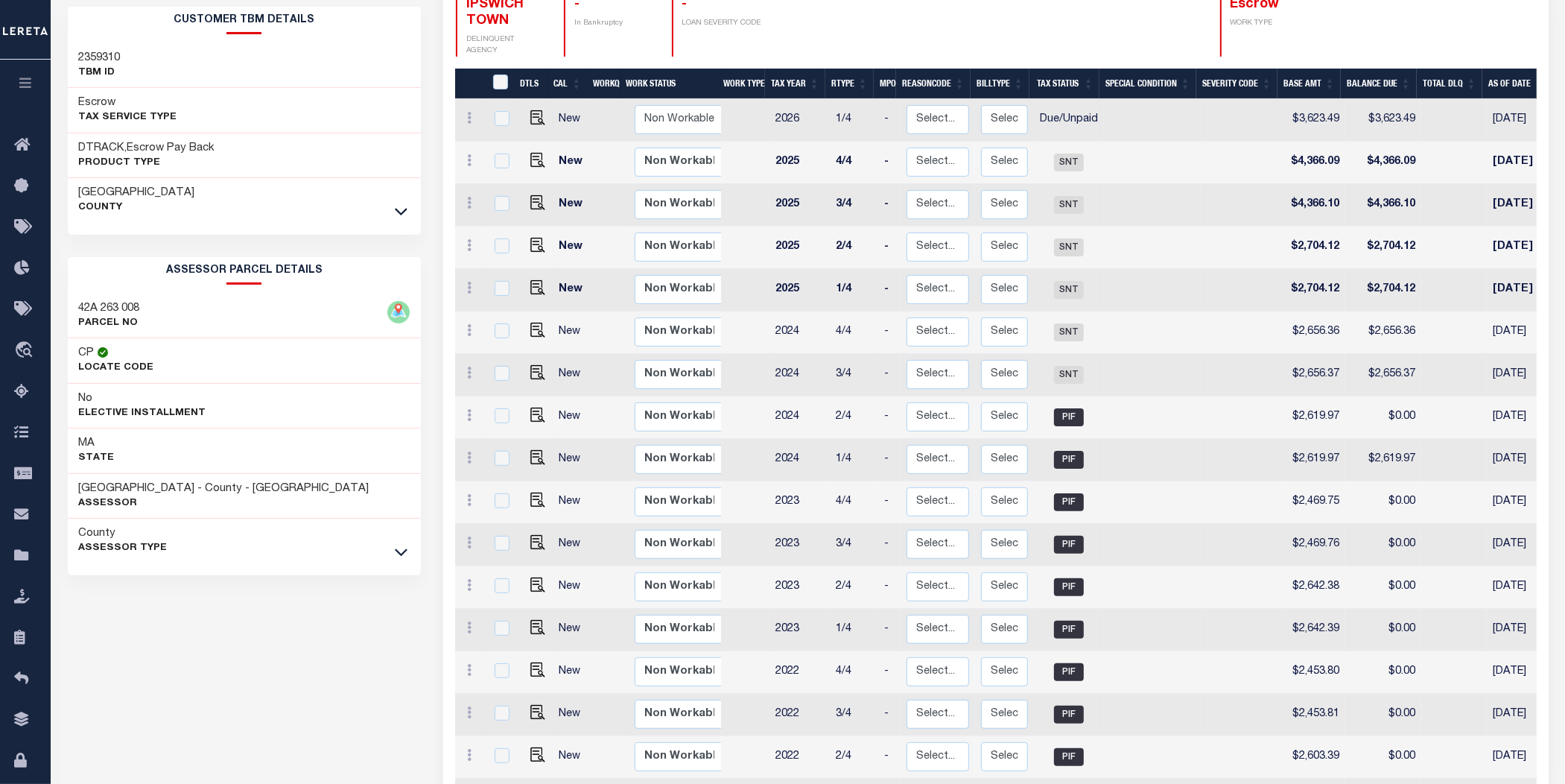
scroll to position [280, 0]
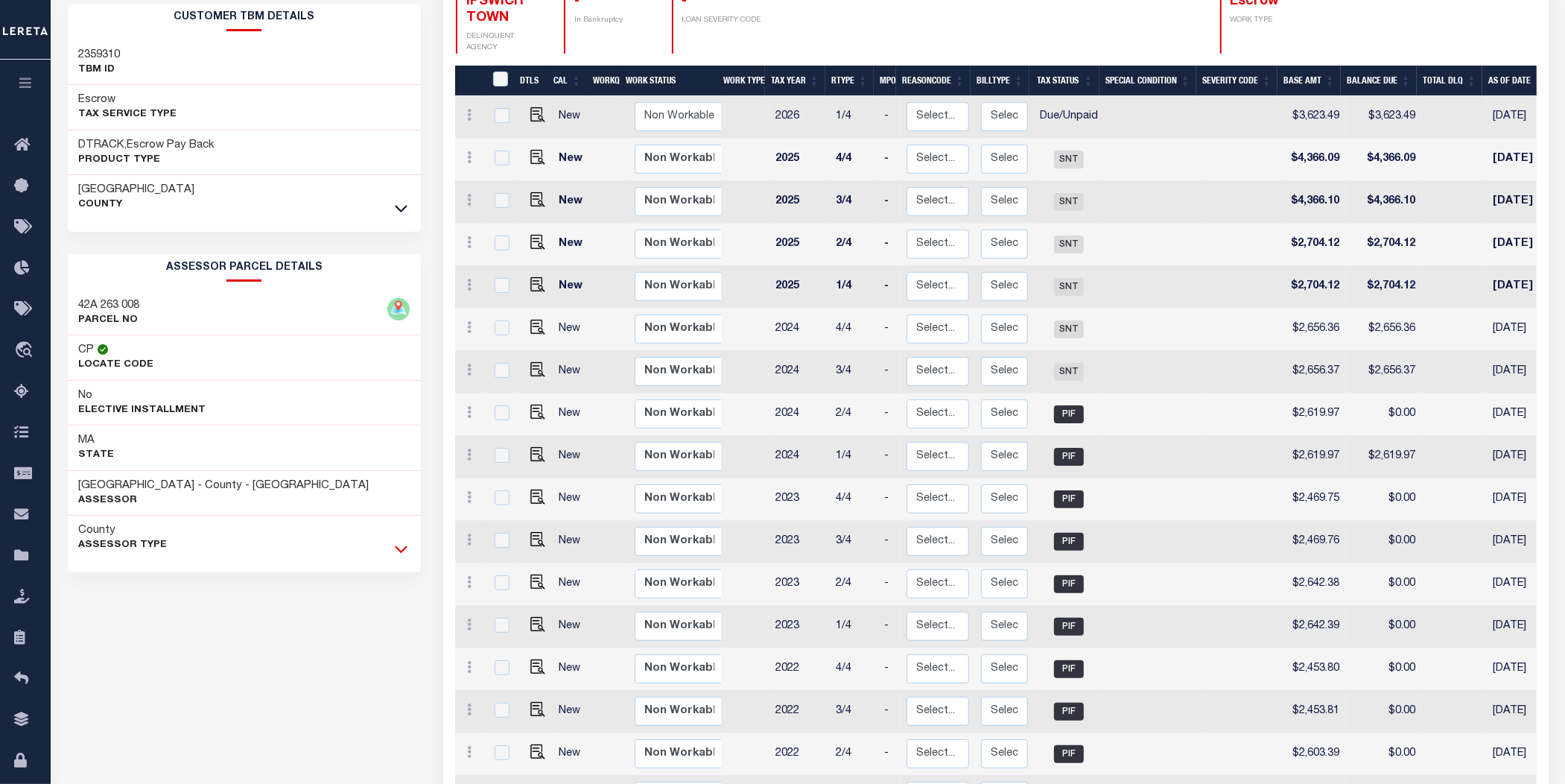
click at [402, 548] on icon at bounding box center [401, 548] width 13 height 15
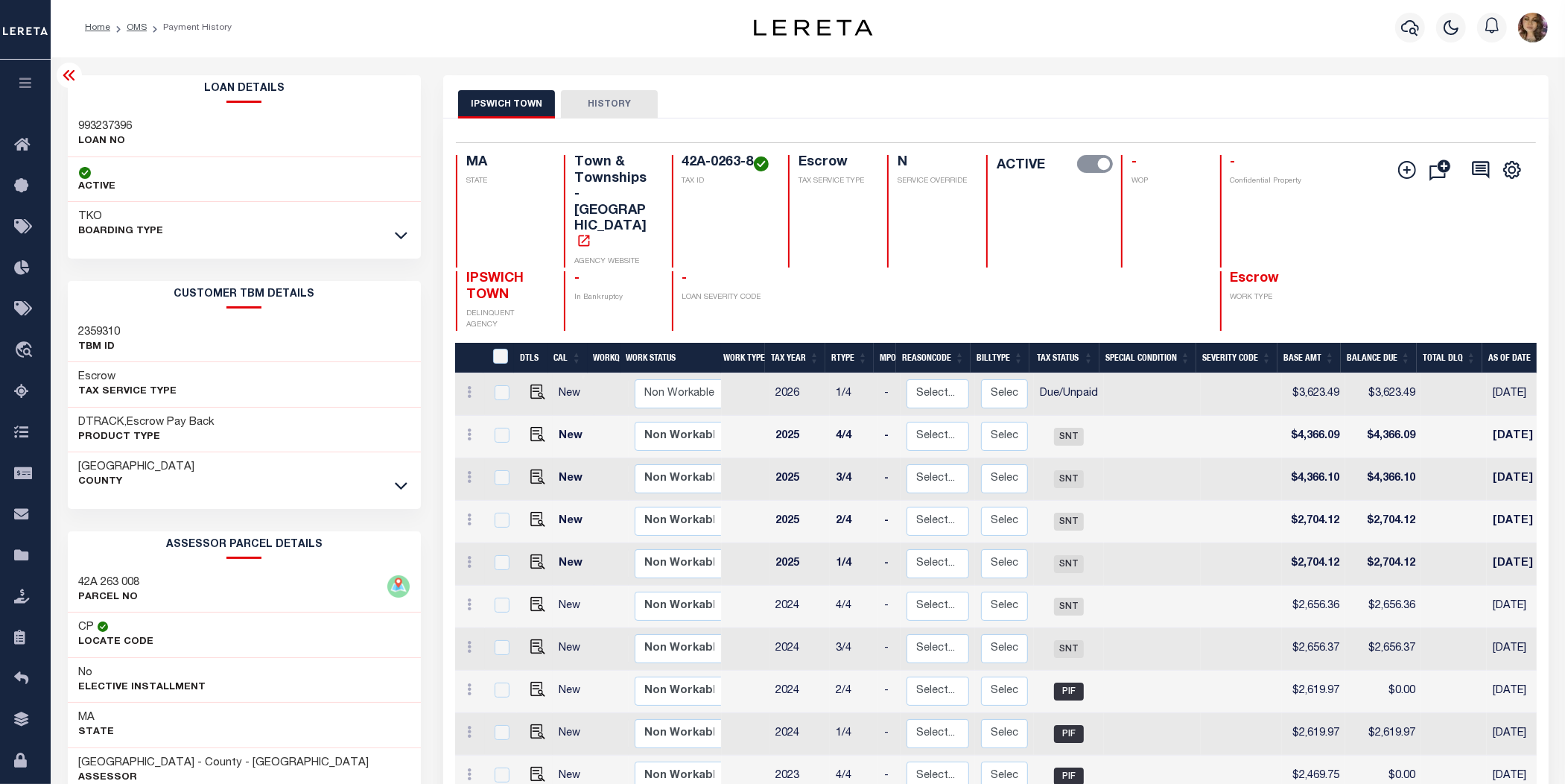
scroll to position [0, 0]
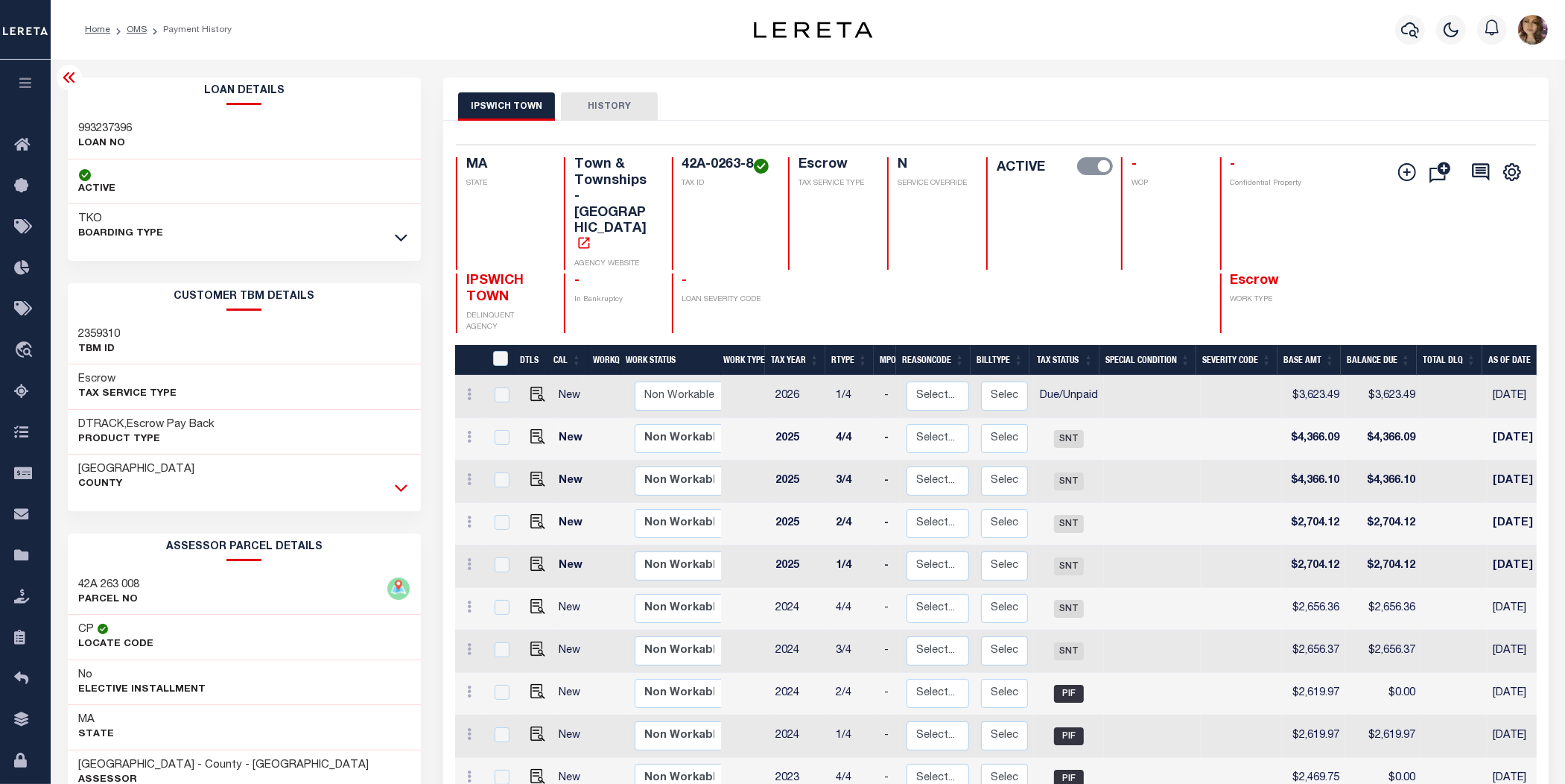
click at [403, 489] on icon at bounding box center [401, 488] width 13 height 8
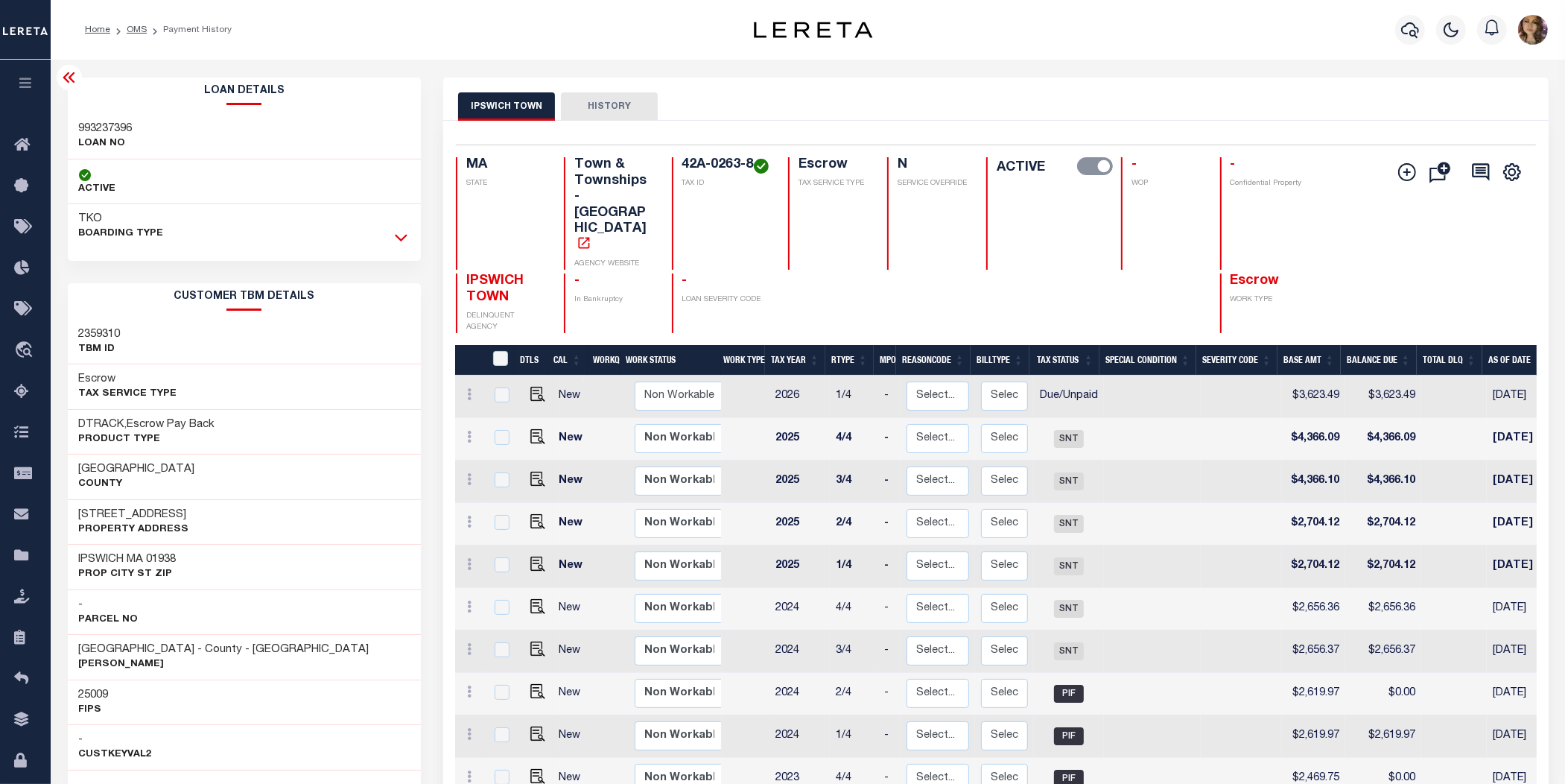
click at [406, 242] on icon at bounding box center [401, 237] width 13 height 15
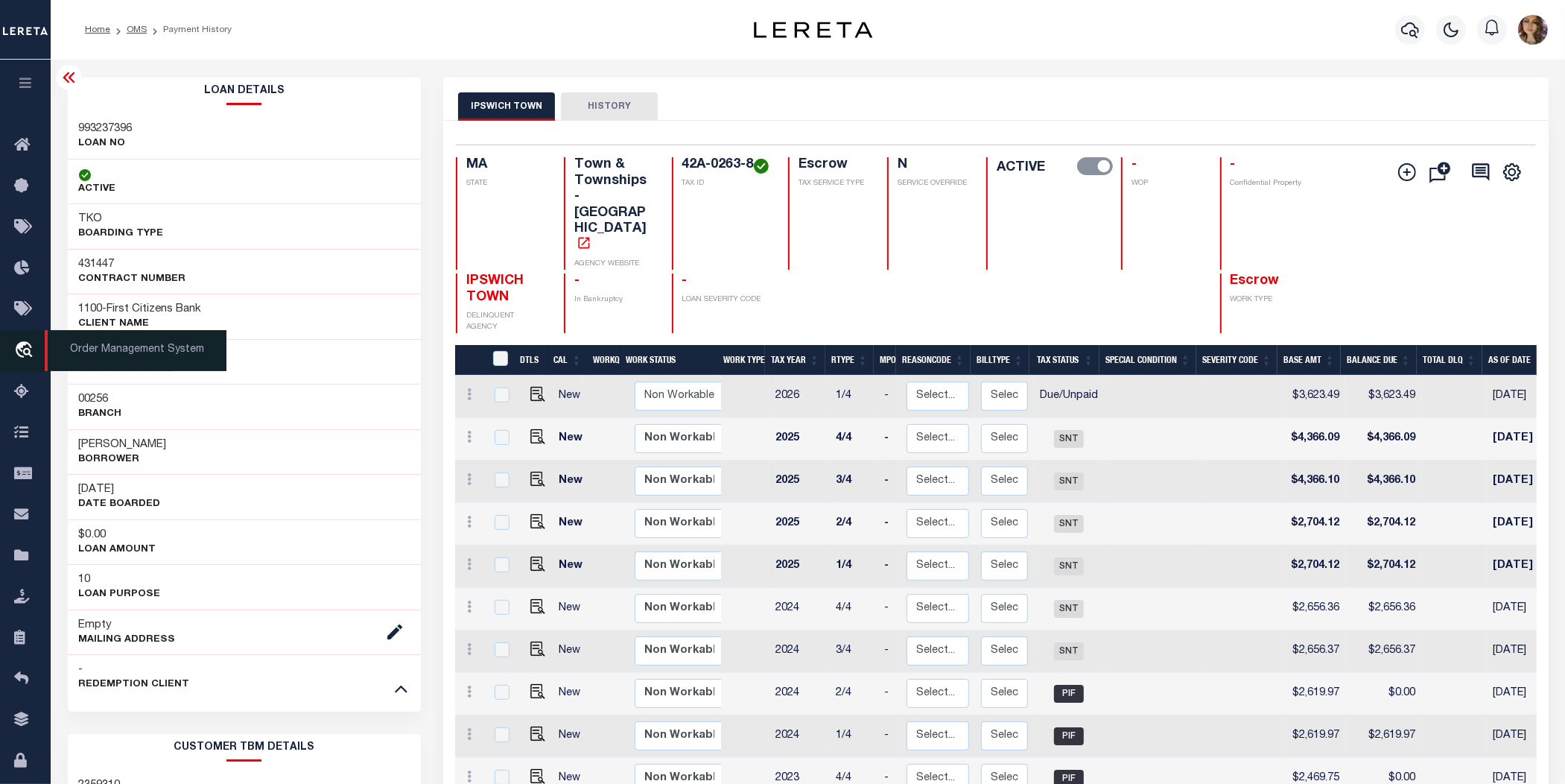
click at [94, 348] on span "Order Management System" at bounding box center [136, 351] width 182 height 41
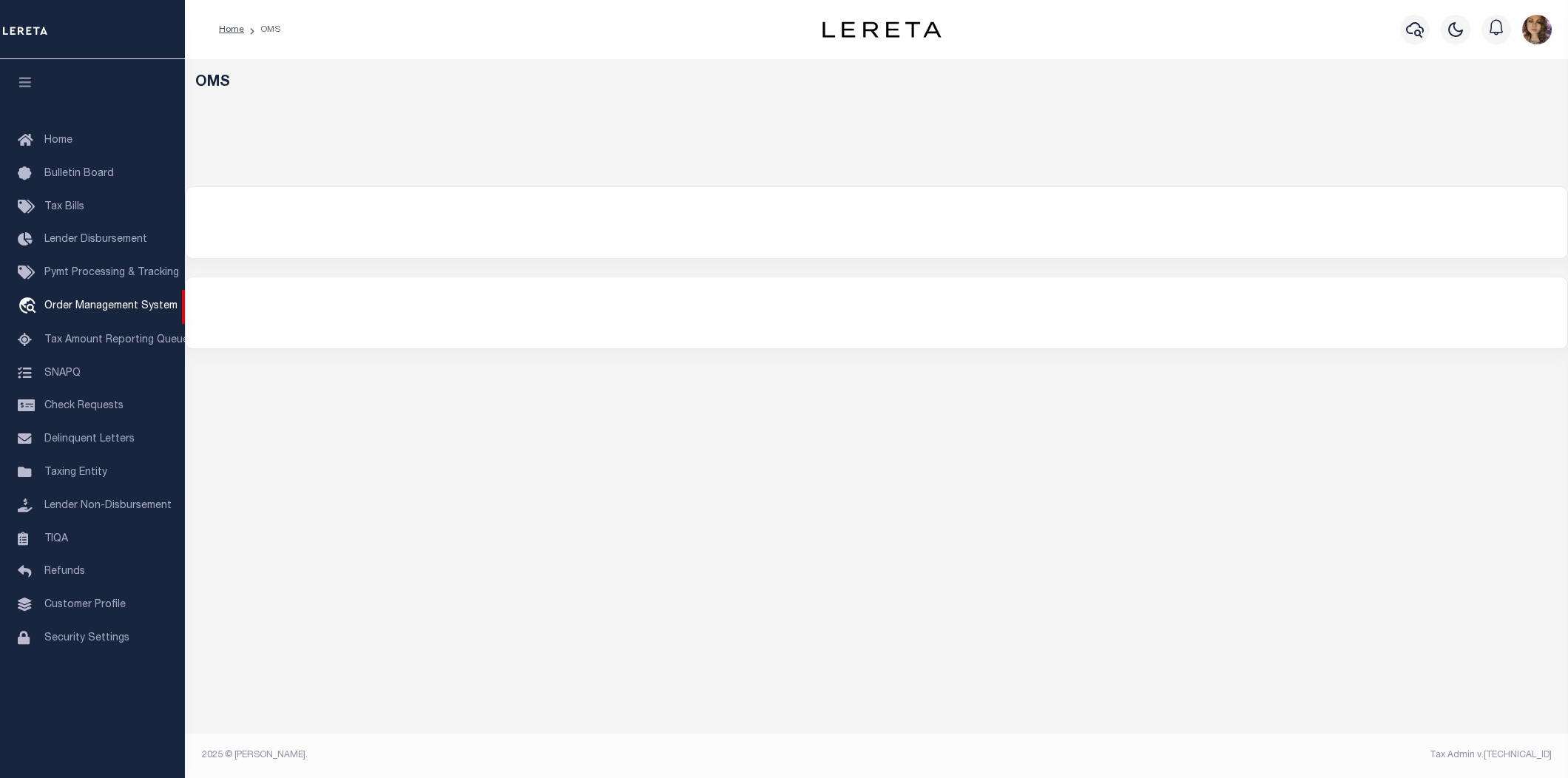
select select "200"
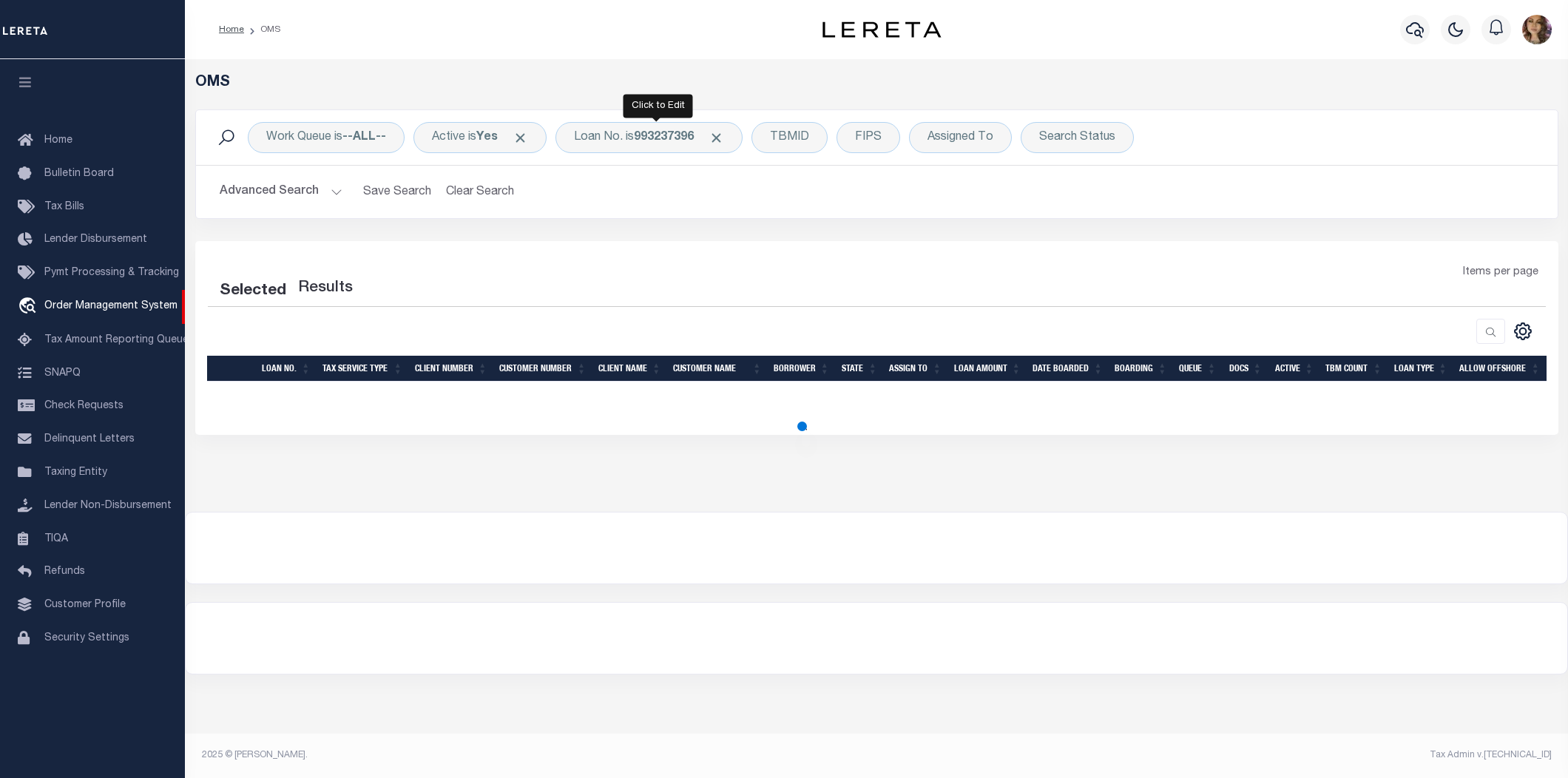
select select "200"
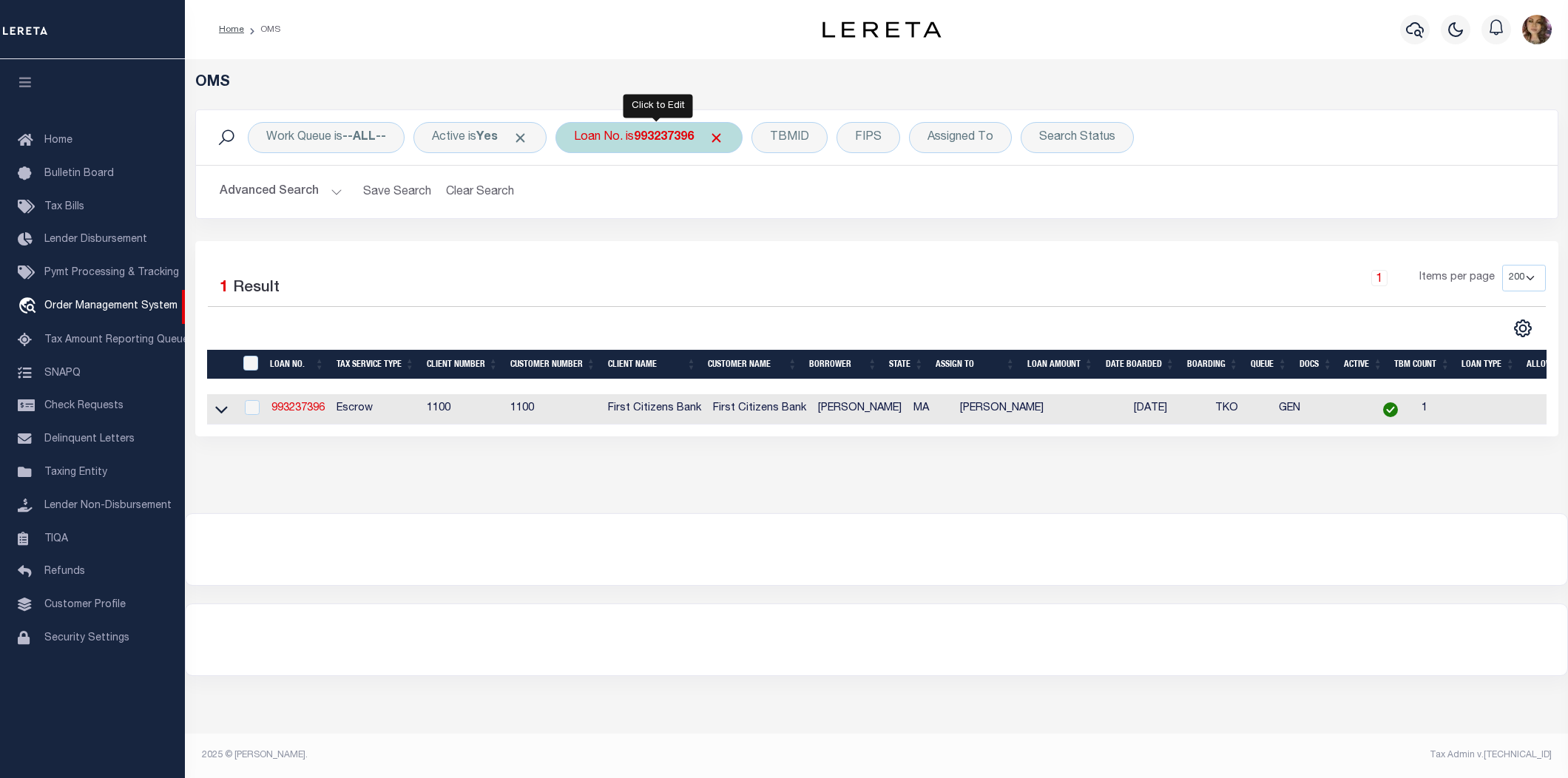
click at [649, 139] on b "993237396" at bounding box center [663, 138] width 60 height 12
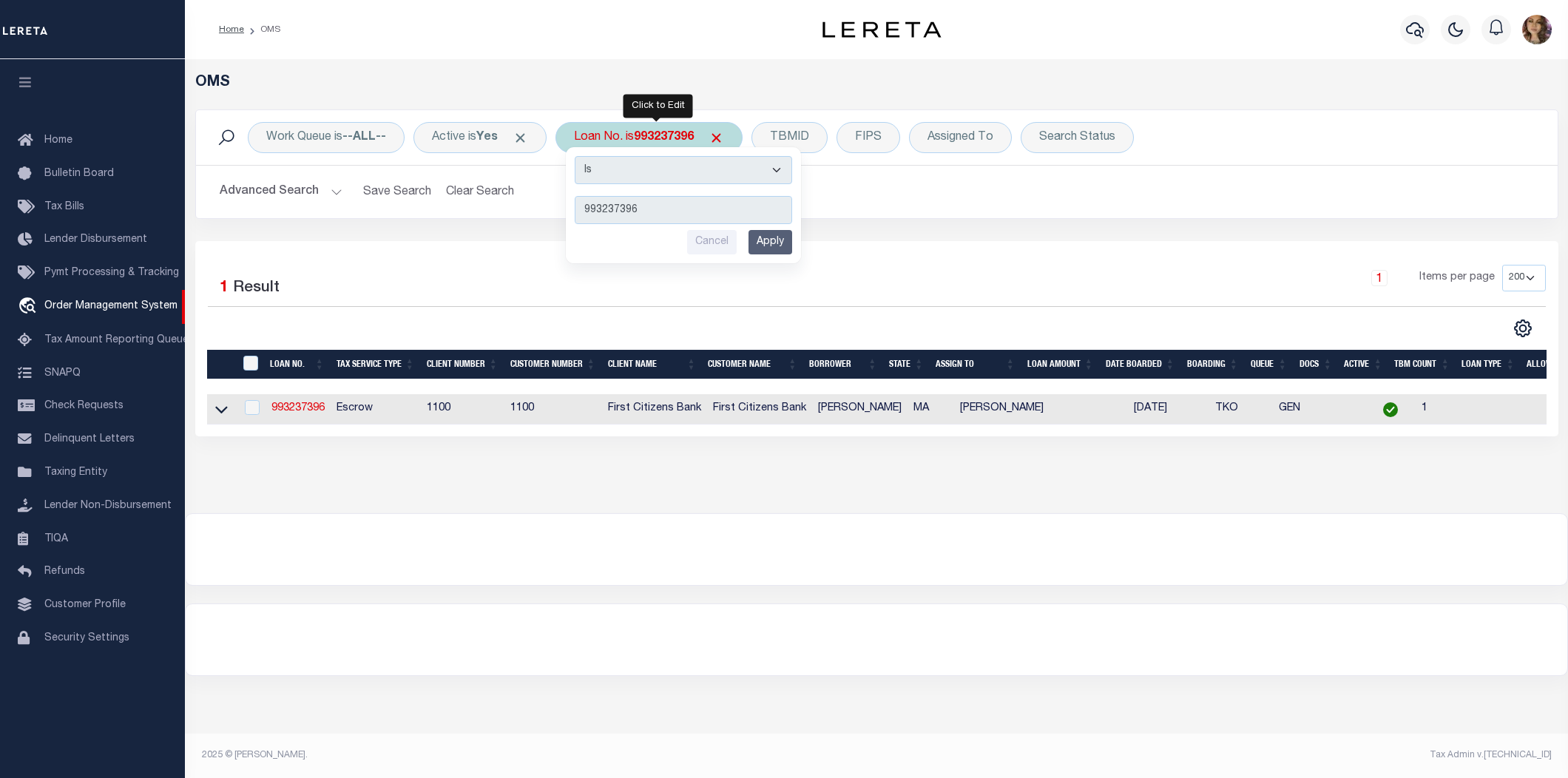
type input "993235584"
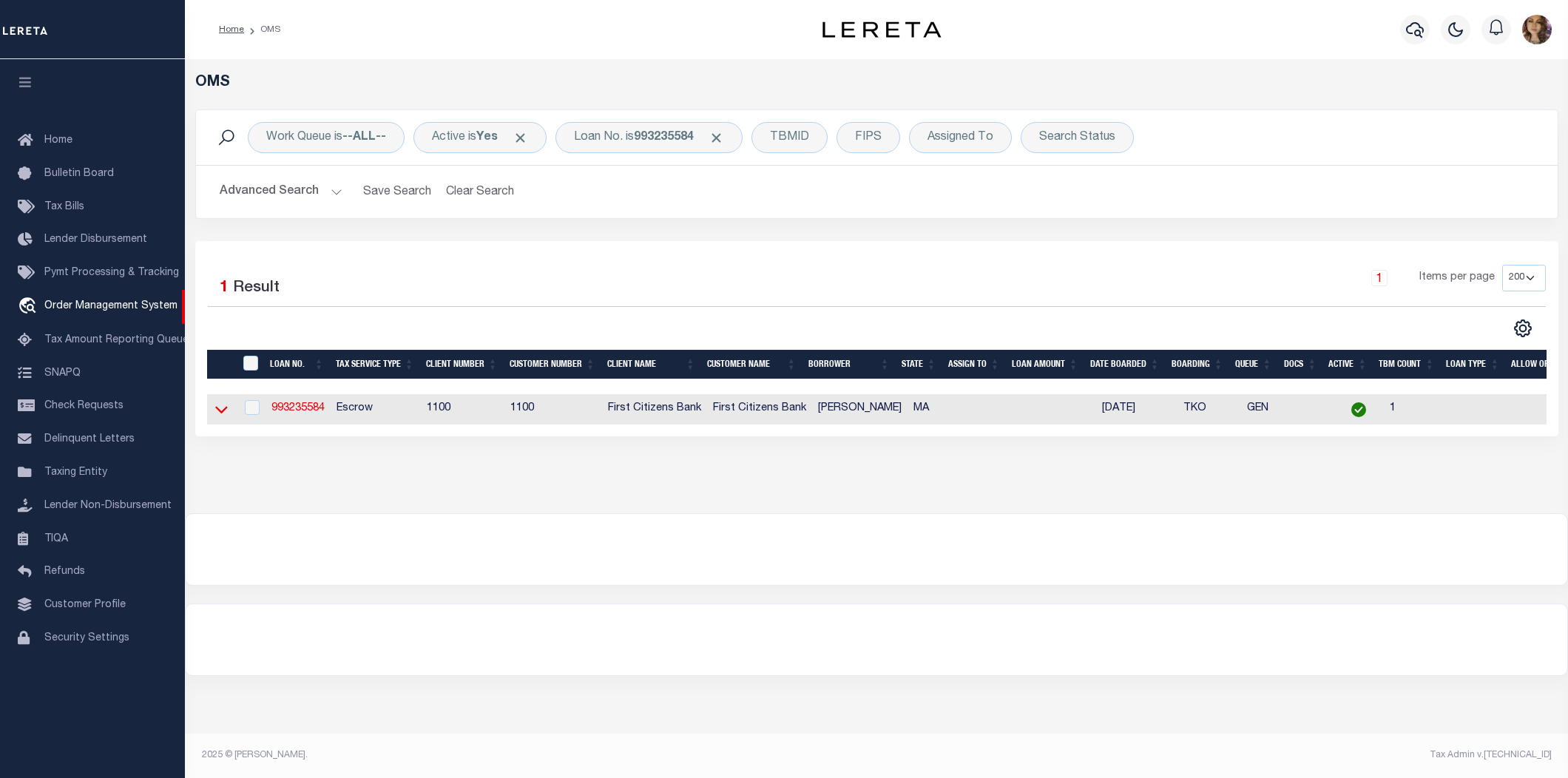
click at [215, 412] on icon at bounding box center [221, 409] width 13 height 15
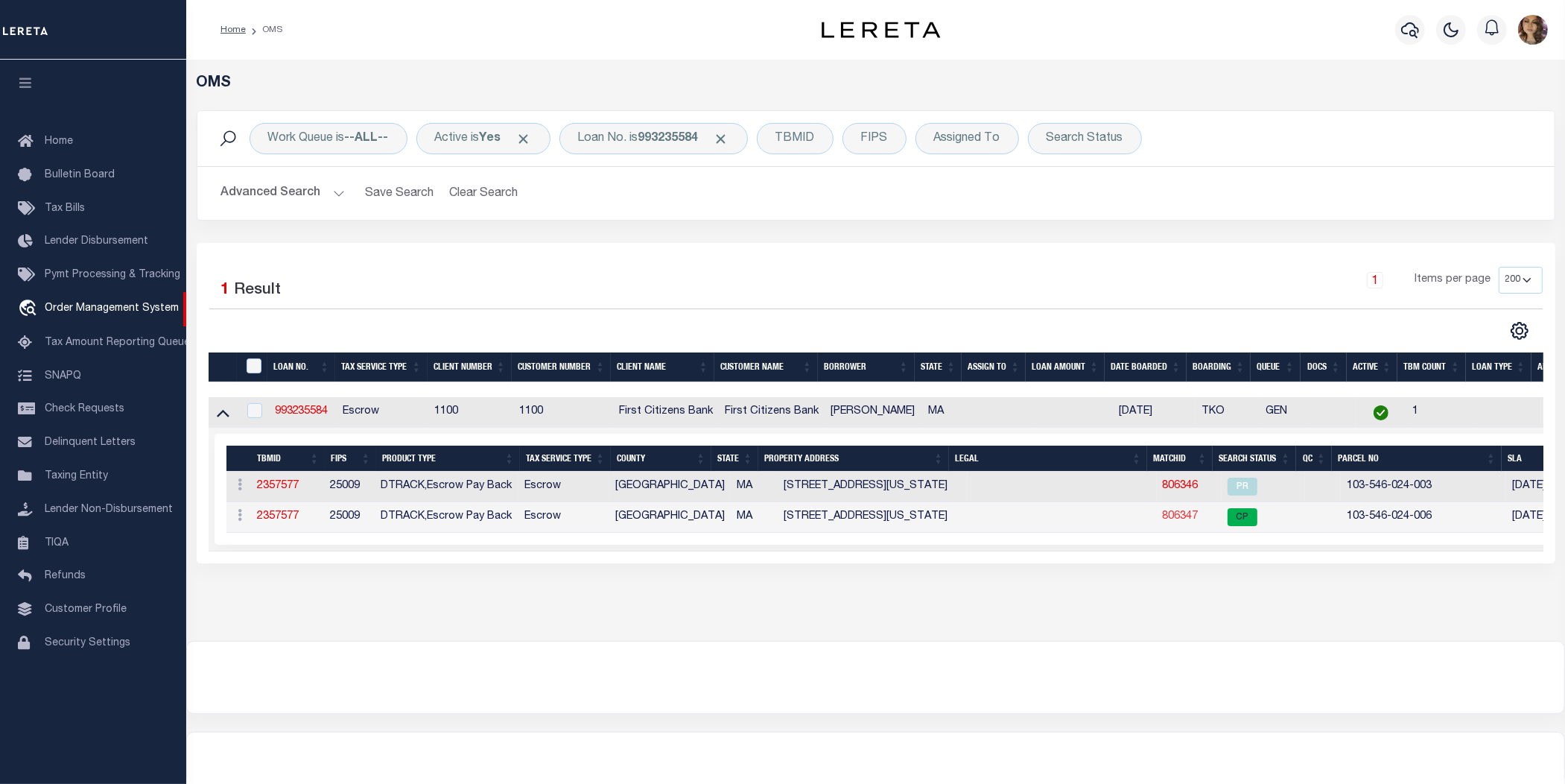
click at [1169, 518] on link "806347" at bounding box center [1181, 516] width 36 height 10
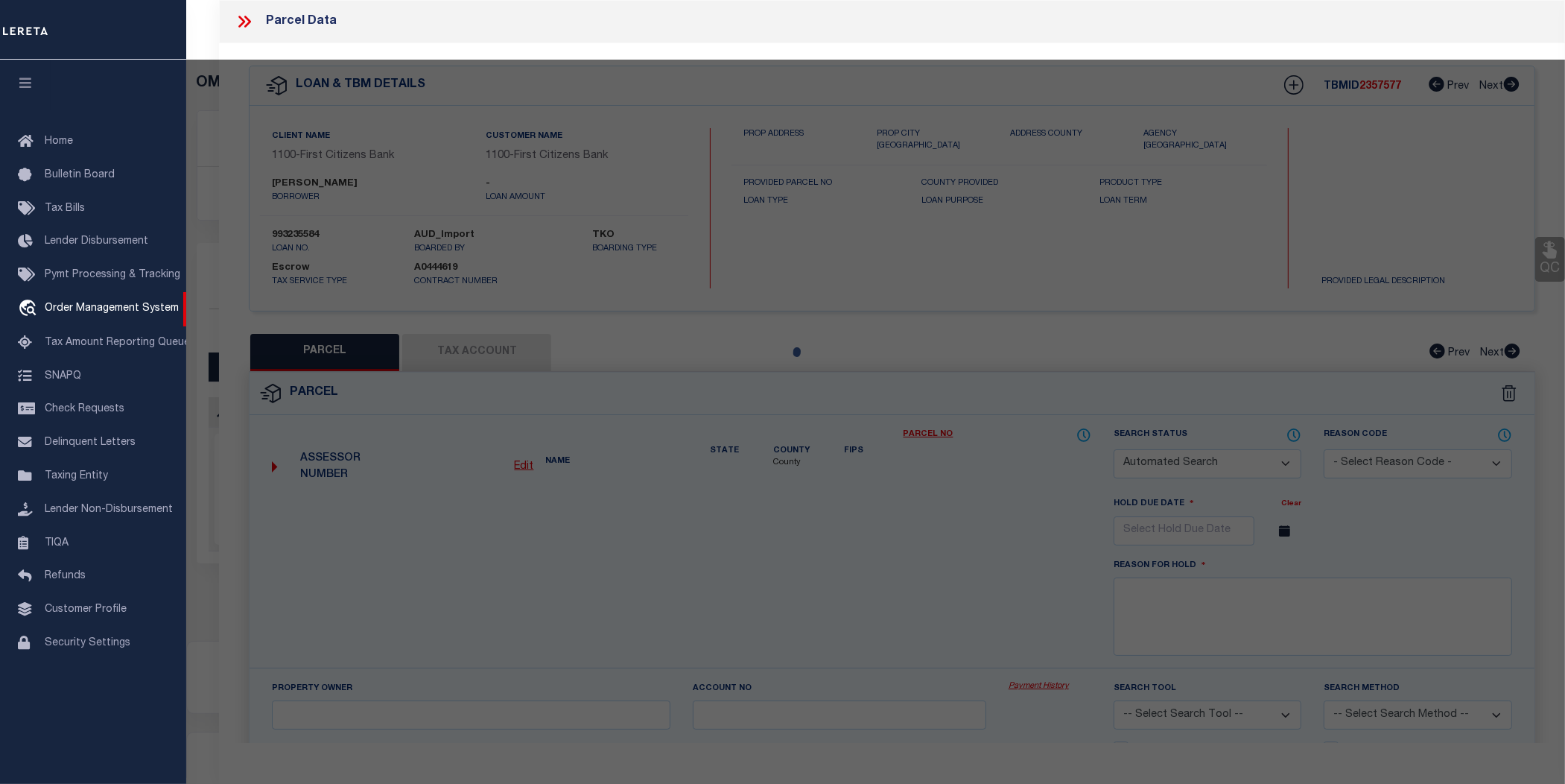
checkbox input "false"
select select "CP"
type input "ROWAN JULIA H"
type input "8 MICHIGAN AVE"
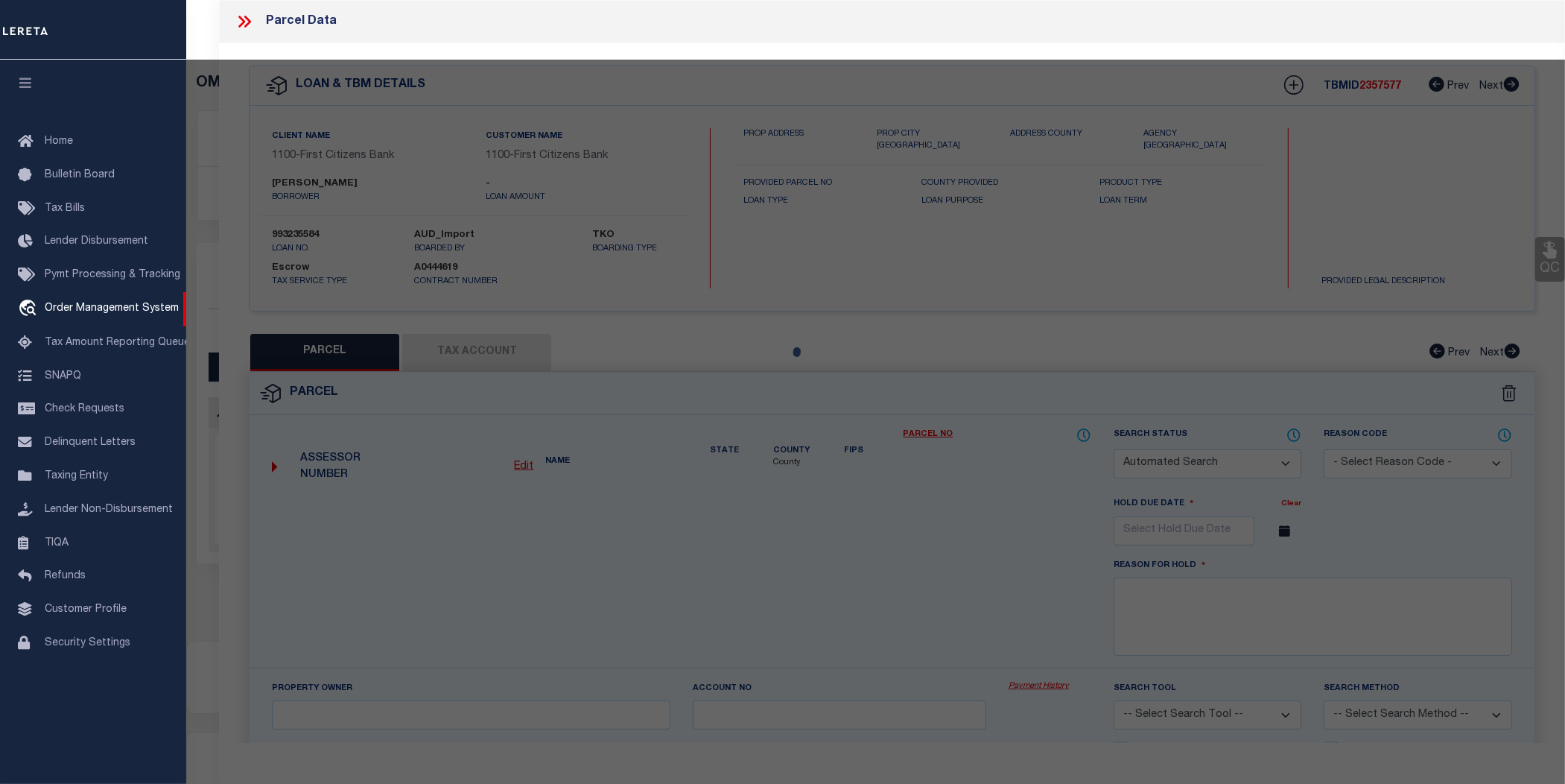
checkbox input "false"
type input "LYNN MA 01901"
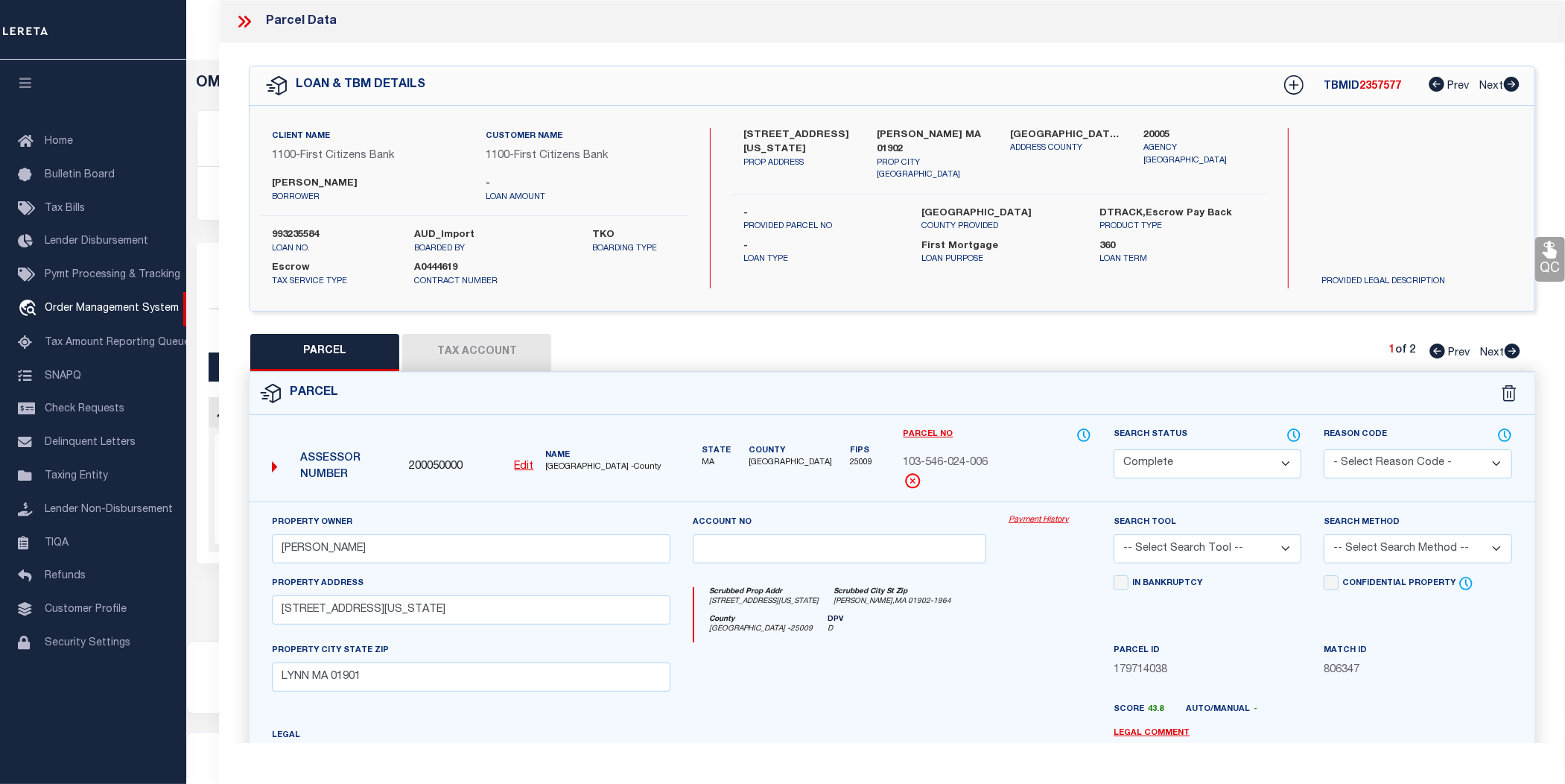
click at [1045, 516] on link "Payment History" at bounding box center [1050, 520] width 82 height 13
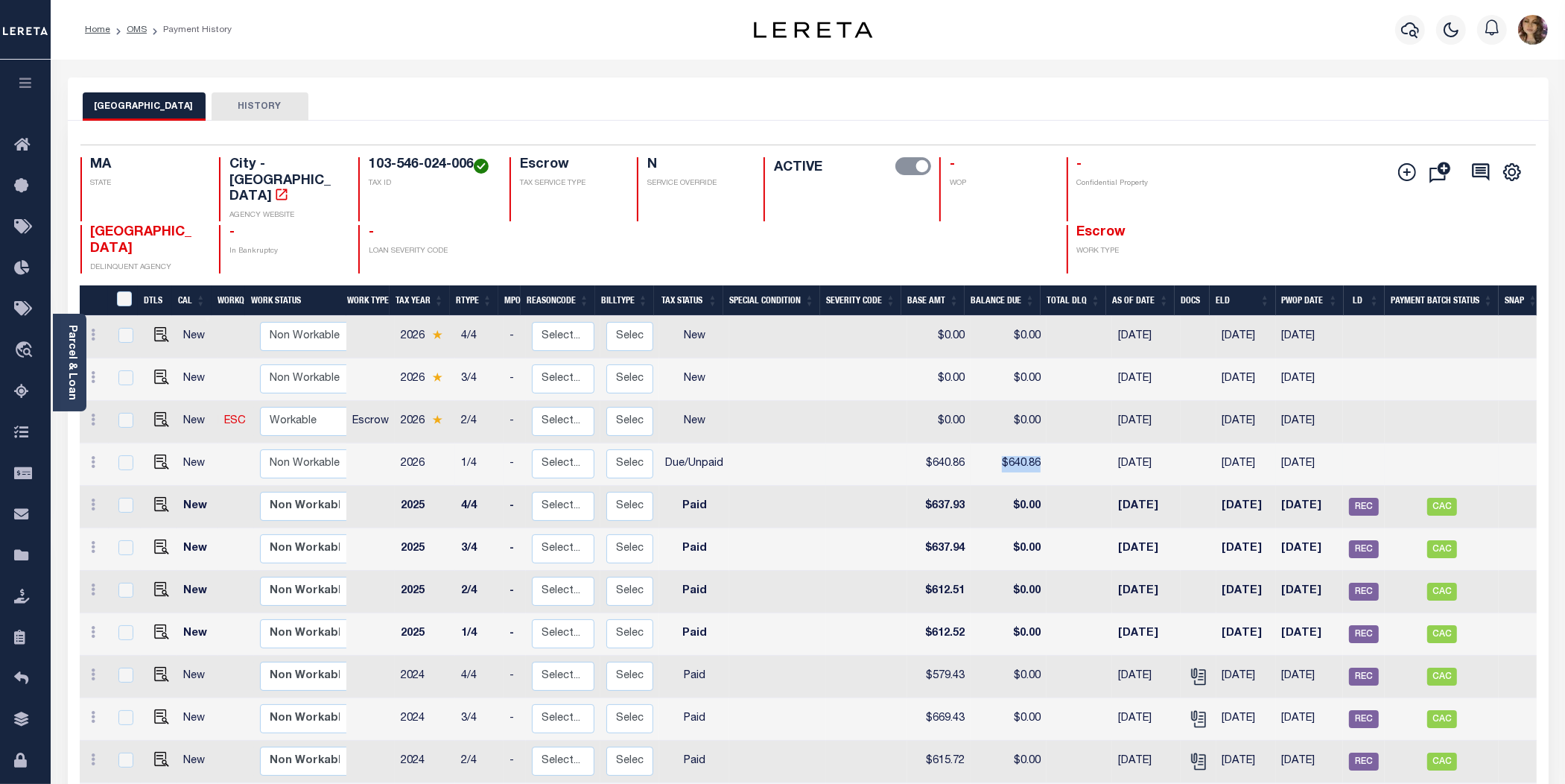
drag, startPoint x: 994, startPoint y: 438, endPoint x: 1042, endPoint y: 438, distance: 48.0
click at [1042, 443] on tr "New Non Workable Workable 2026 1/4 - Select... Payment Reversal Taxable Value C…" at bounding box center [812, 464] width 1465 height 42
click at [68, 355] on link "Parcel & Loan" at bounding box center [71, 363] width 10 height 75
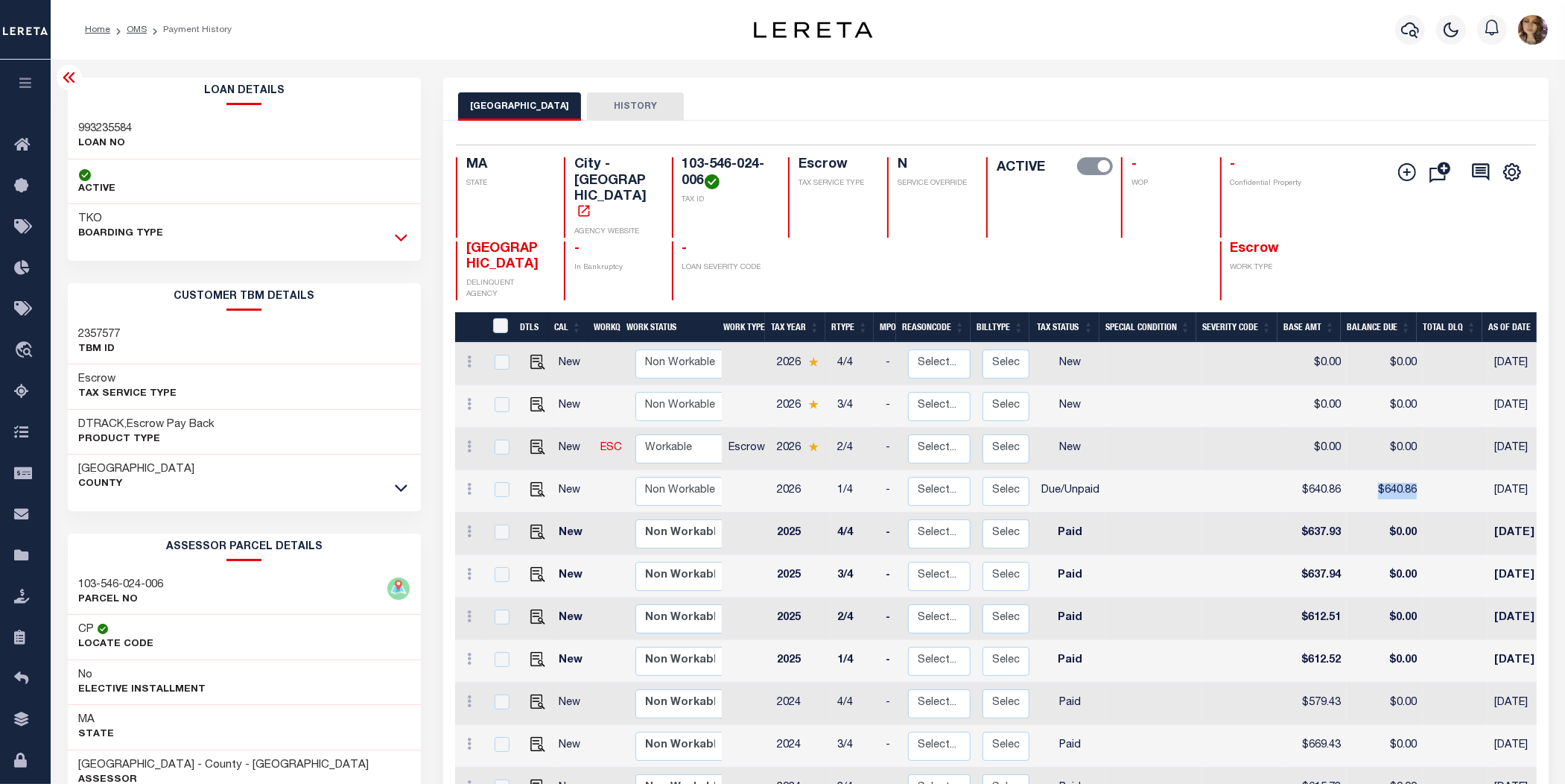
click at [405, 240] on icon at bounding box center [401, 237] width 13 height 15
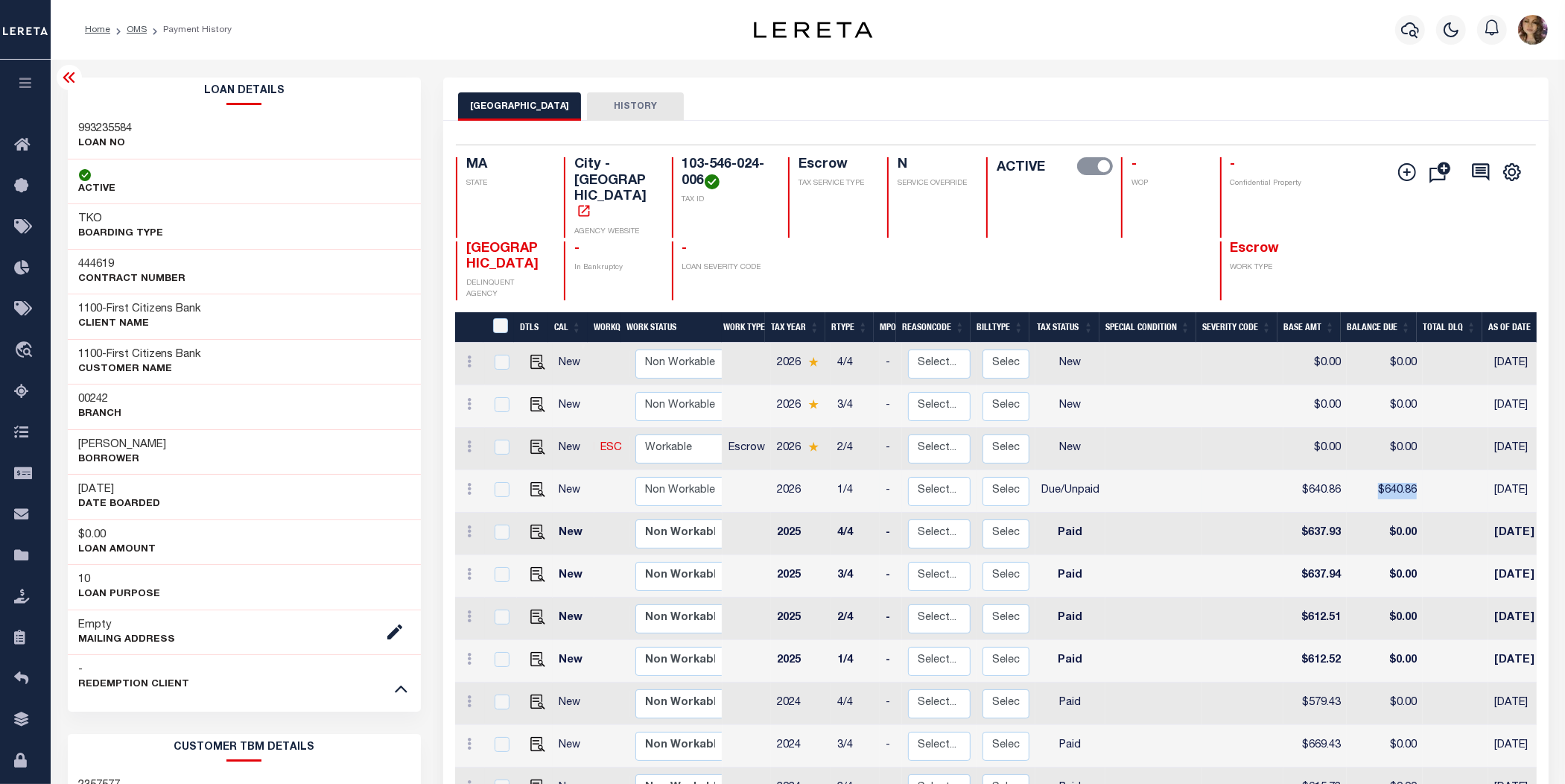
drag, startPoint x: 1408, startPoint y: 438, endPoint x: 1417, endPoint y: 437, distance: 9.1
click at [1408, 470] on td "$640.86" at bounding box center [1385, 491] width 76 height 42
checkbox input "true"
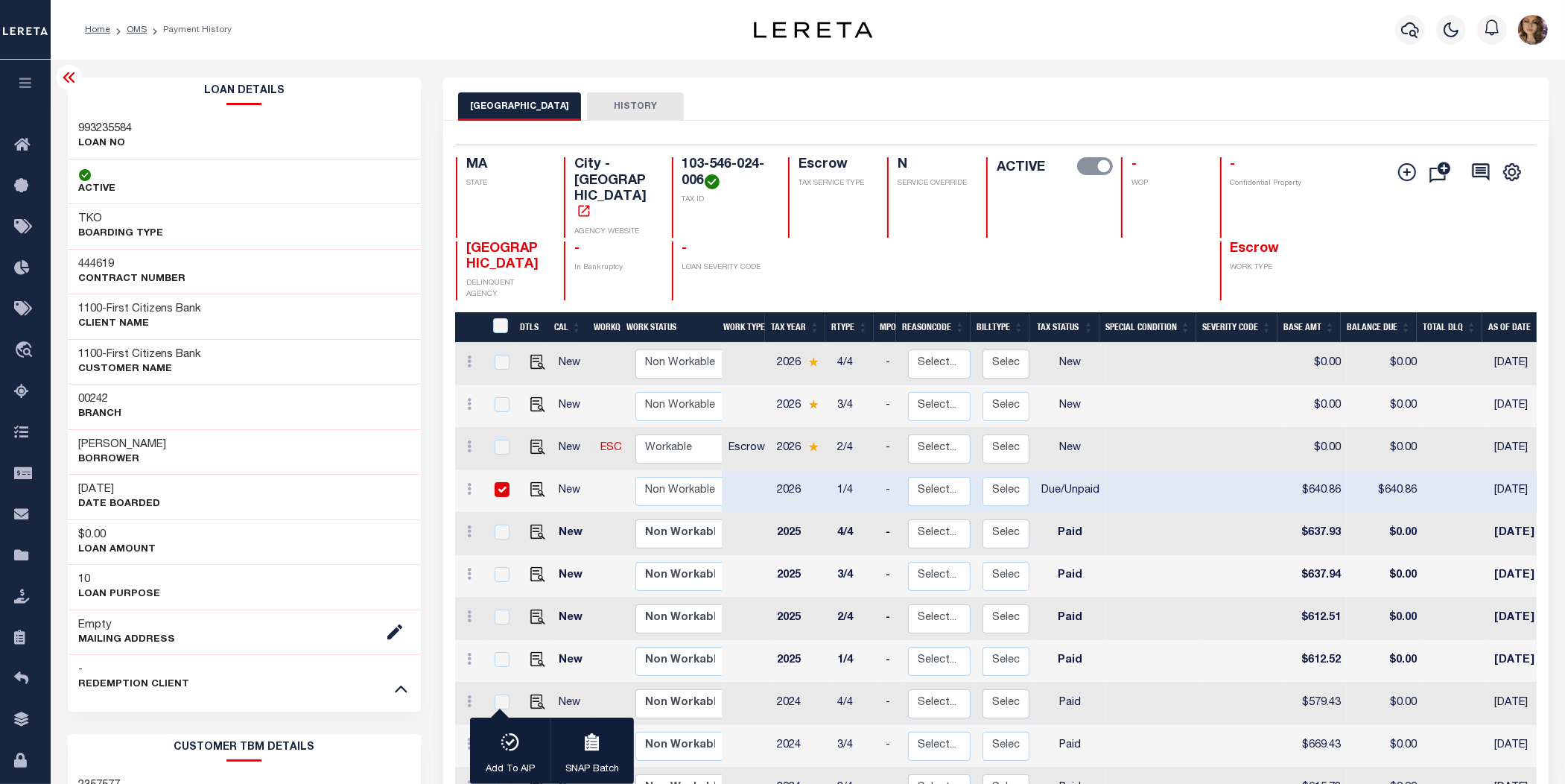
click at [69, 81] on icon at bounding box center [69, 77] width 18 height 18
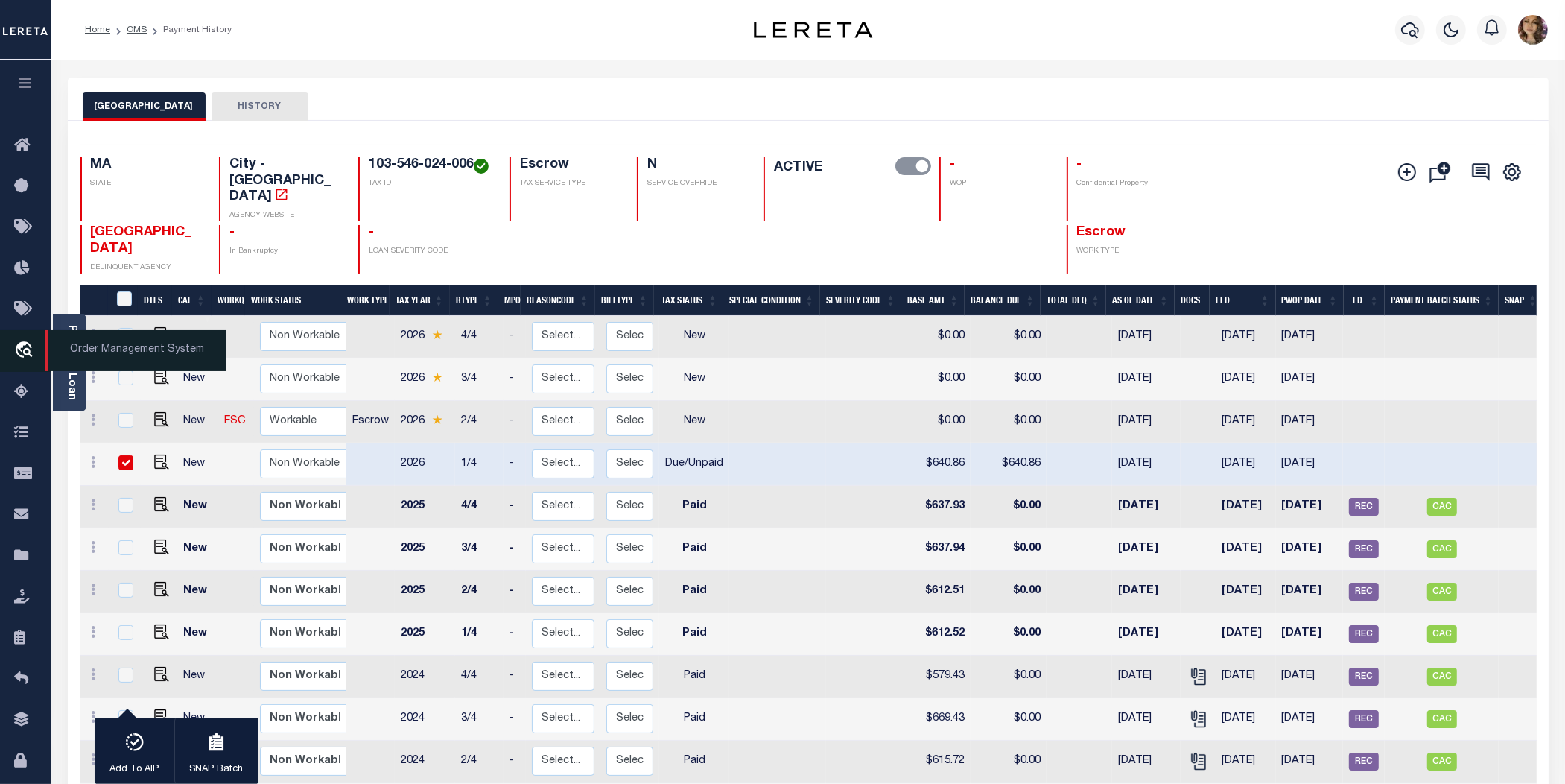
click at [90, 347] on span "Order Management System" at bounding box center [136, 351] width 182 height 41
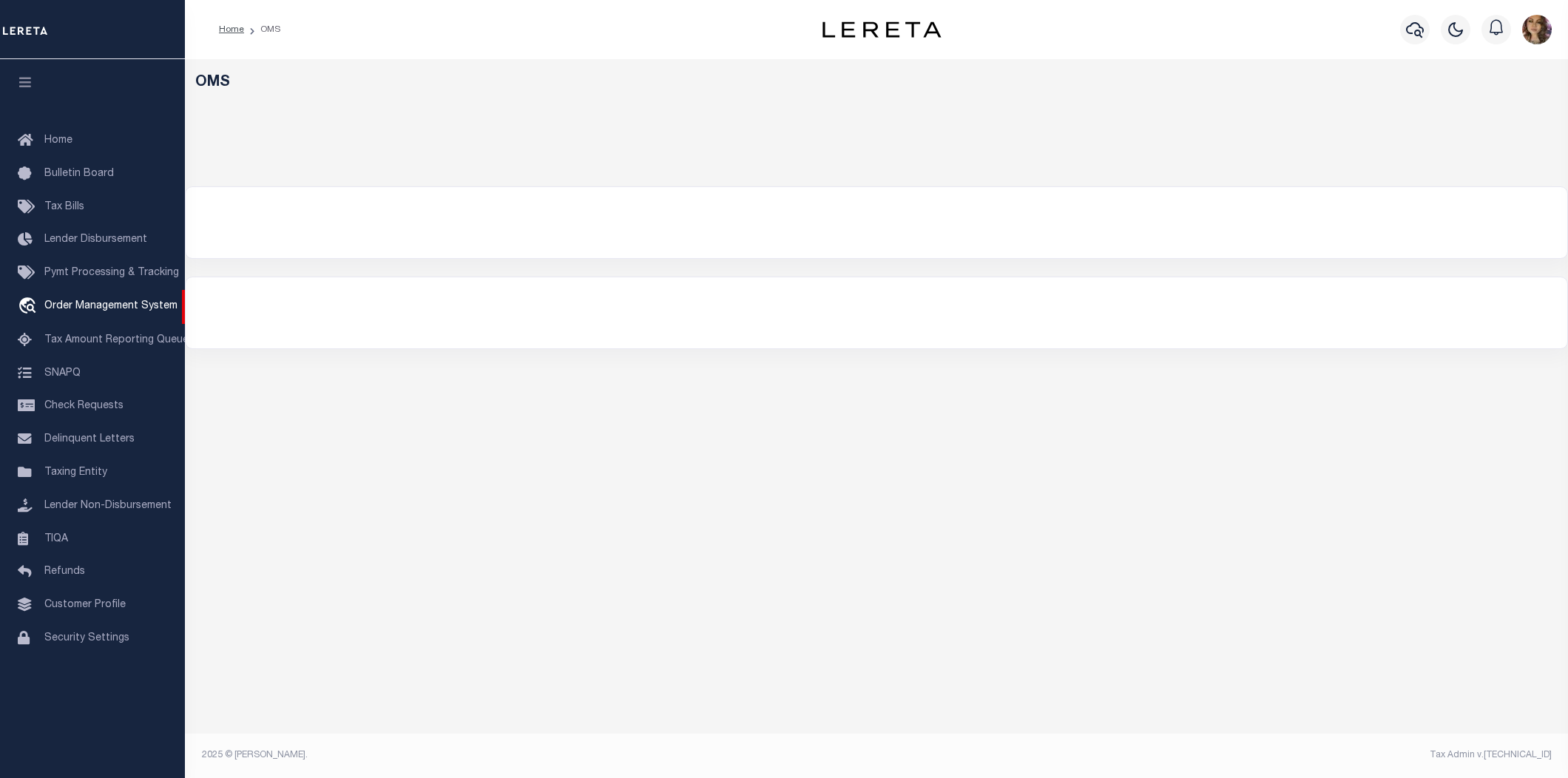
select select "200"
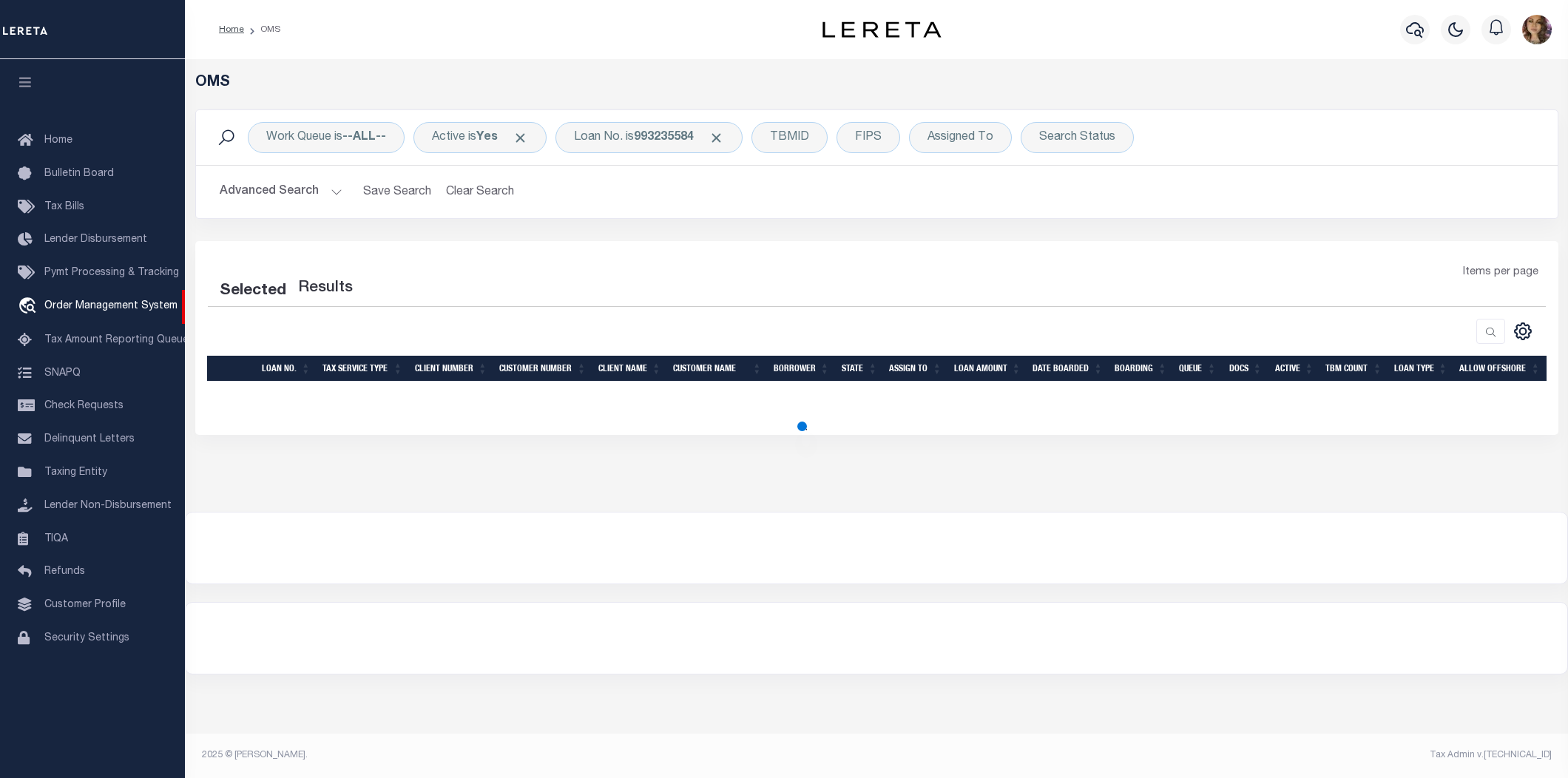
select select "200"
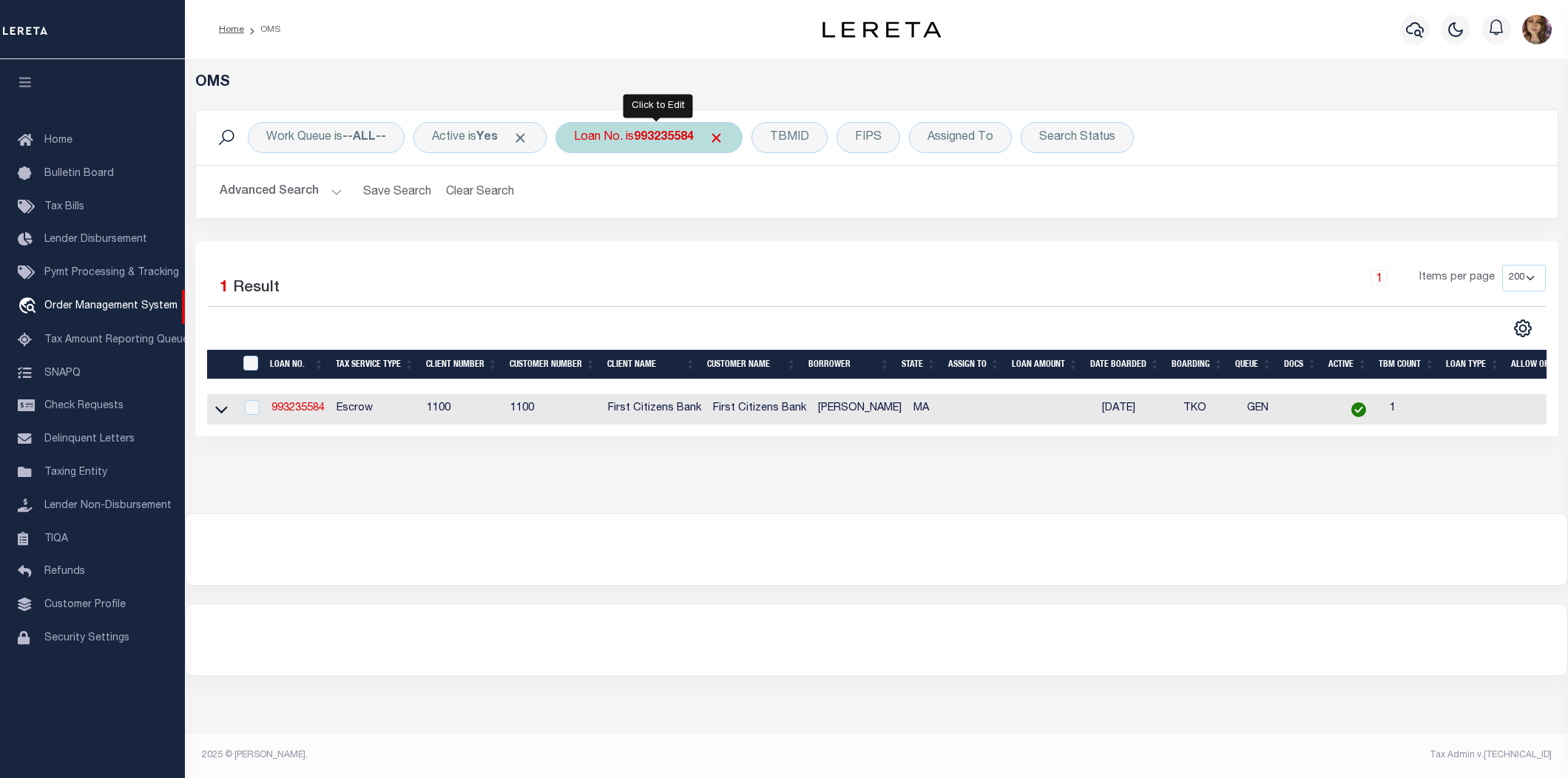
click at [655, 139] on b "993235584" at bounding box center [663, 138] width 60 height 12
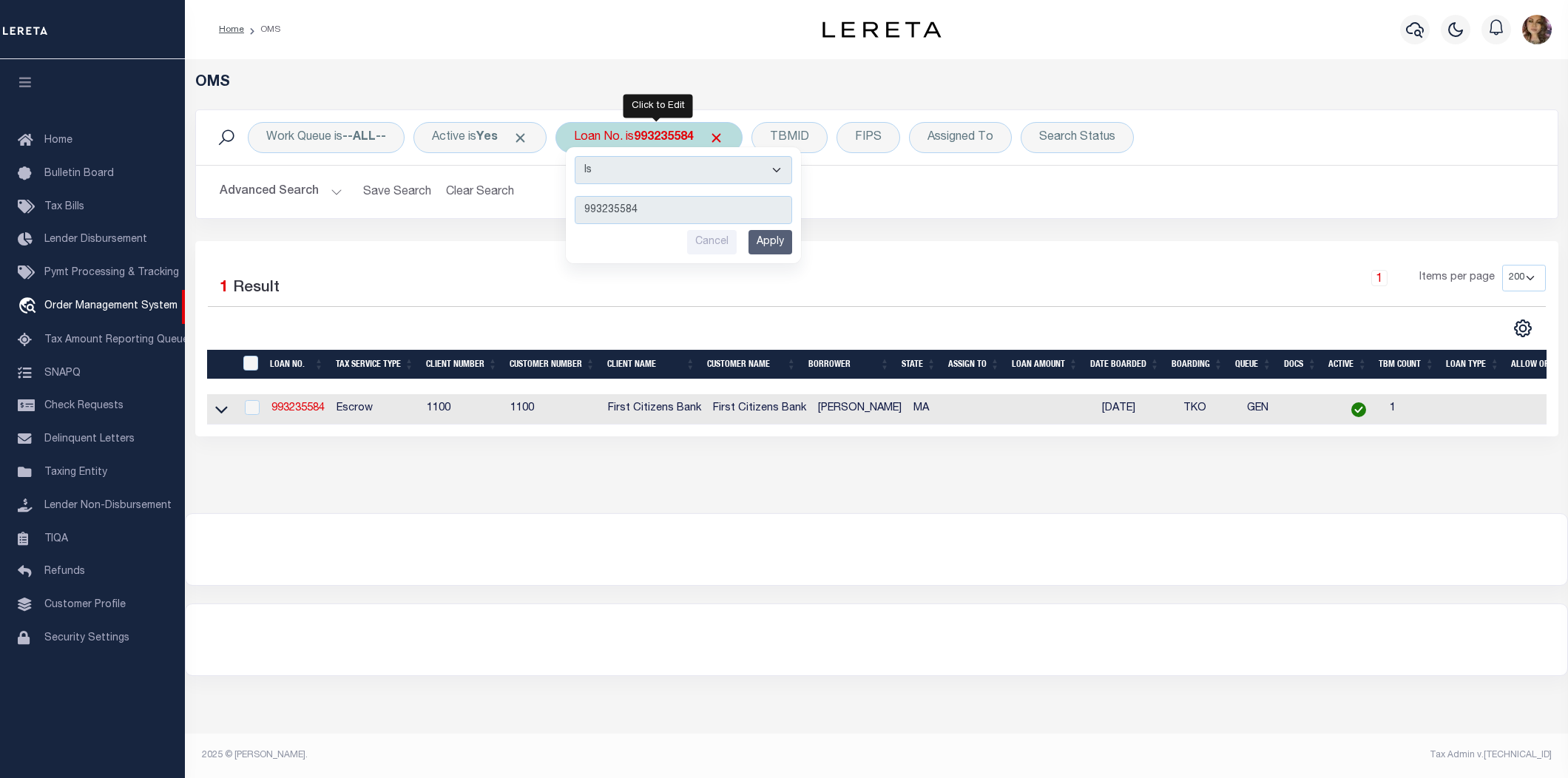
type input "64287005690"
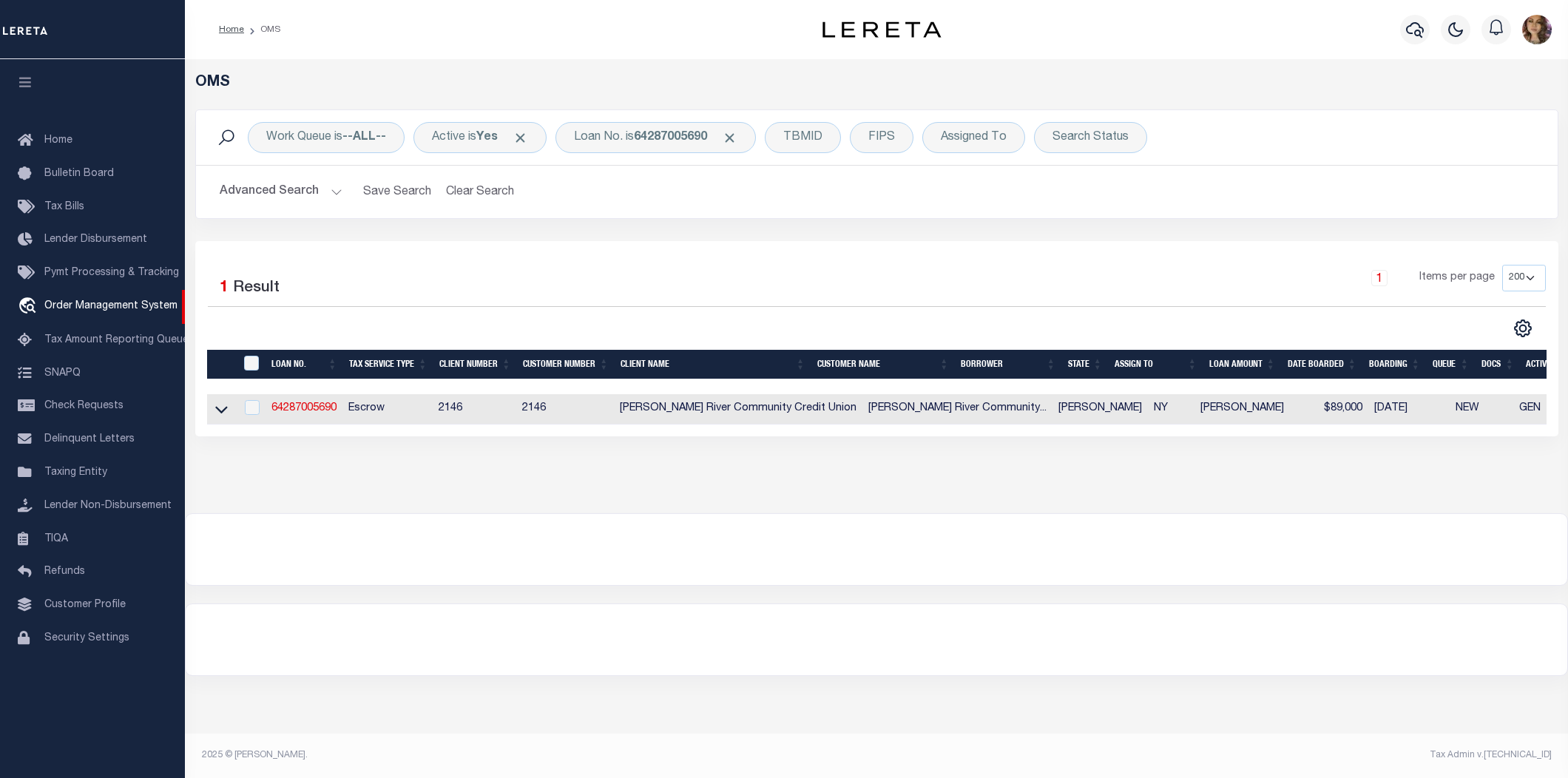
click at [227, 413] on link at bounding box center [221, 408] width 17 height 10
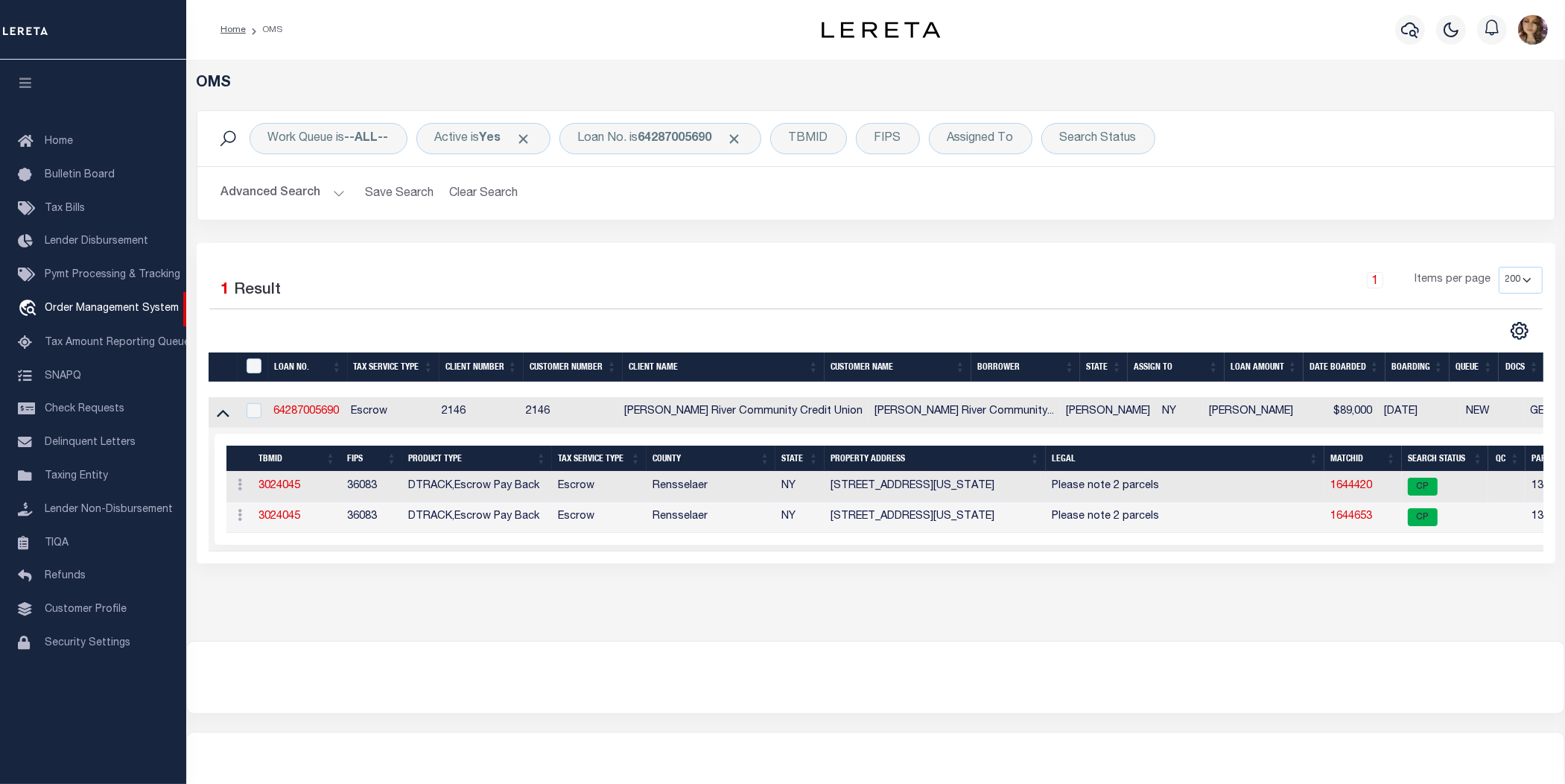
scroll to position [0, 87]
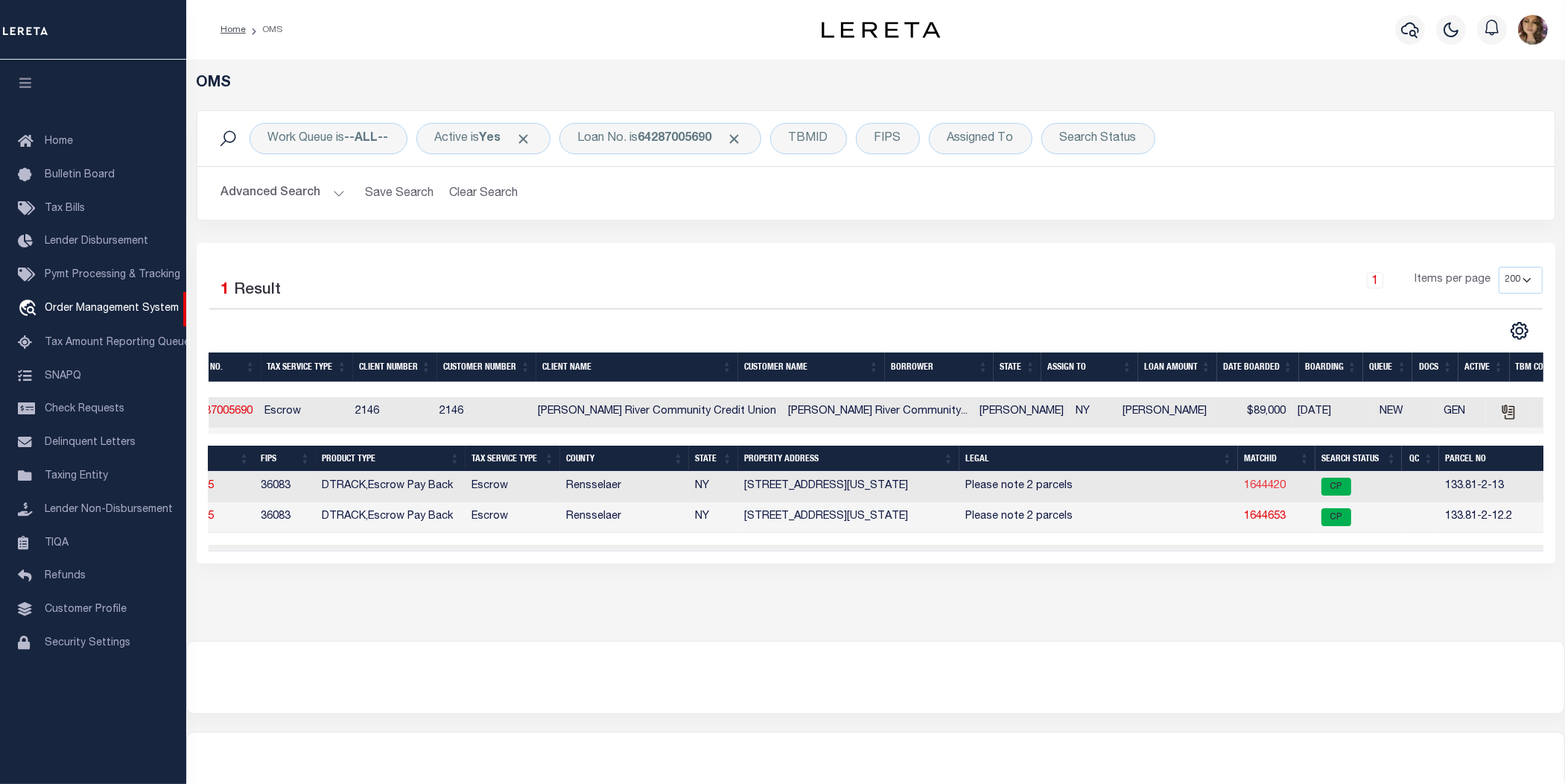
click at [1244, 485] on link "1644420" at bounding box center [1265, 485] width 42 height 10
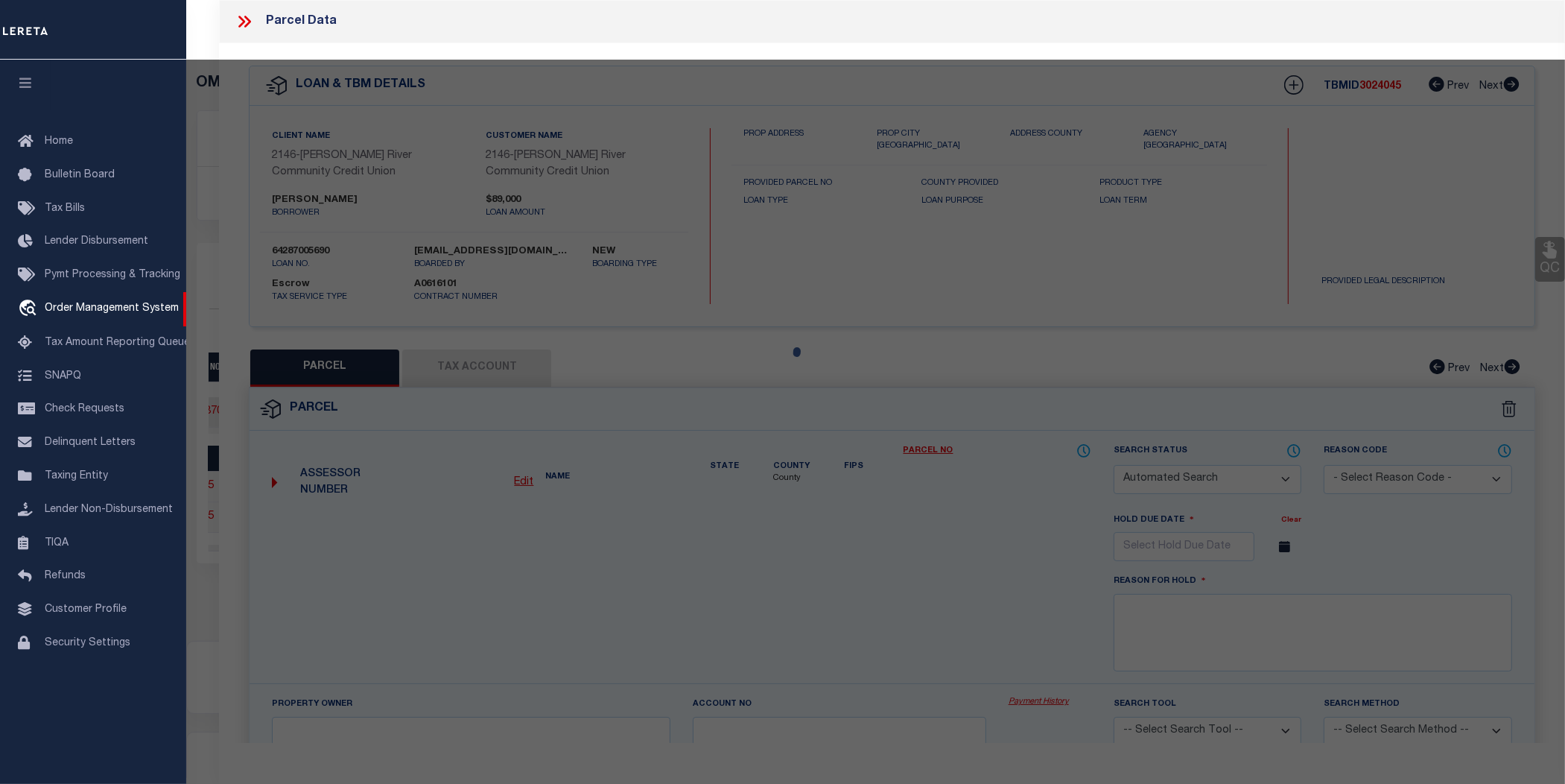
checkbox input "false"
select select "CP"
type input "[PERSON_NAME]"
select select
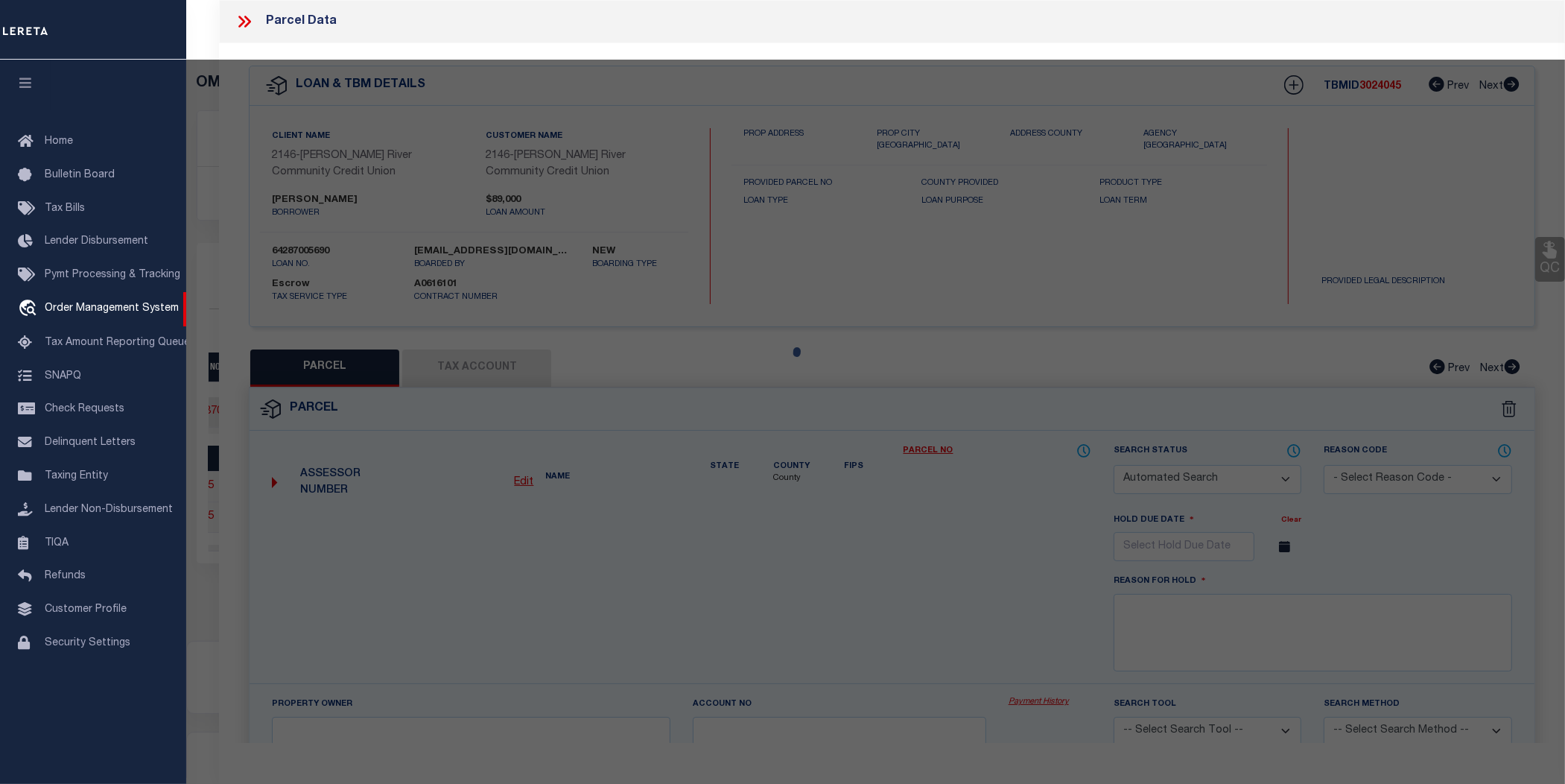
type input "[STREET_ADDRESS][US_STATE]"
checkbox input "false"
type input "RENSSELAER NY 12144"
type textarea "ACRE 0.12"
type textarea "Completed as per given text legal."
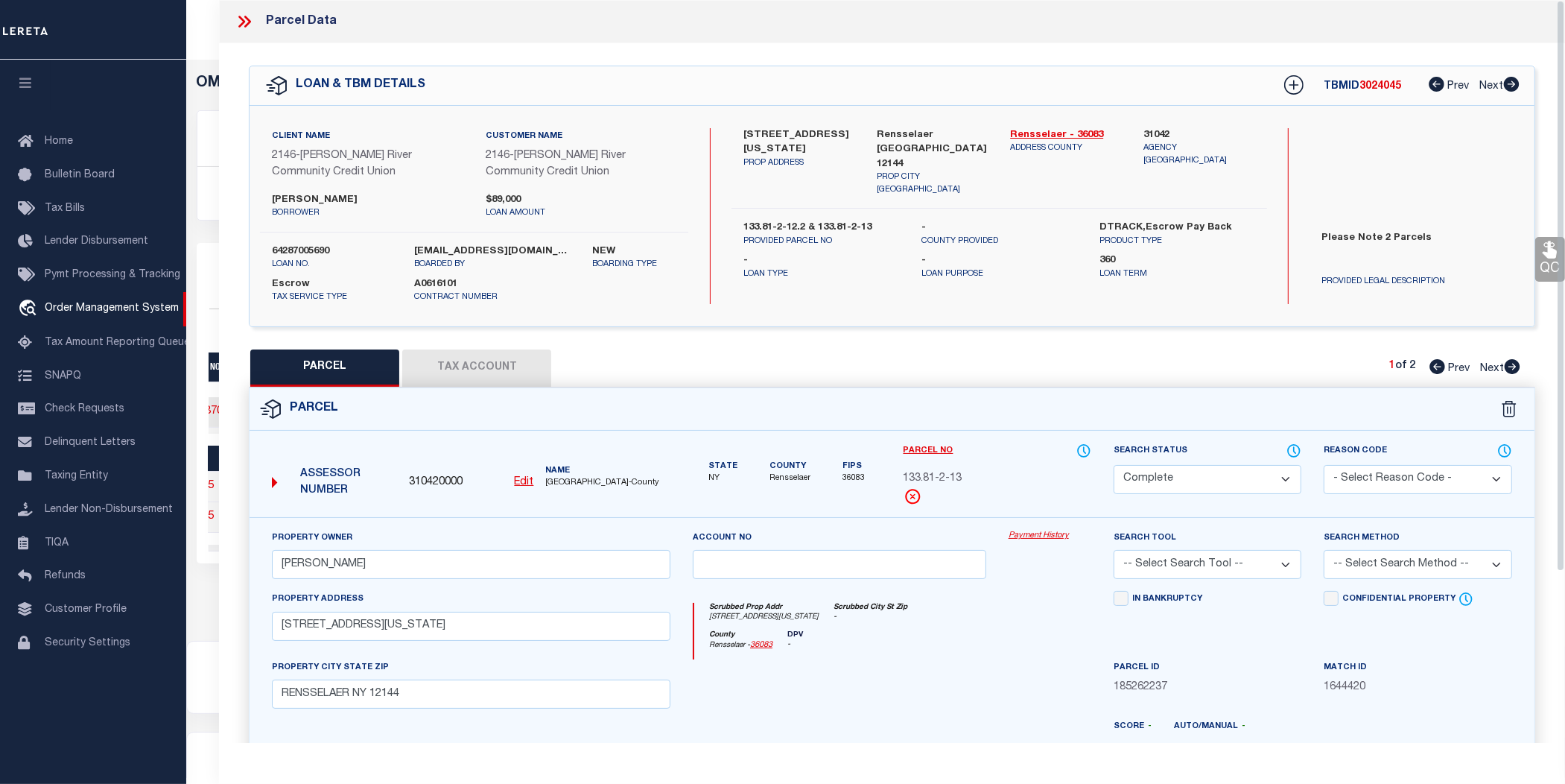
click at [1040, 536] on link "Payment History" at bounding box center [1050, 535] width 82 height 13
click at [244, 21] on icon at bounding box center [242, 21] width 7 height 12
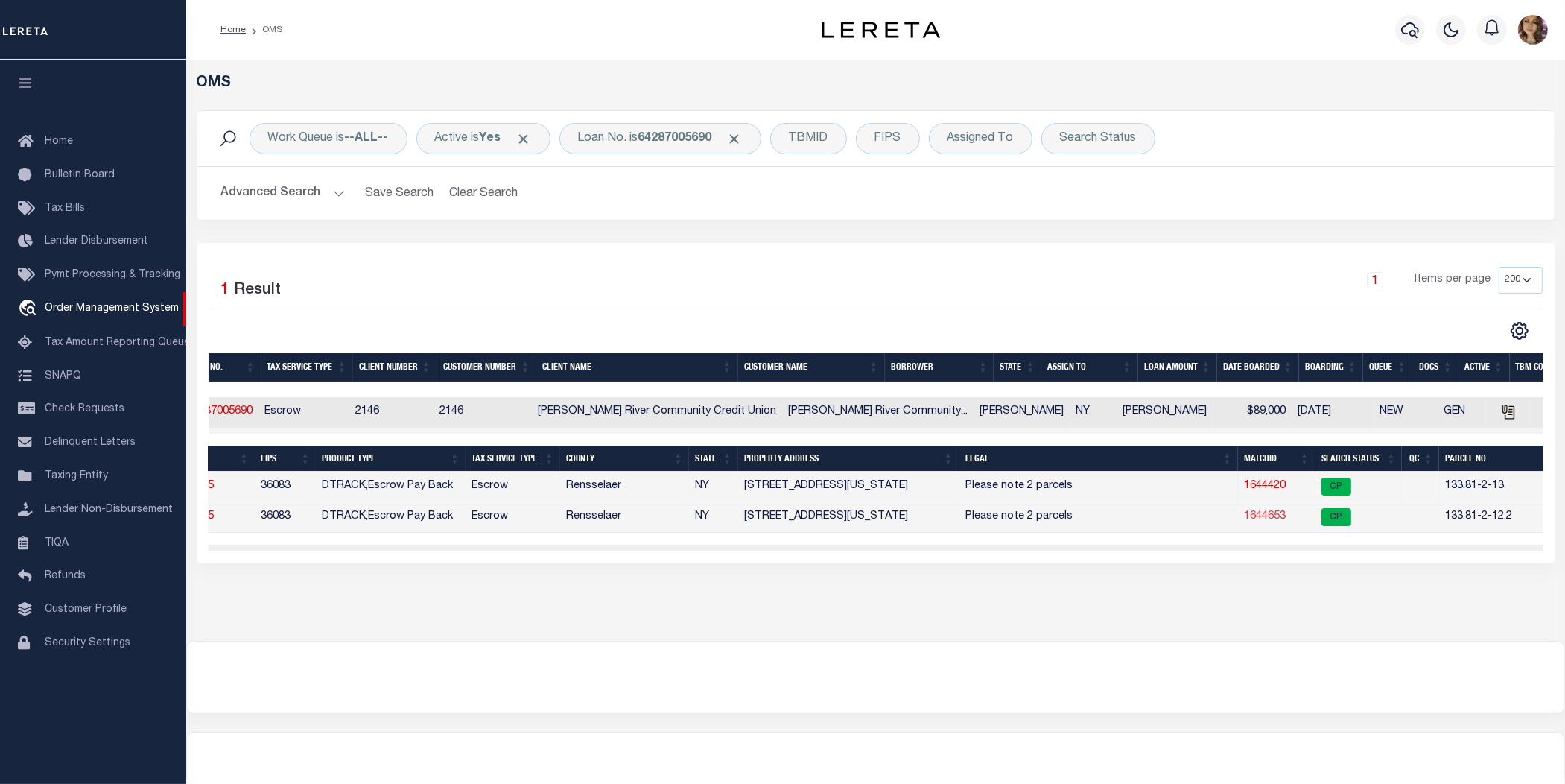
click at [1244, 519] on link "1644653" at bounding box center [1265, 516] width 42 height 10
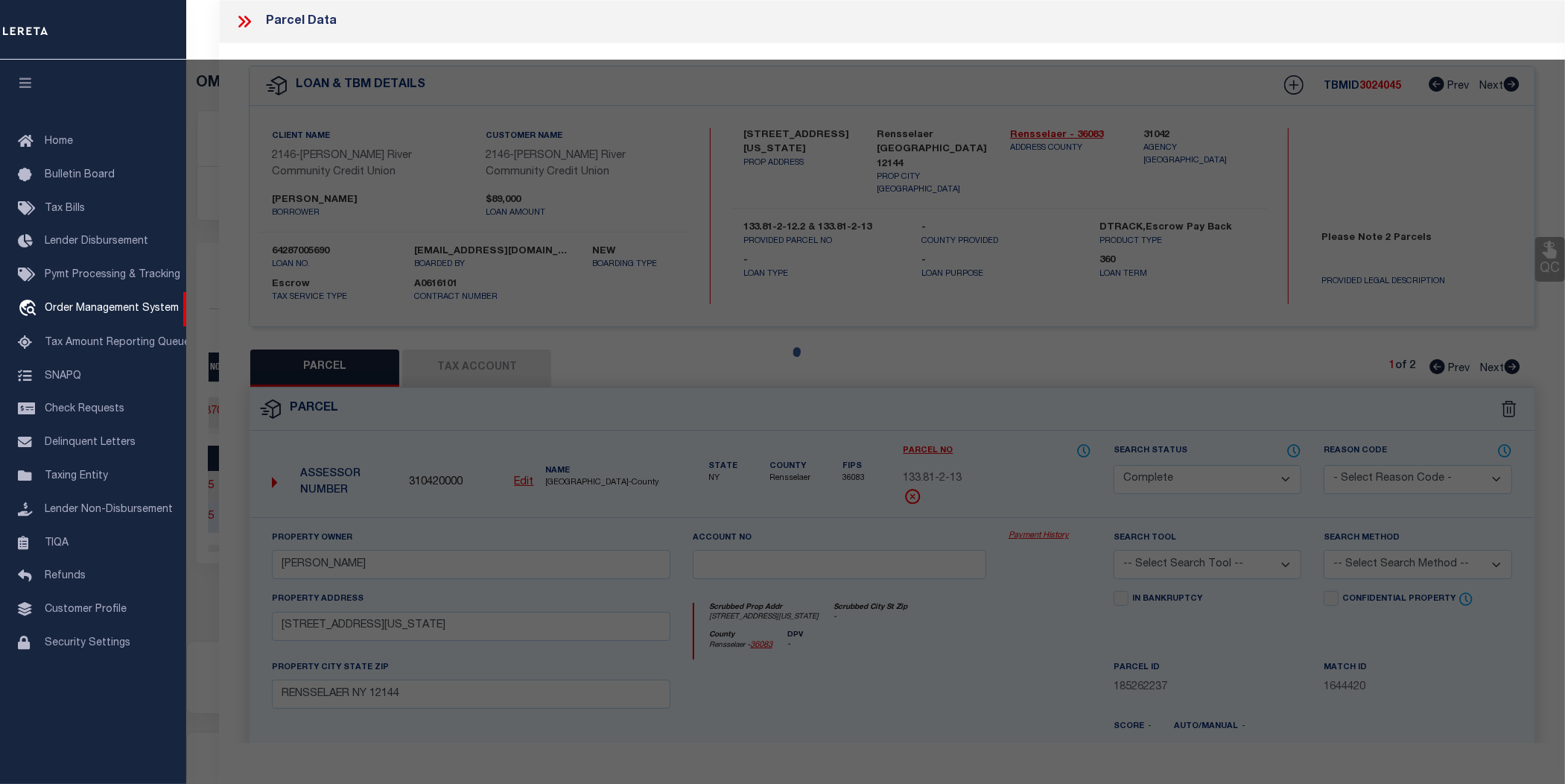
select select "AS"
checkbox input "false"
select select "CP"
type input "[PERSON_NAME] & [PERSON_NAME]"
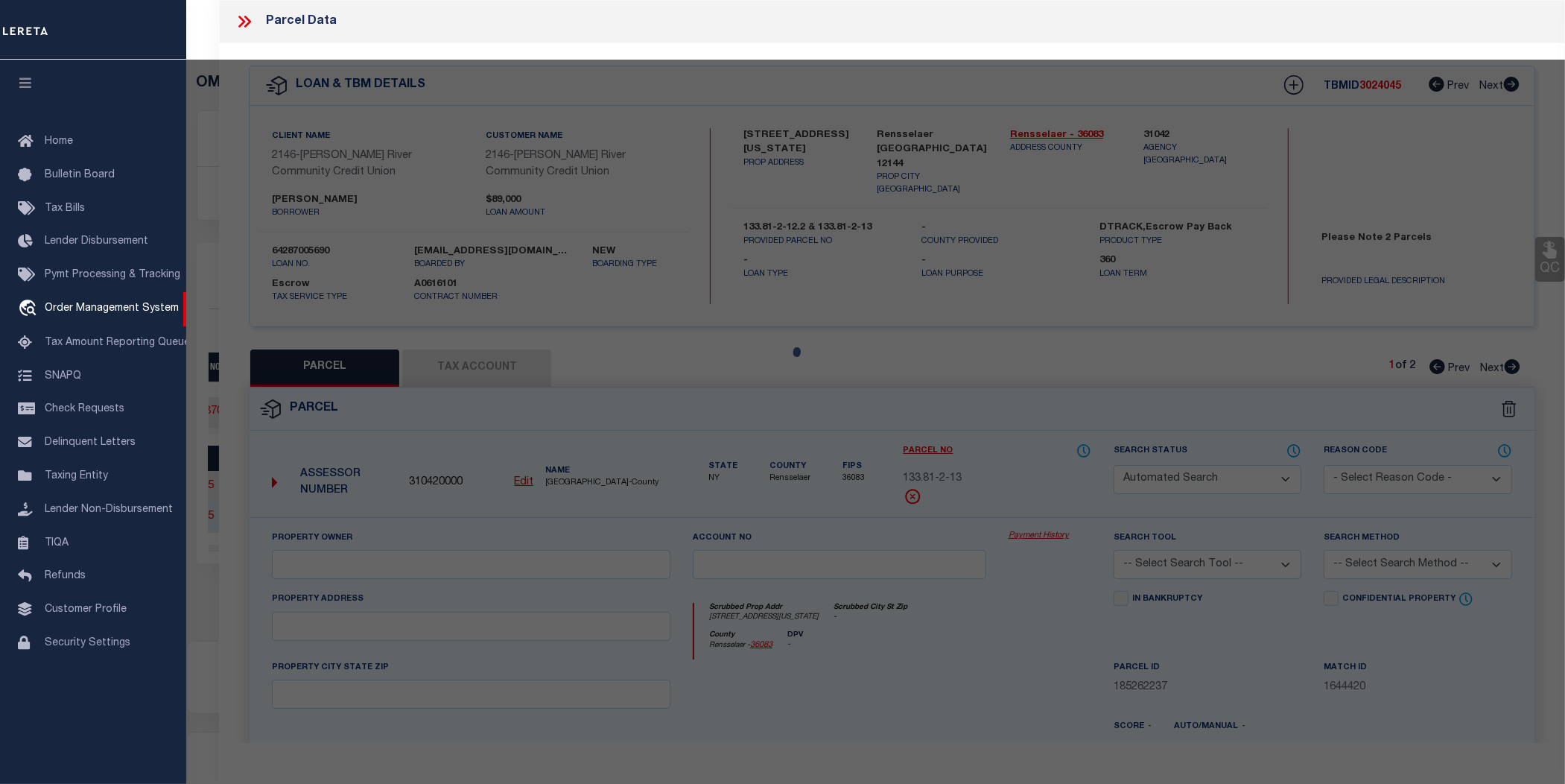
select select
type input "[STREET_ADDRESS][US_STATE]"
checkbox input "false"
type input "RENSSELAER NY 12144"
type textarea "ACRE 0.05"
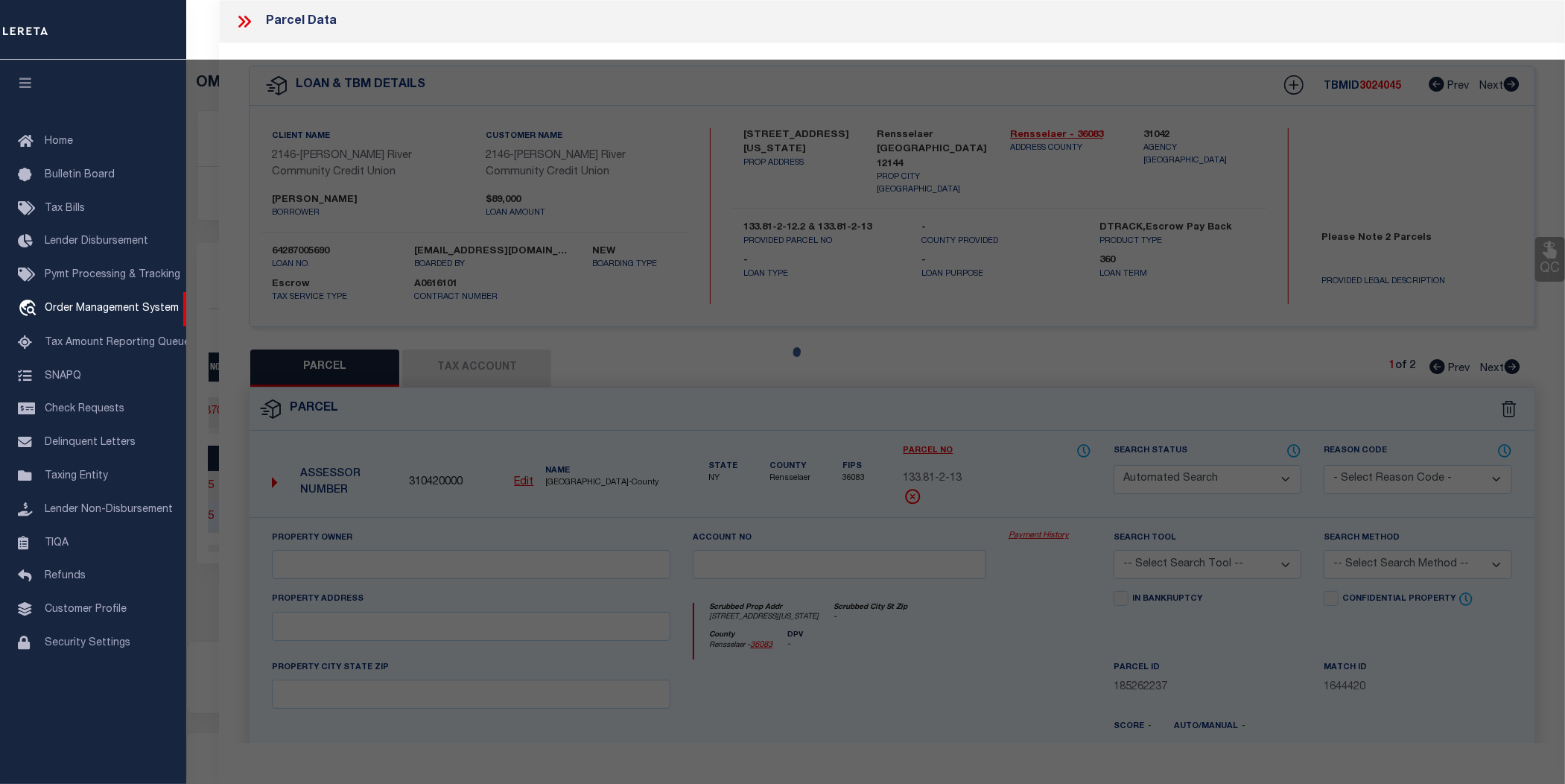
type textarea "Completed as per given text legal."
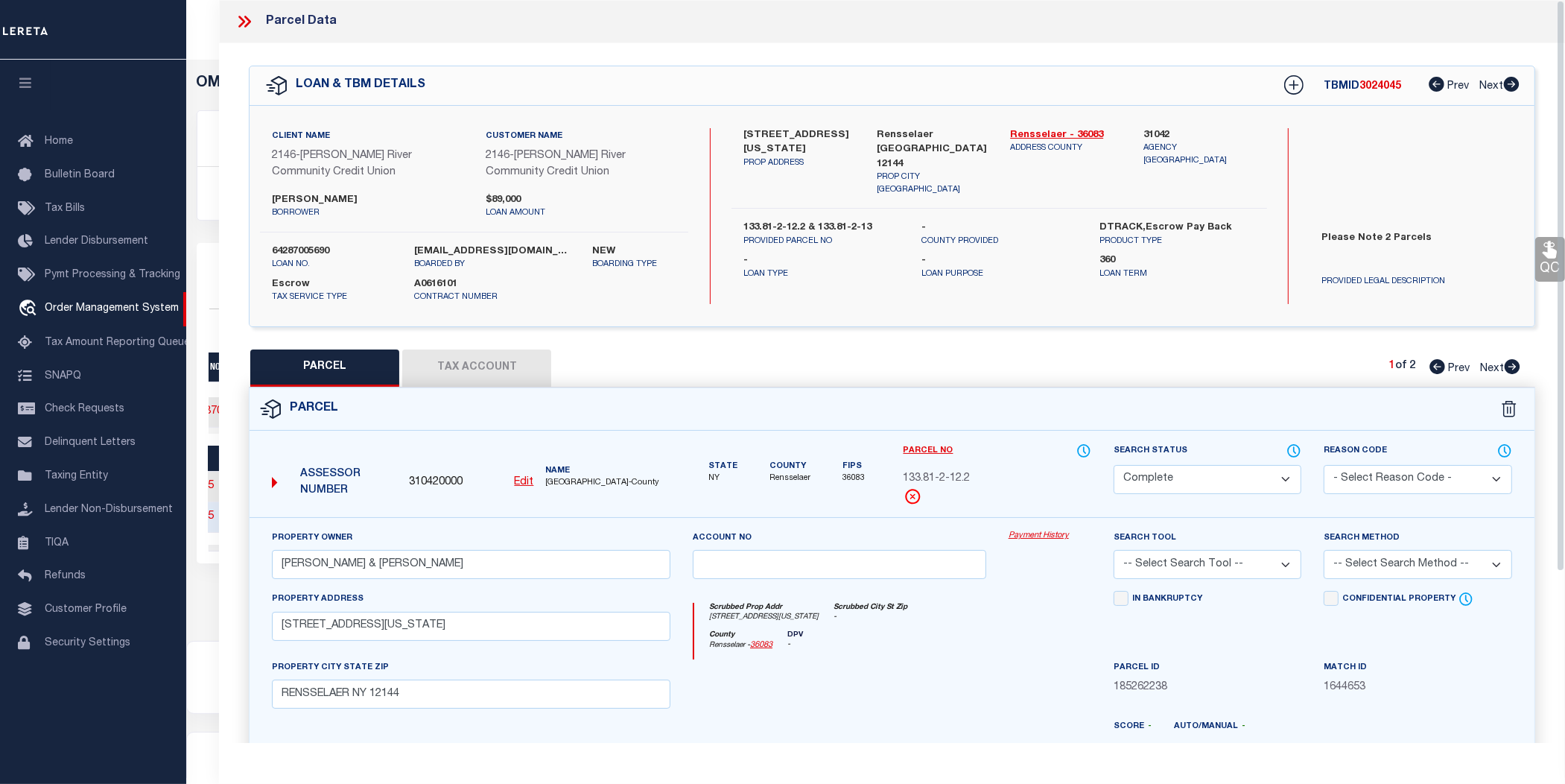
click at [1049, 534] on link "Payment History" at bounding box center [1050, 535] width 82 height 13
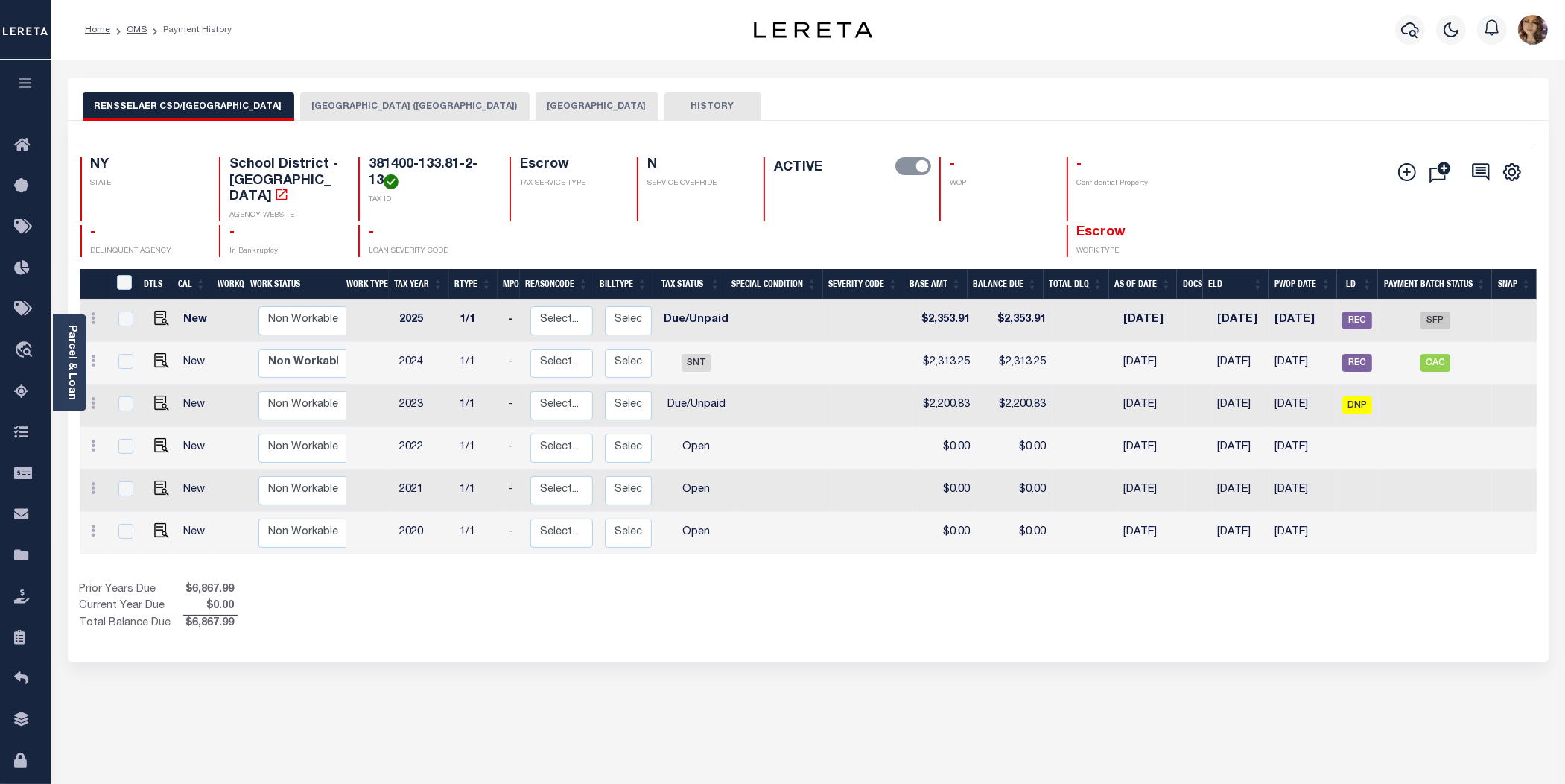
click at [405, 109] on button "[GEOGRAPHIC_DATA] ([GEOGRAPHIC_DATA])" at bounding box center [414, 106] width 229 height 28
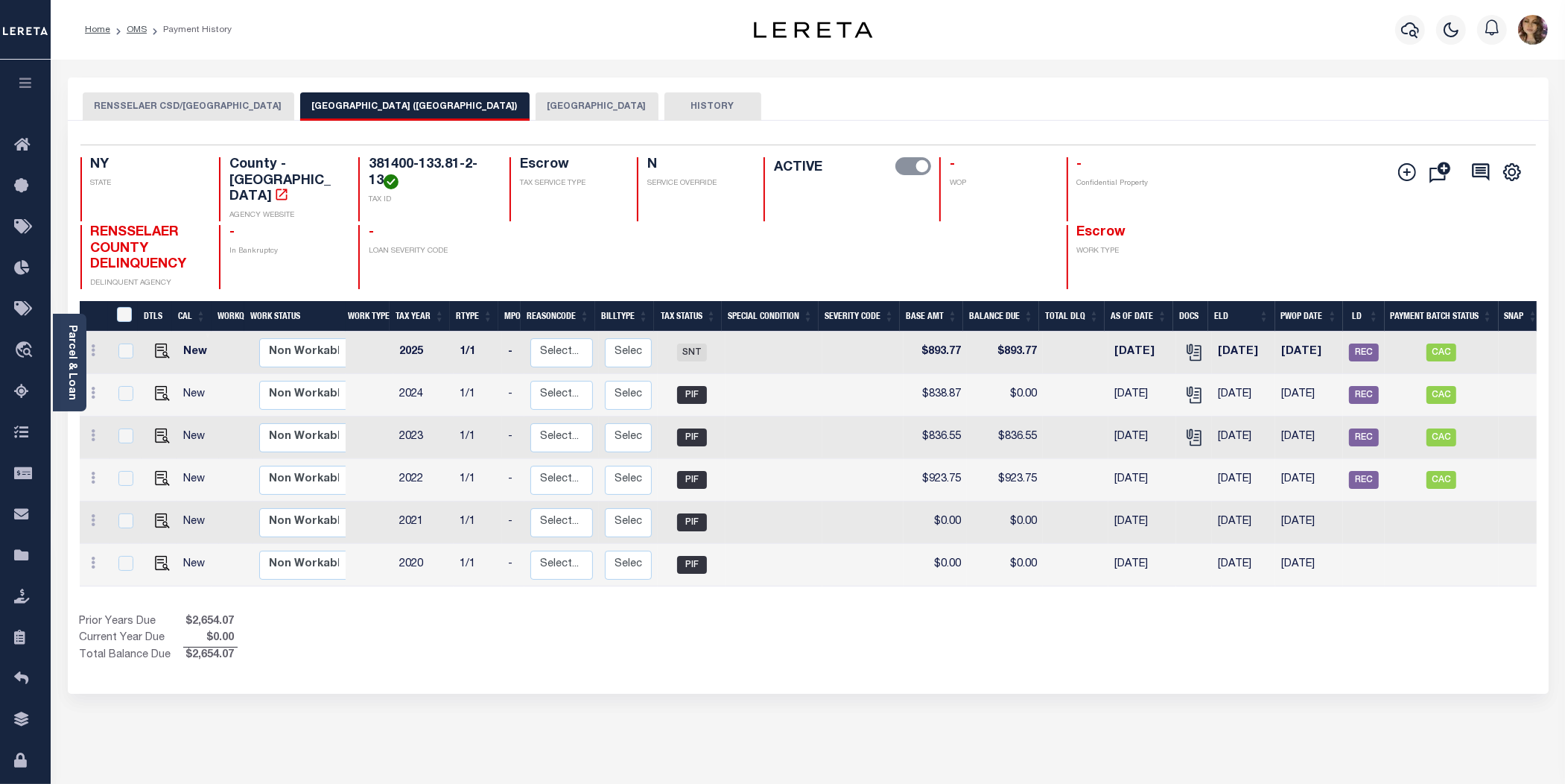
click at [547, 105] on button "[GEOGRAPHIC_DATA]" at bounding box center [596, 106] width 123 height 28
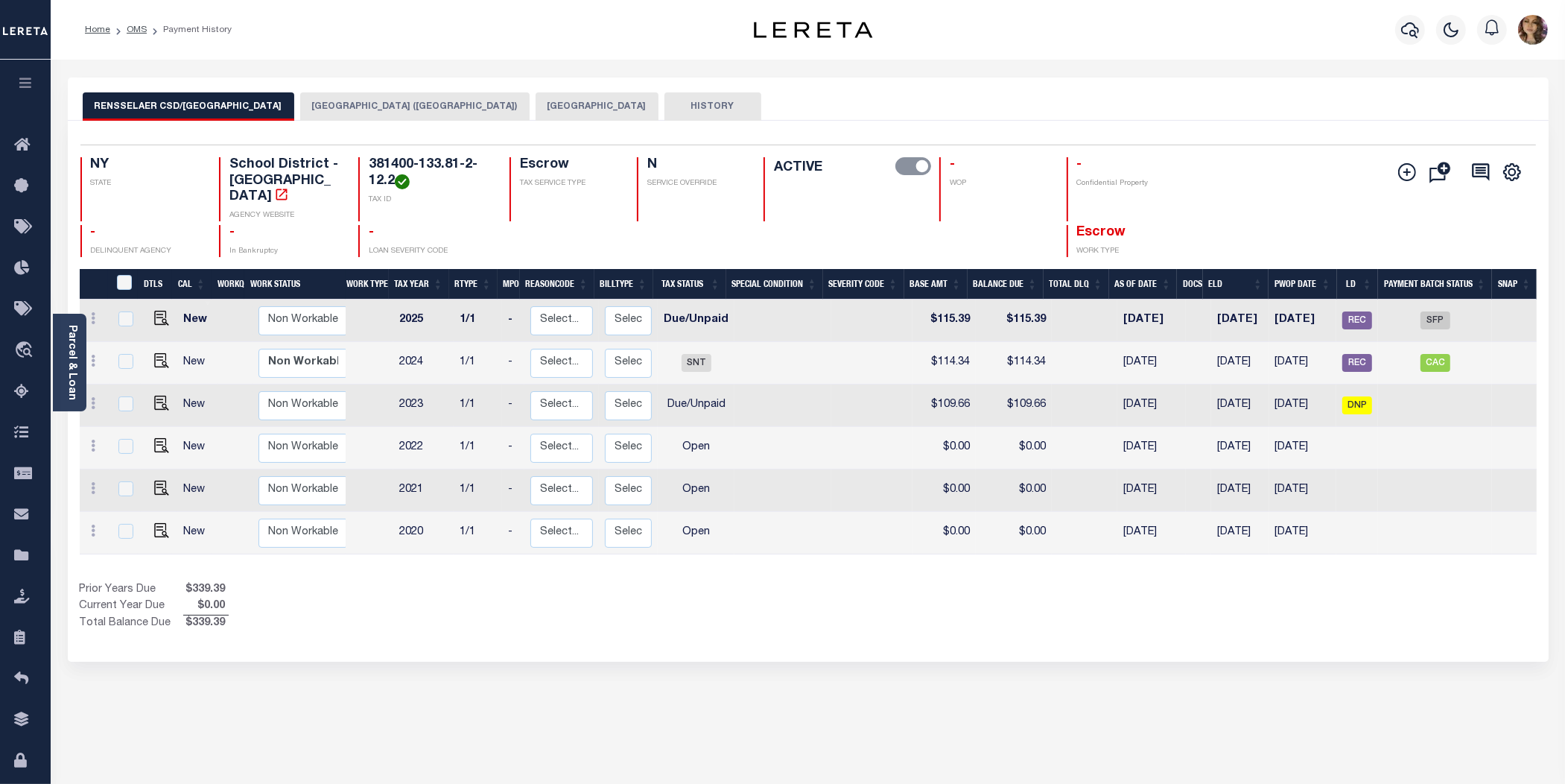
click at [366, 110] on button "[GEOGRAPHIC_DATA] ([GEOGRAPHIC_DATA])" at bounding box center [414, 106] width 229 height 28
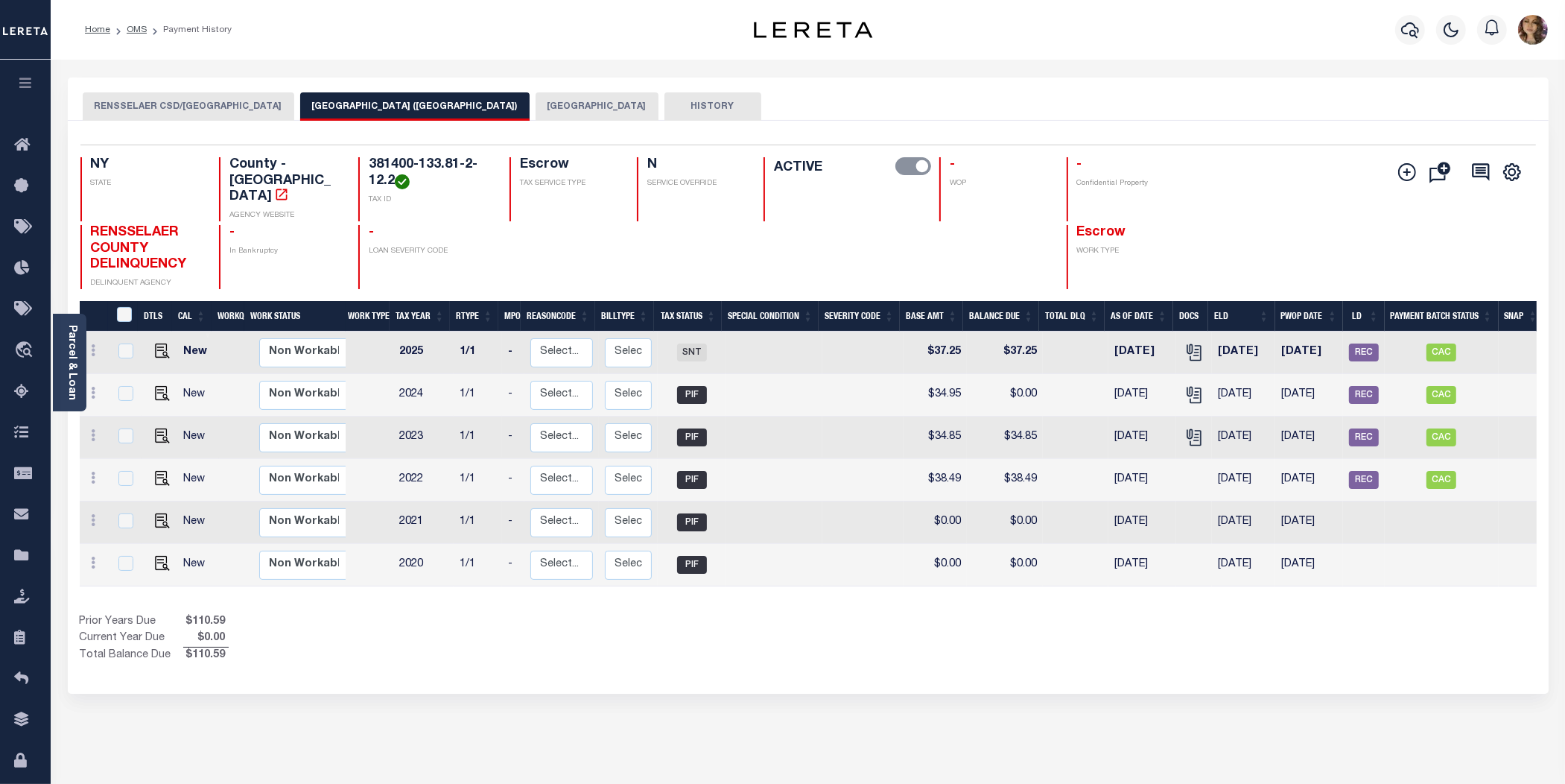
click at [560, 106] on button "[GEOGRAPHIC_DATA]" at bounding box center [596, 106] width 123 height 28
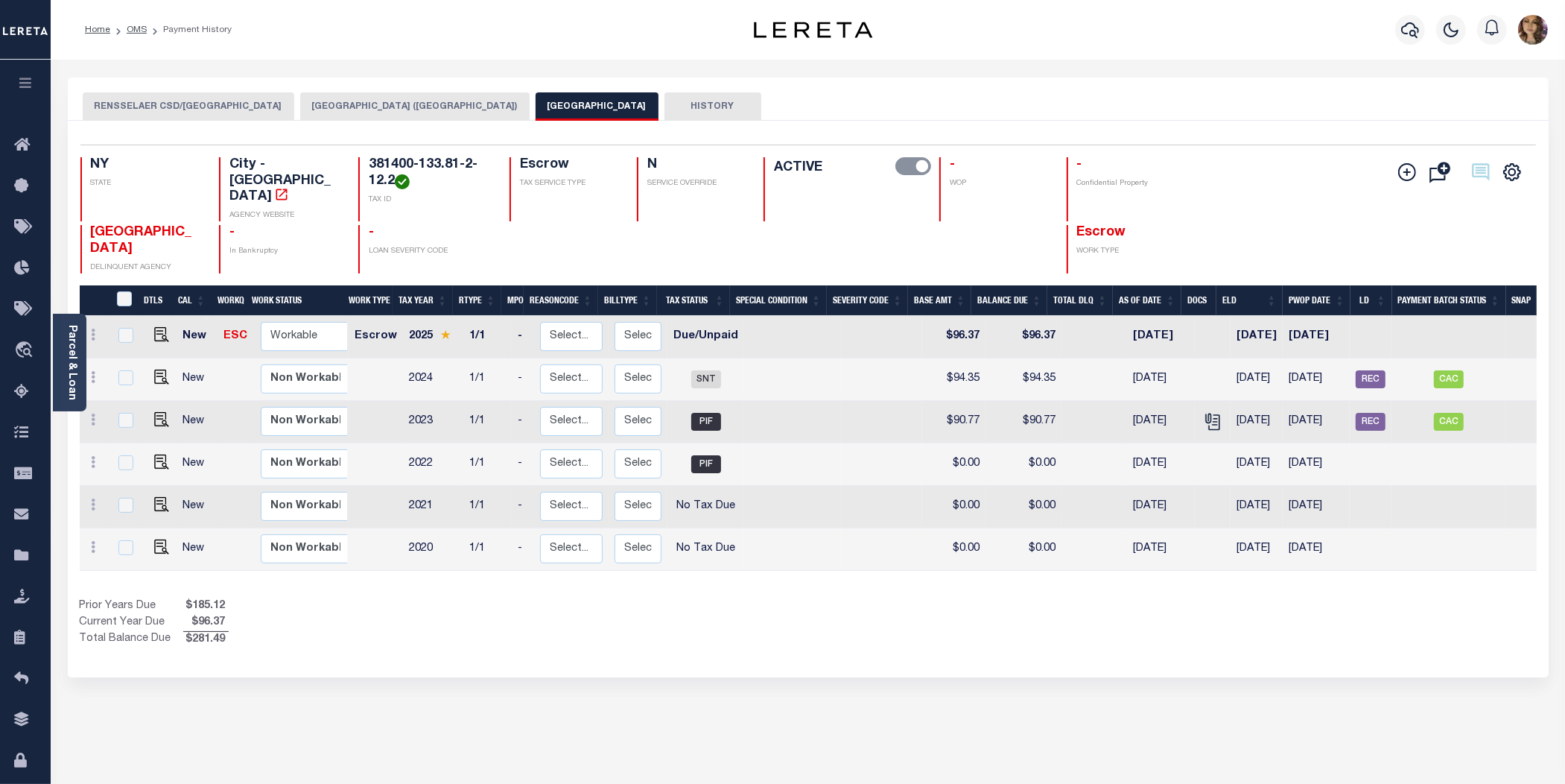
click at [1077, 630] on div "Show Tax Lines before Bill Release Date Prior Years Due $185.12 Current Year Du…" at bounding box center [808, 623] width 1458 height 50
click at [90, 348] on span "Order Management System" at bounding box center [136, 351] width 182 height 41
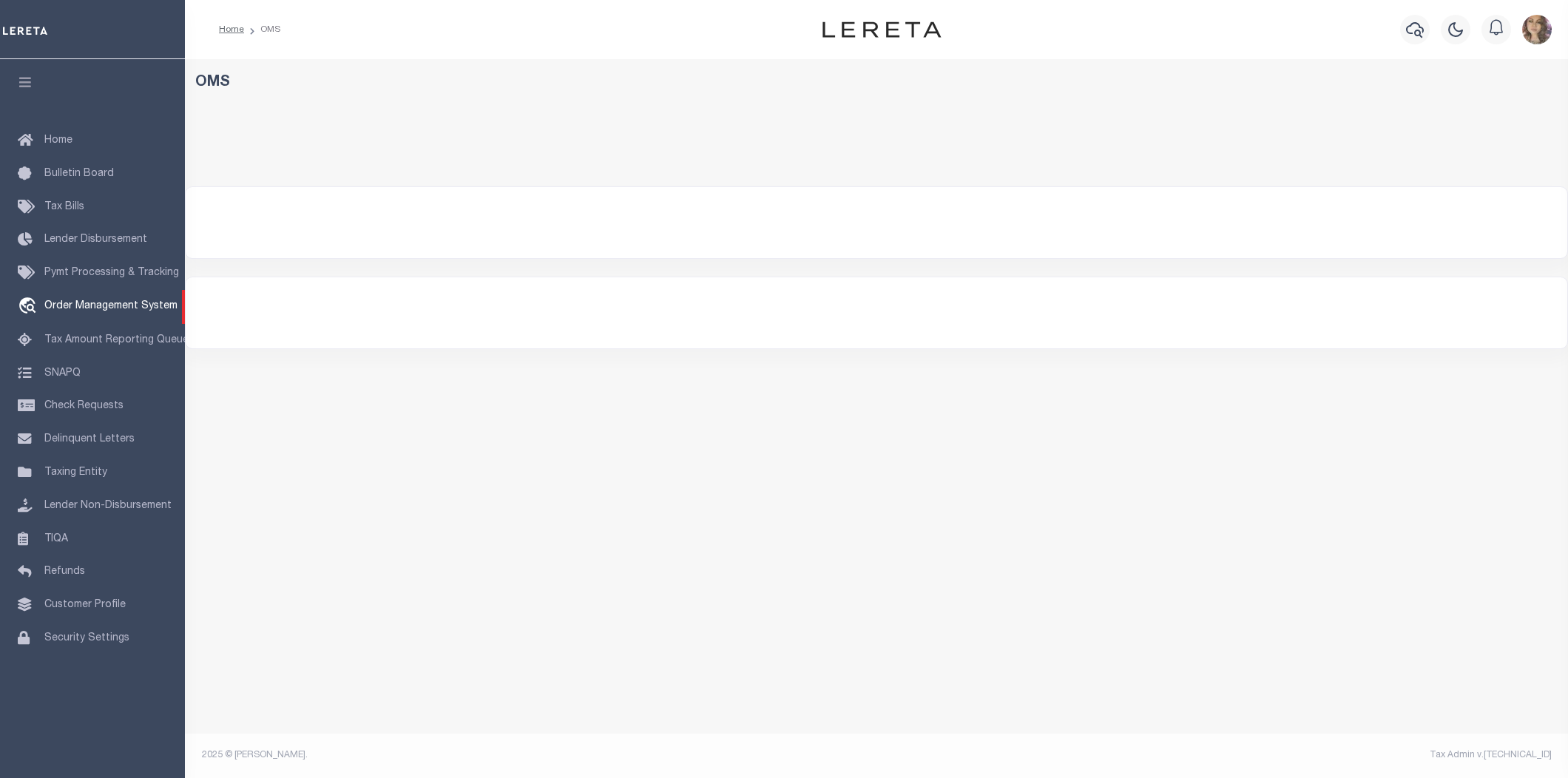
select select "200"
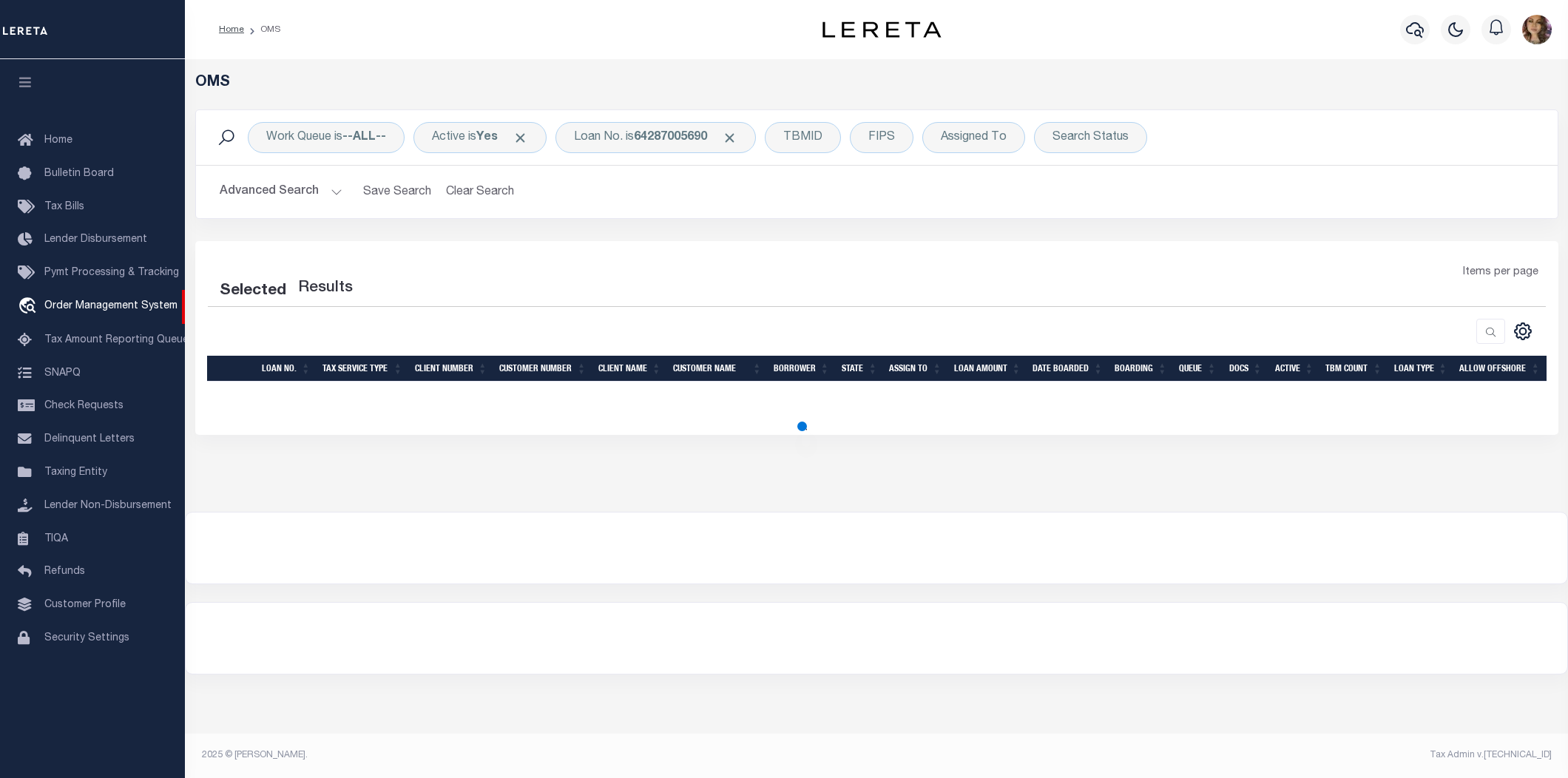
select select "200"
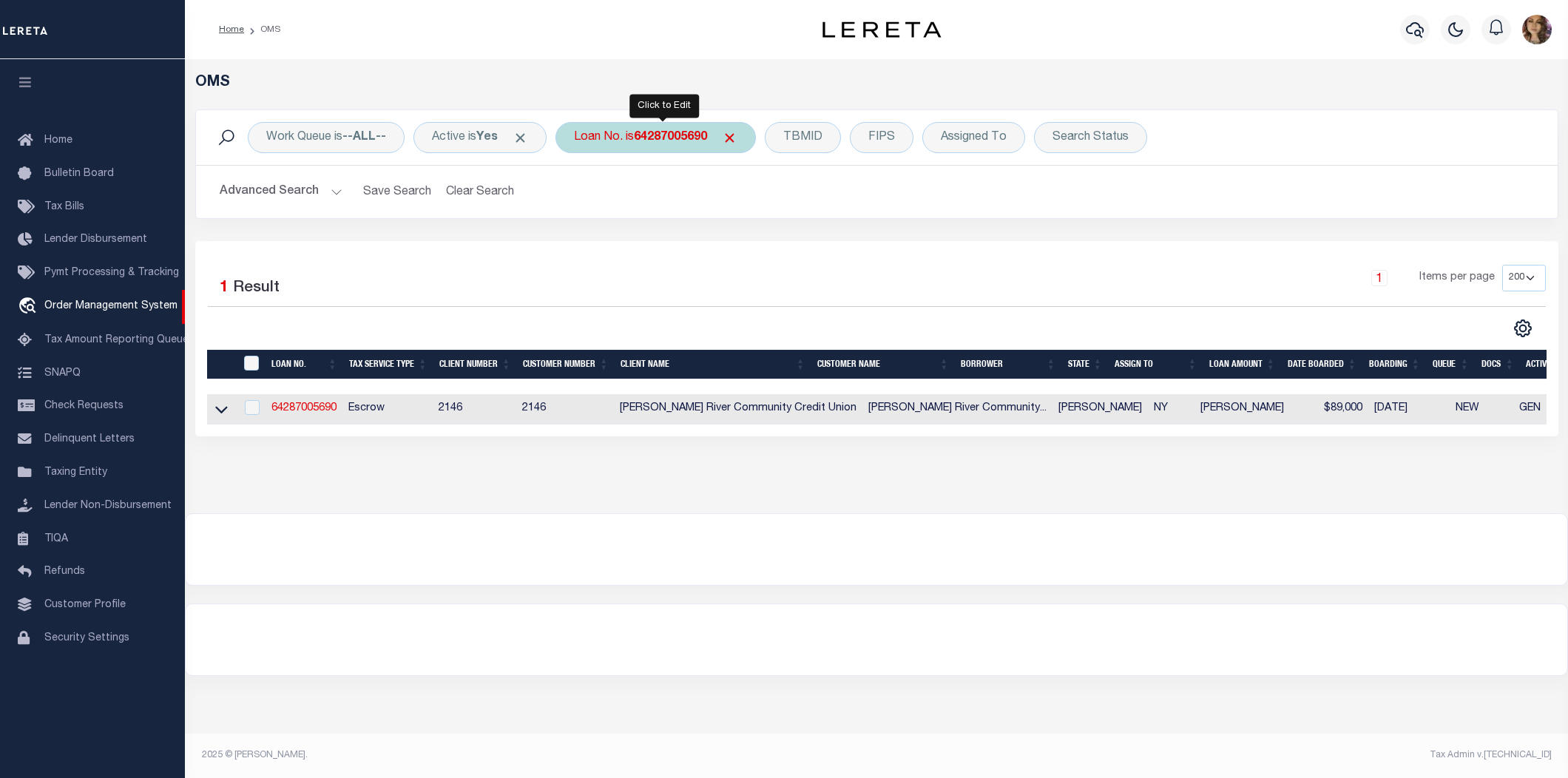
click at [655, 138] on b "64287005690" at bounding box center [670, 138] width 73 height 12
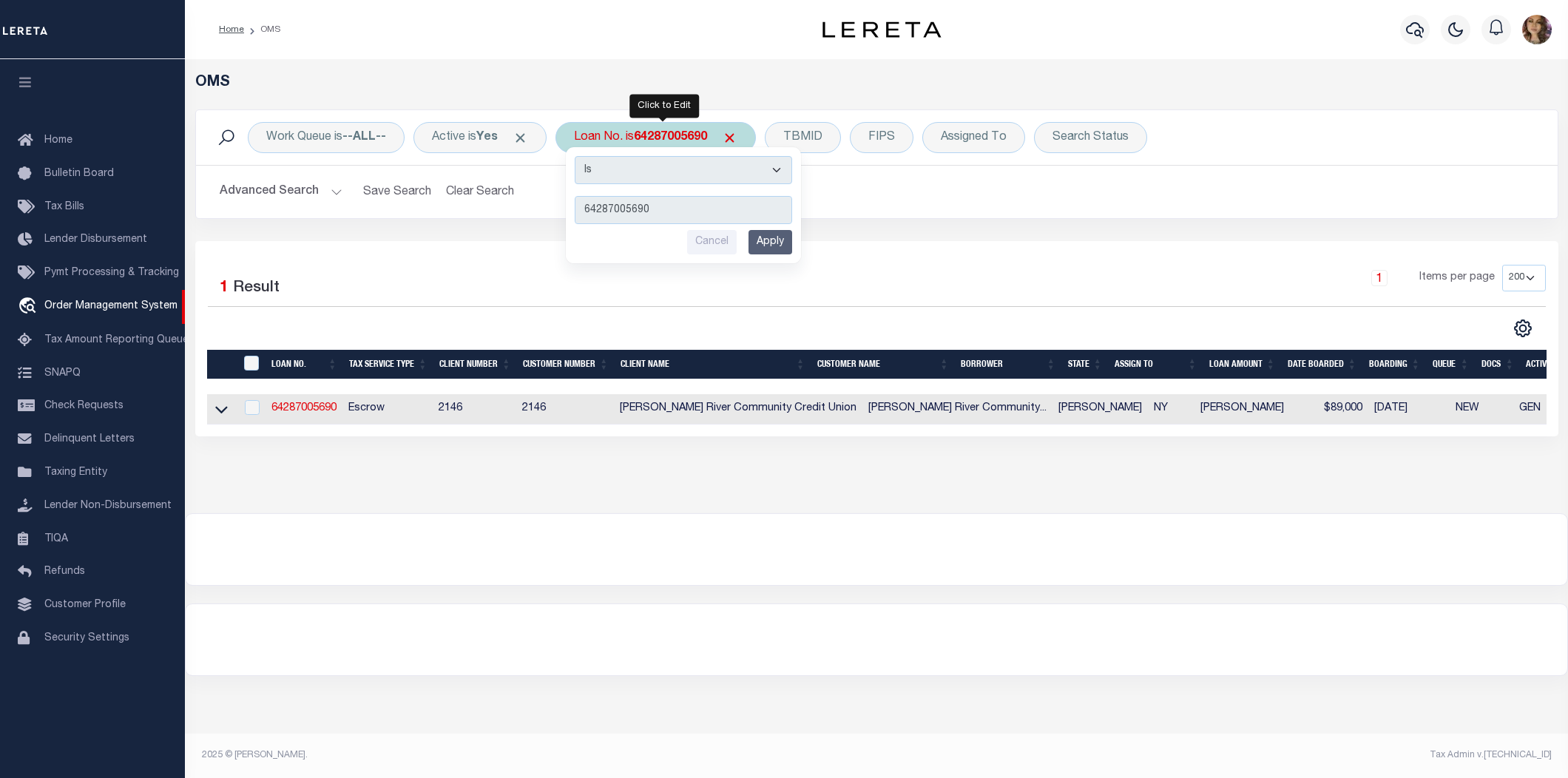
type input "10375"
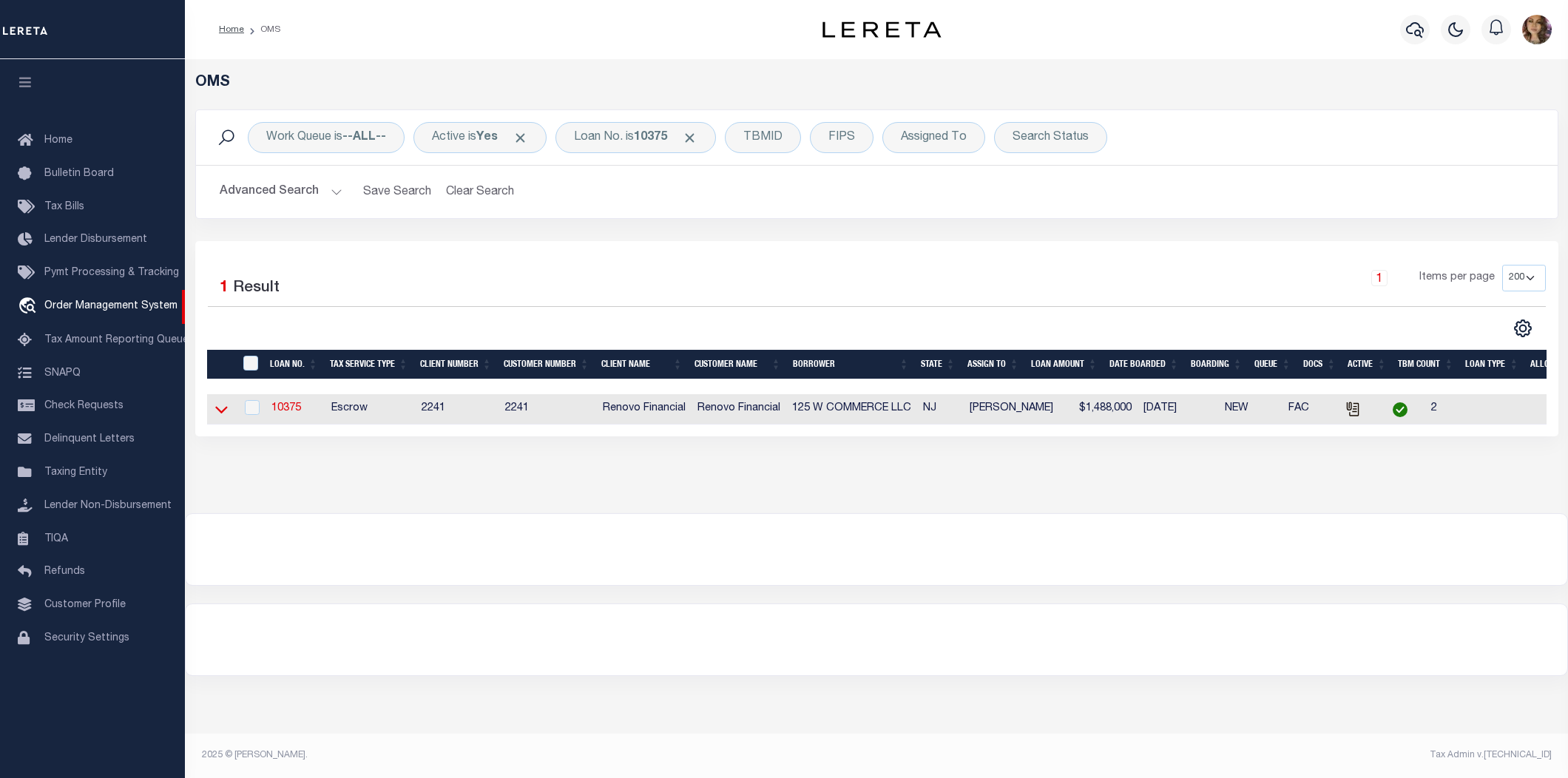
click at [226, 412] on icon at bounding box center [221, 410] width 13 height 8
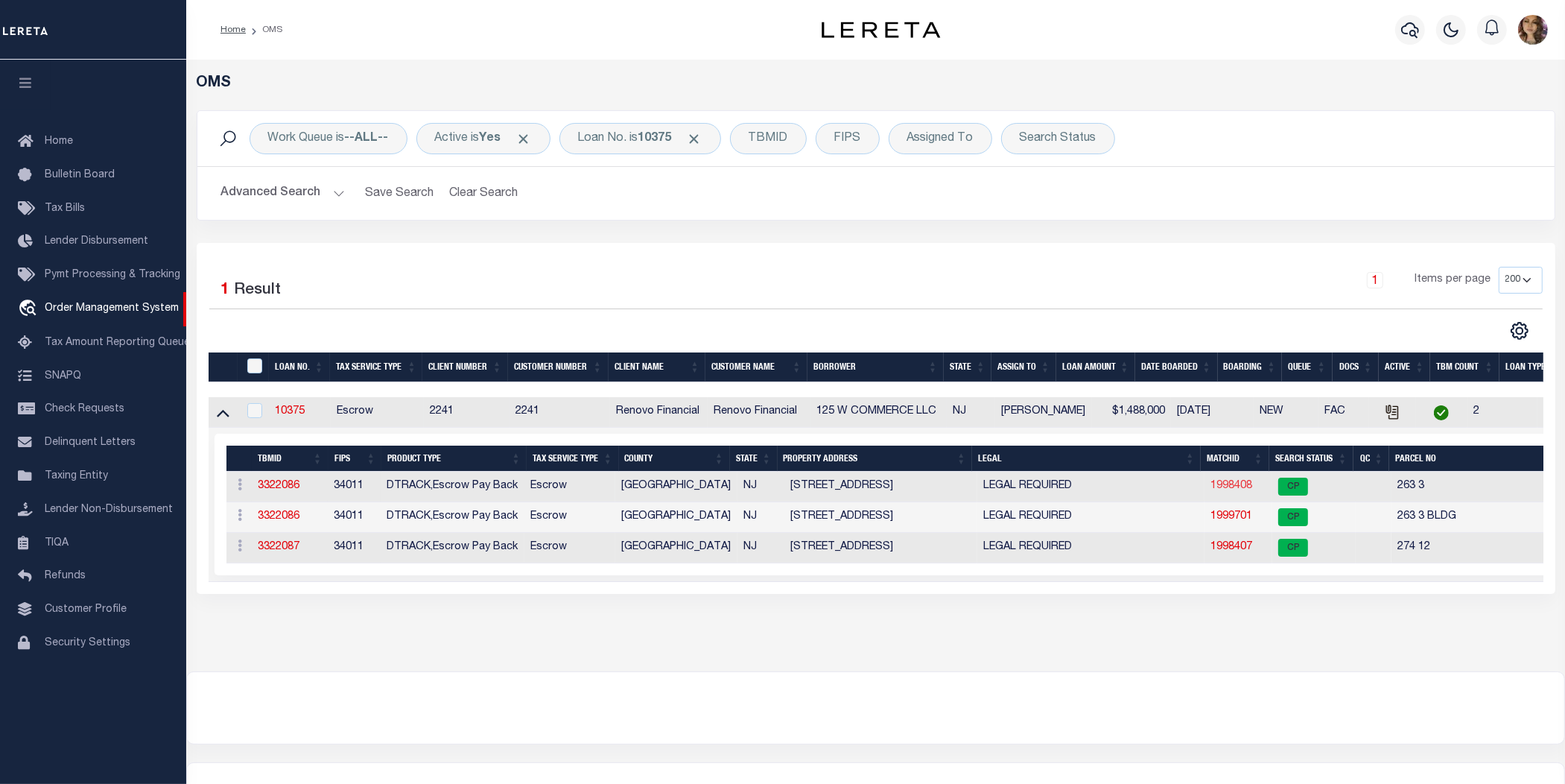
click at [1236, 485] on link "1998408" at bounding box center [1231, 485] width 42 height 10
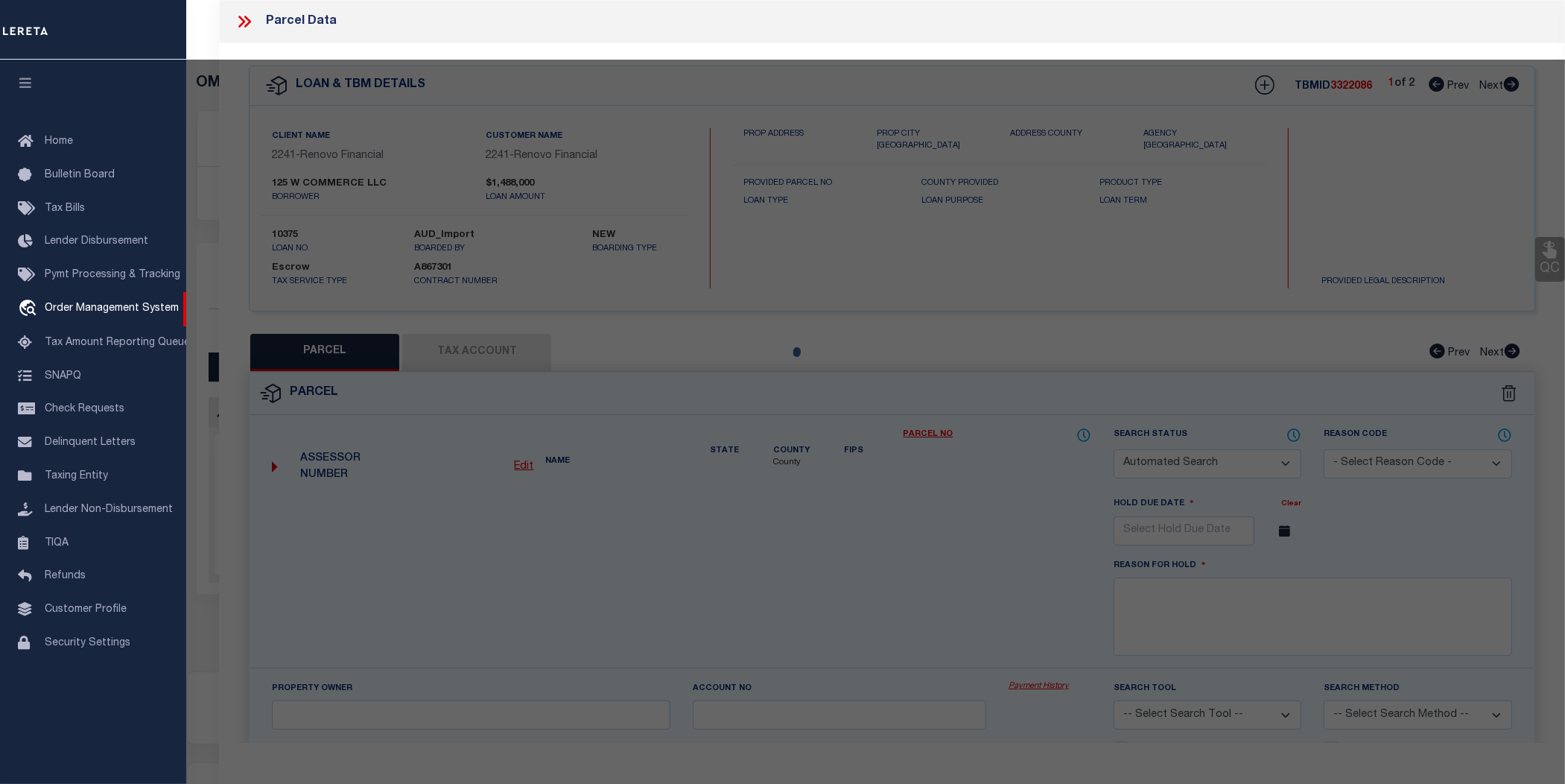
checkbox input "false"
select select "CP"
type input "[PERSON_NAME] HOLDINGS LLC"
type input "263003A"
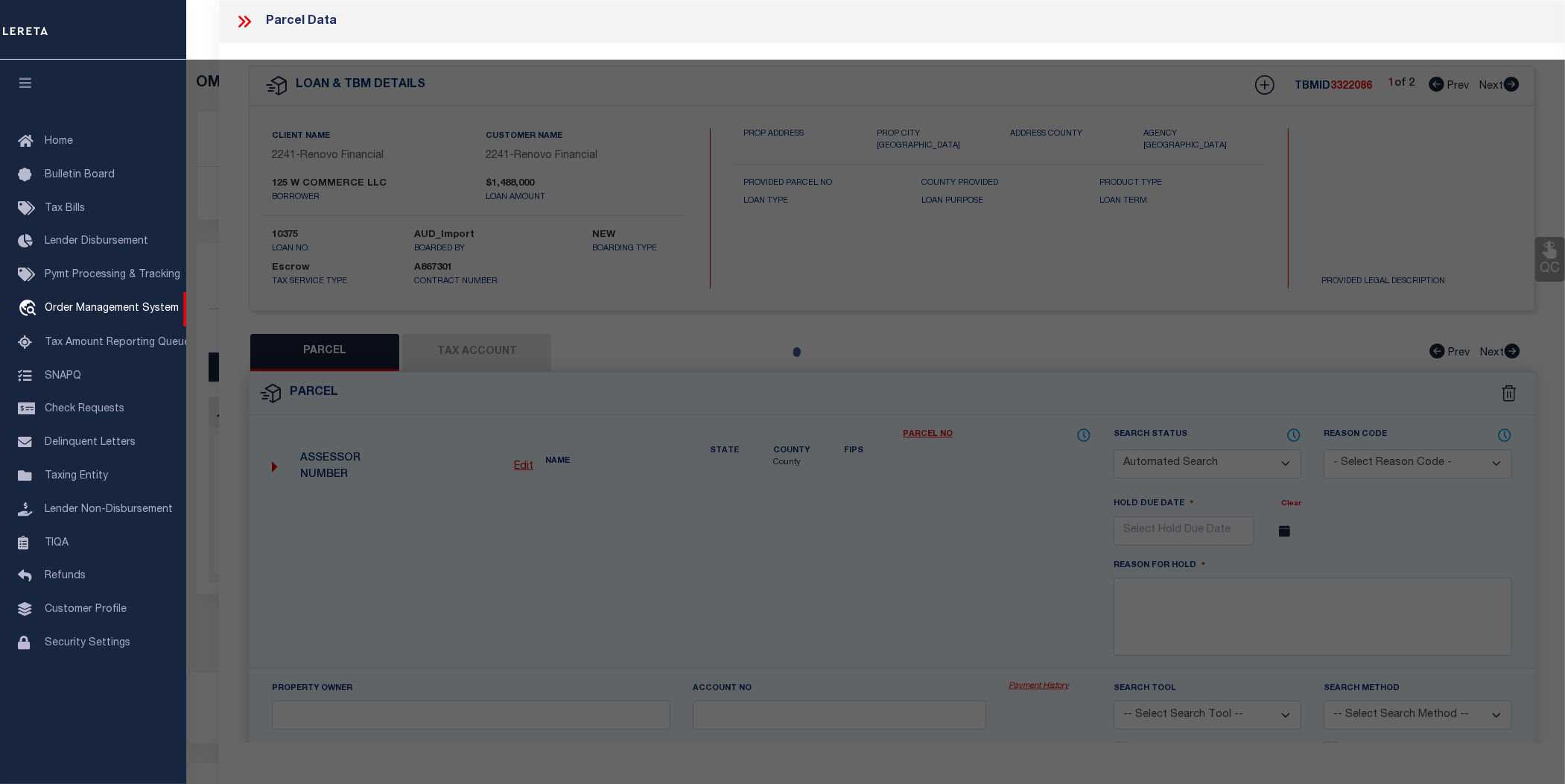
select select
type input "[STREET_ADDRESS]"
checkbox input "false"
type input "[GEOGRAPHIC_DATA]"
type textarea "Acreage: 0.2512"
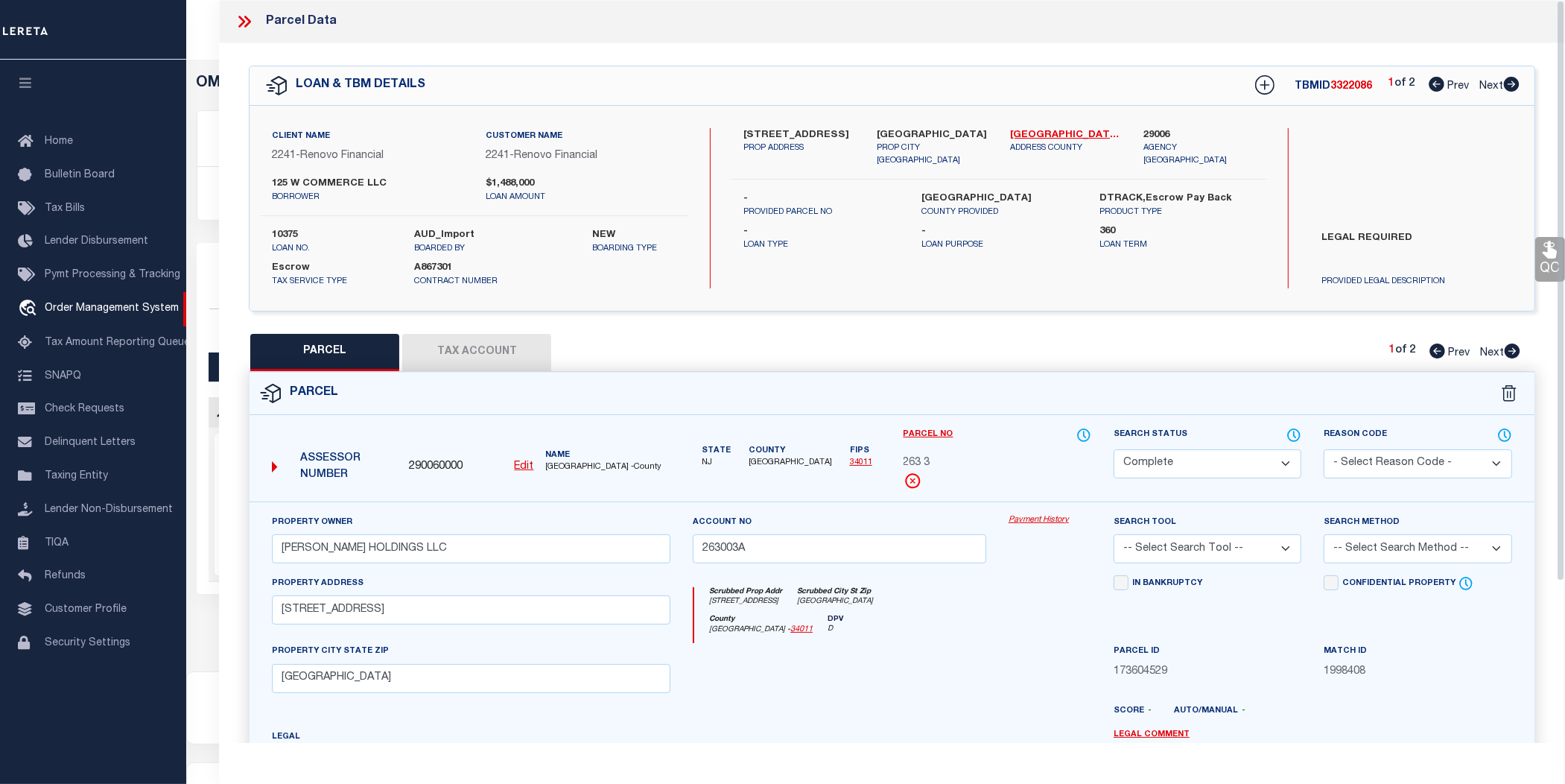
click at [1036, 518] on link "Payment History" at bounding box center [1050, 520] width 82 height 13
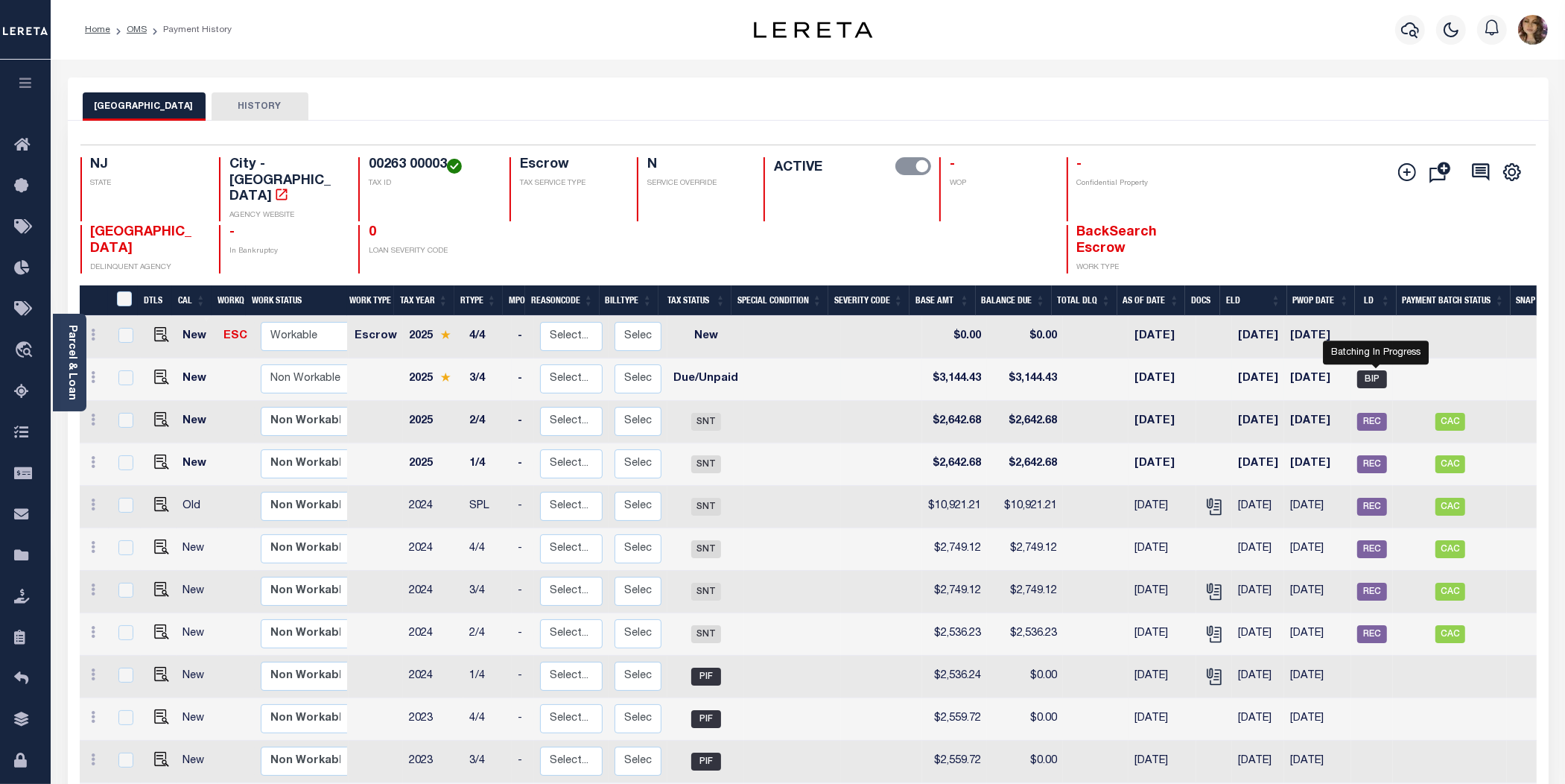
click at [1379, 371] on span "BIP" at bounding box center [1372, 379] width 30 height 18
checkbox input "true"
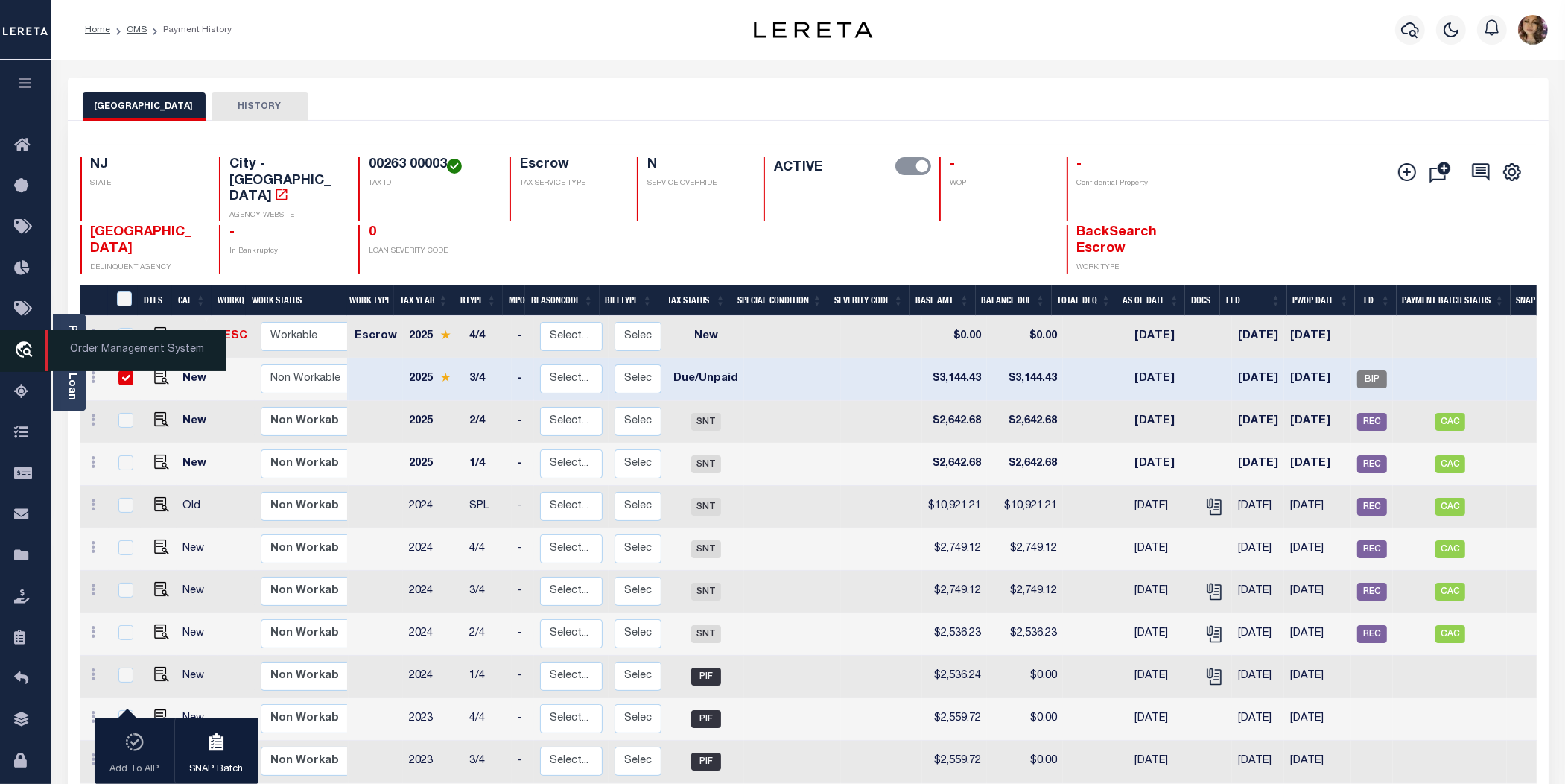
click at [87, 352] on span "Order Management System" at bounding box center [136, 351] width 182 height 41
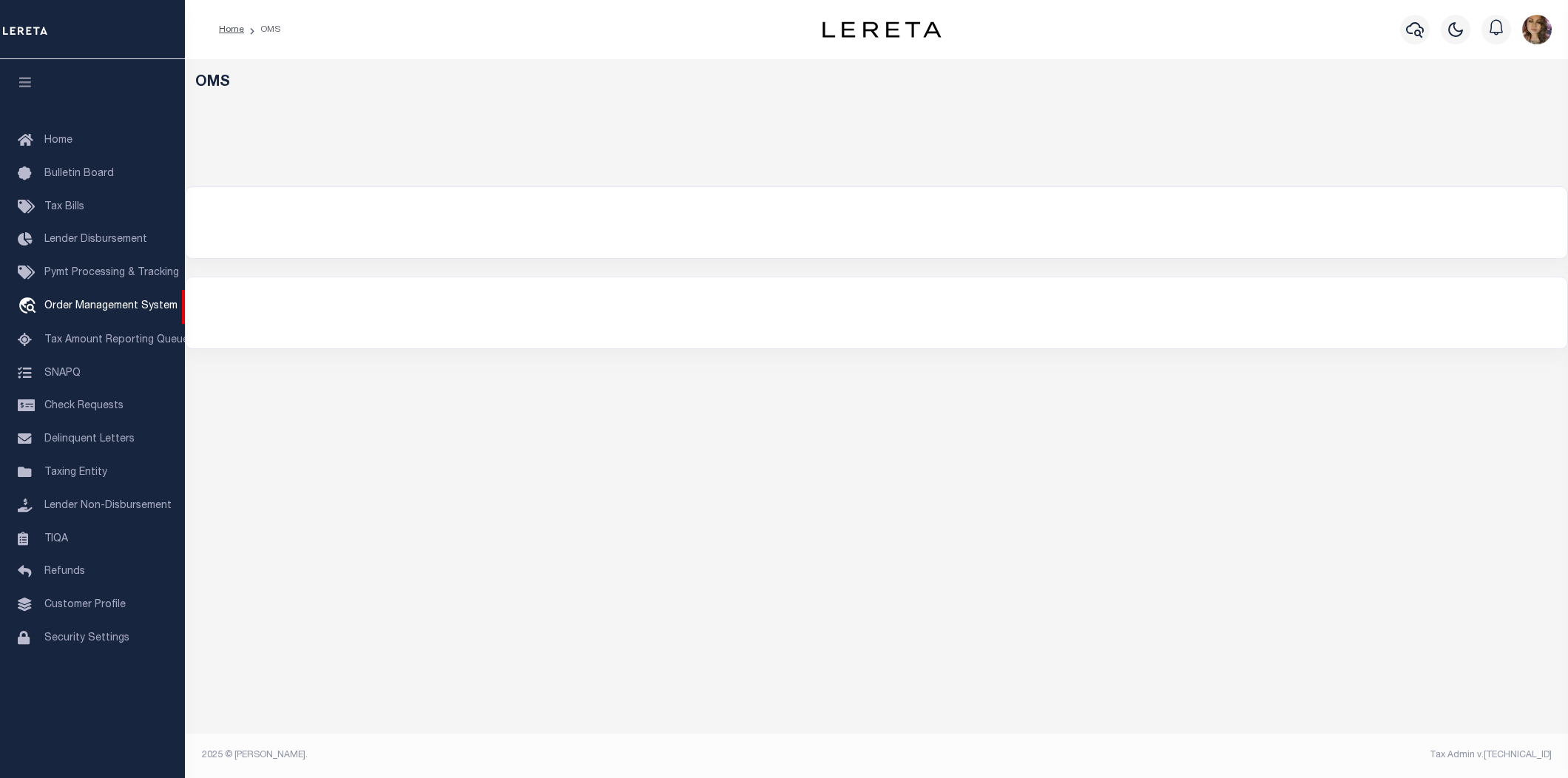
select select "200"
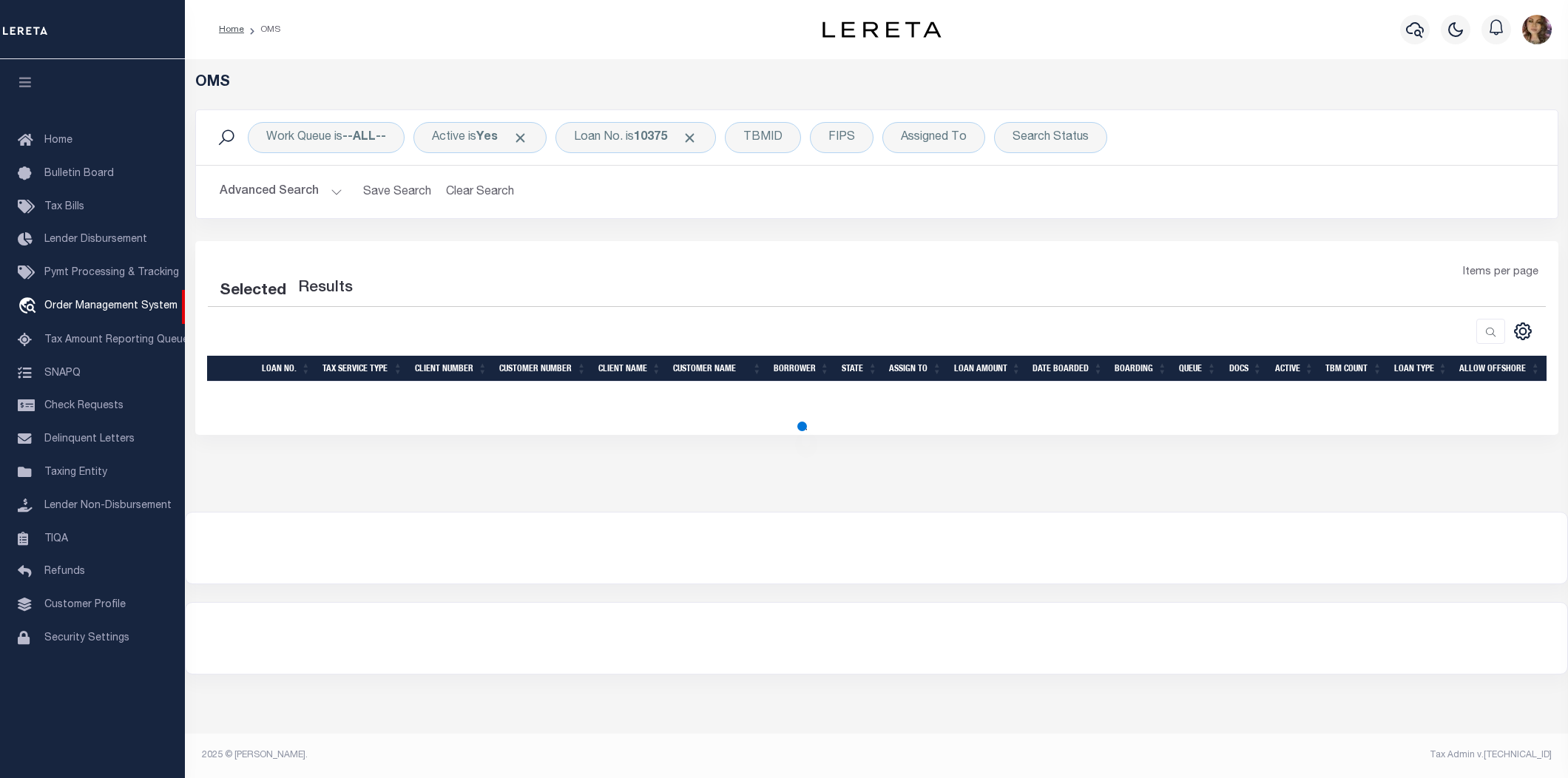
select select "200"
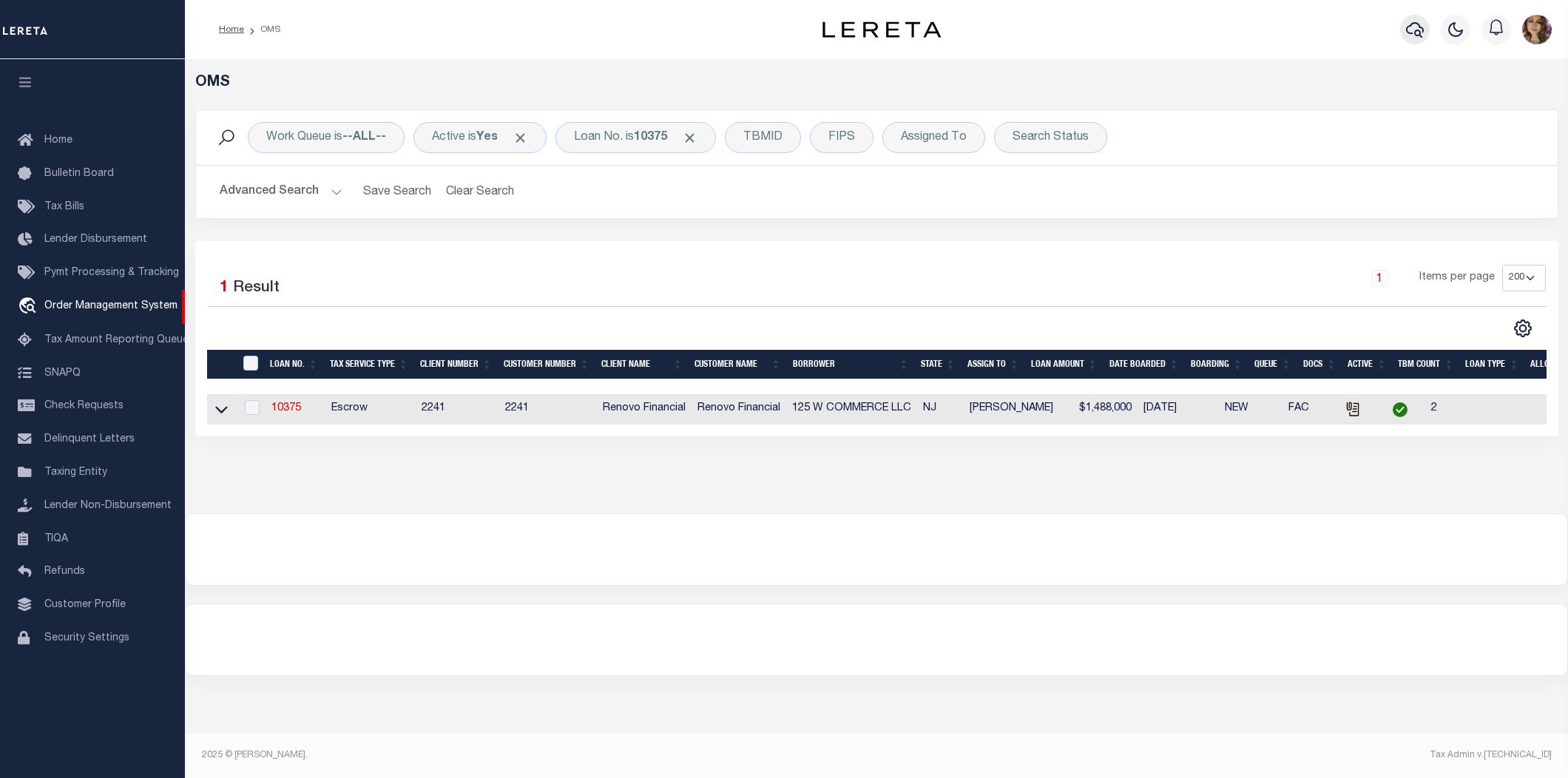
click at [1407, 31] on icon "button" at bounding box center [1415, 30] width 18 height 15
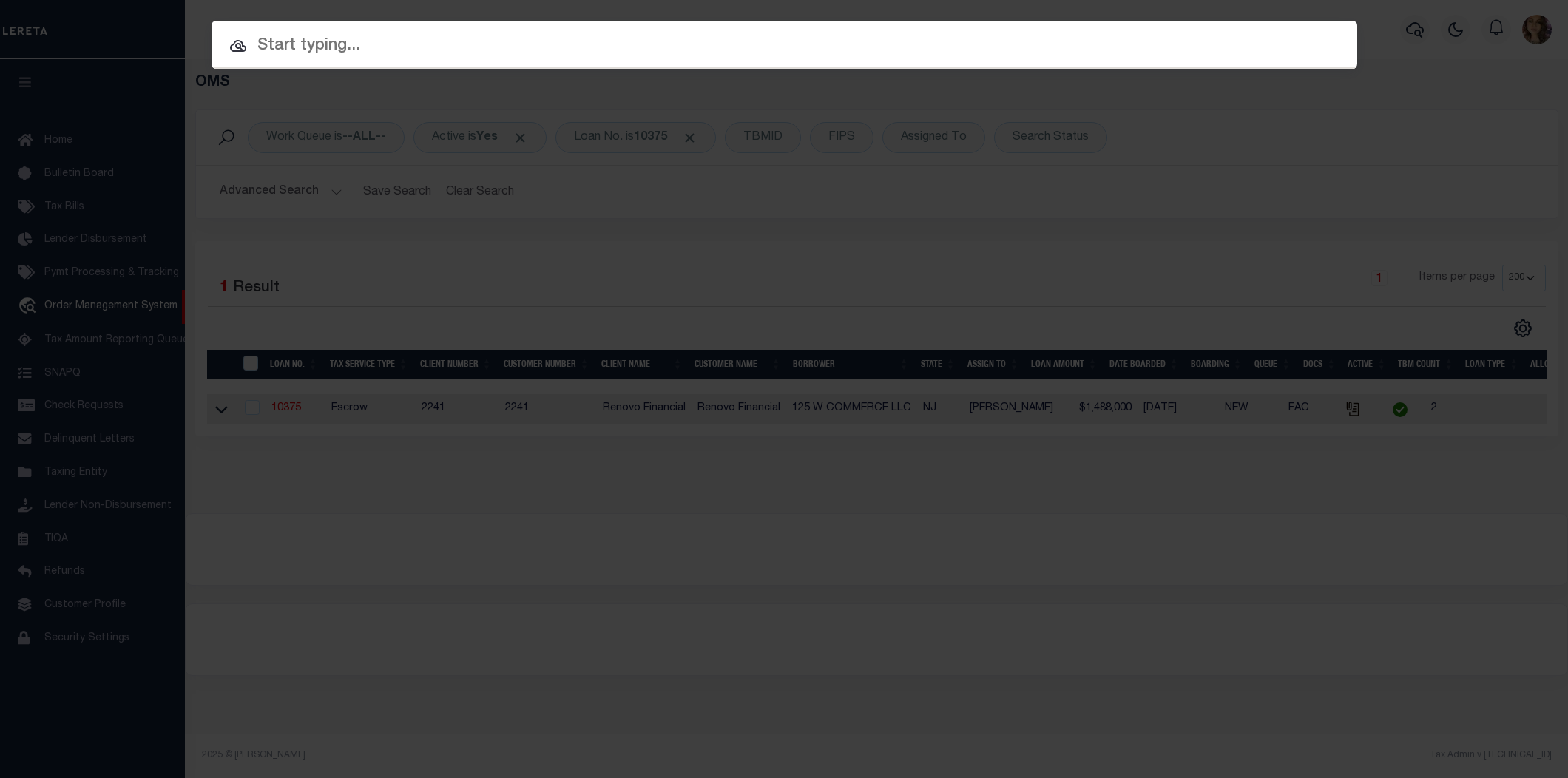
paste input "A1006476"
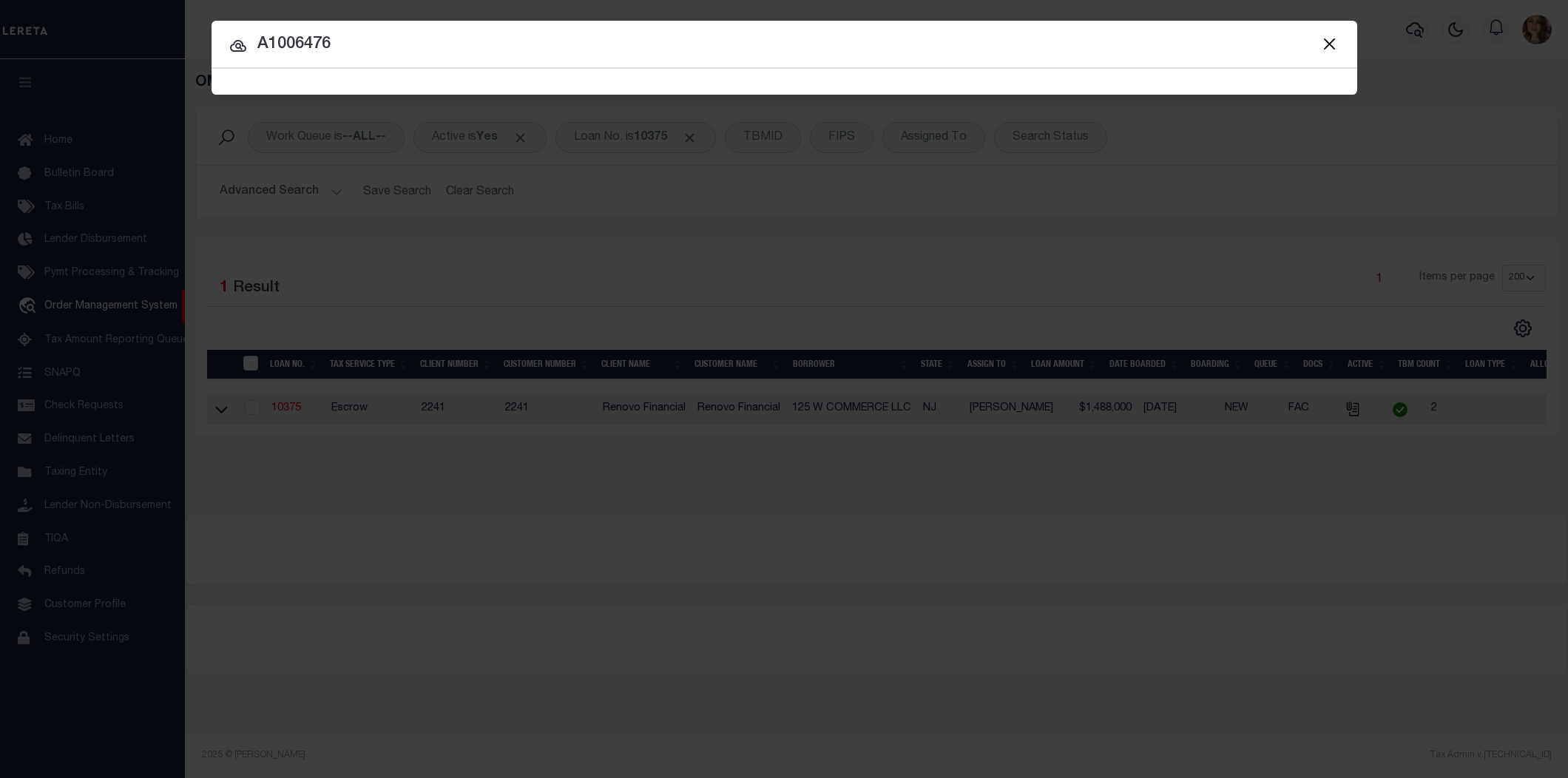
type input "A1006476"
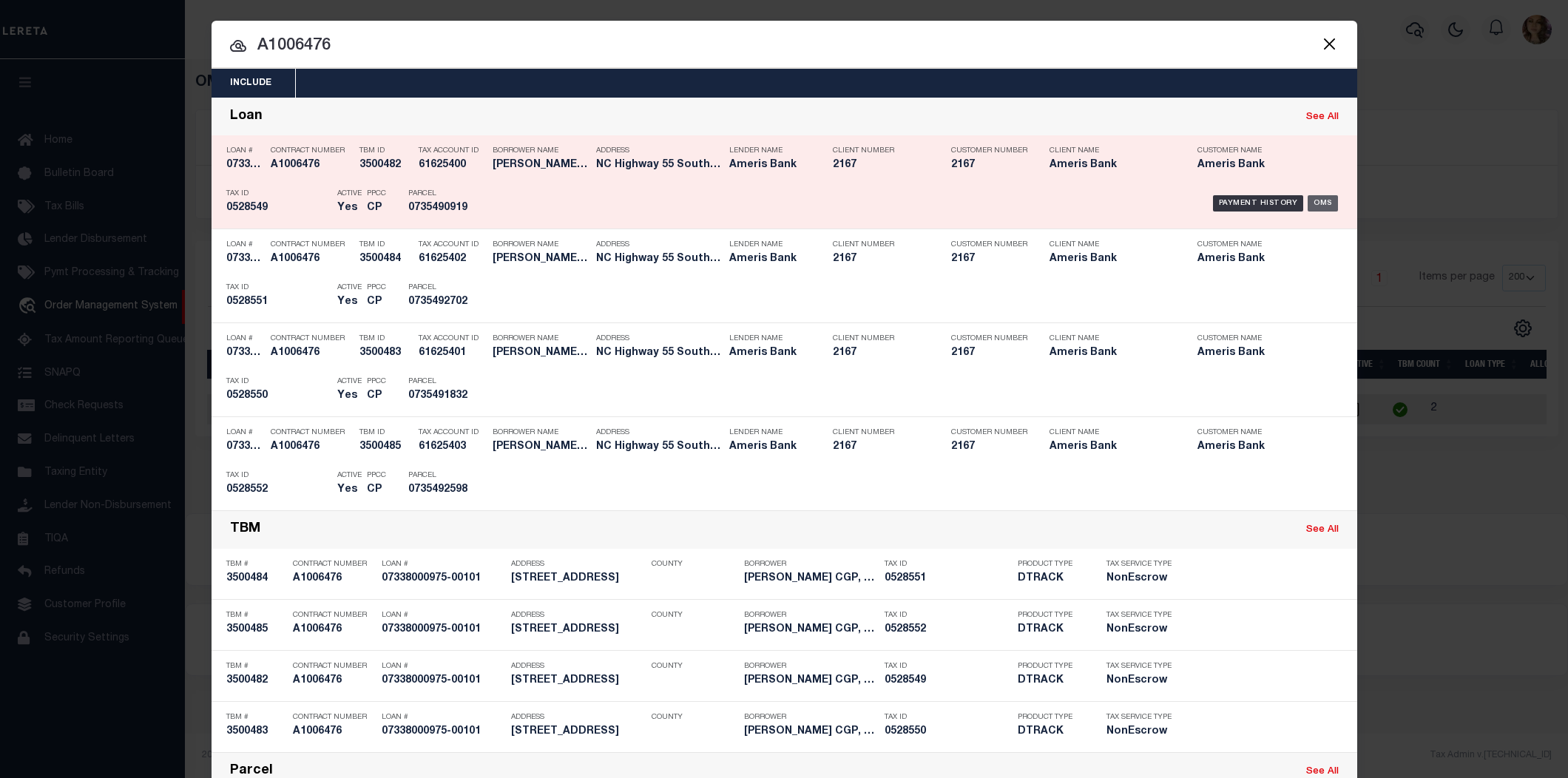
click at [1324, 203] on div "OMS" at bounding box center [1323, 203] width 31 height 16
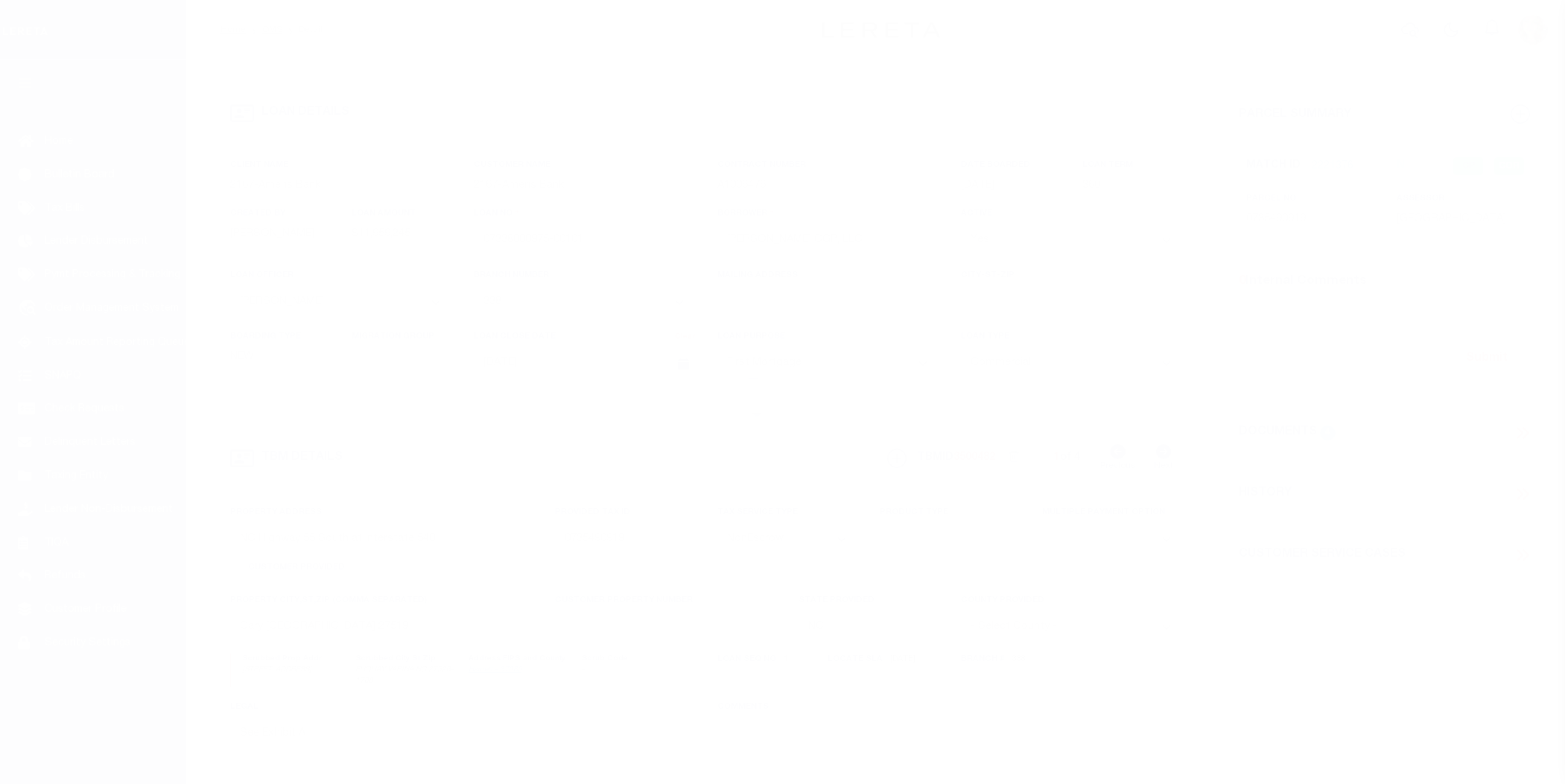
select select "11741"
select select "25678"
select select "10"
select select "20"
select select "NonEscrow"
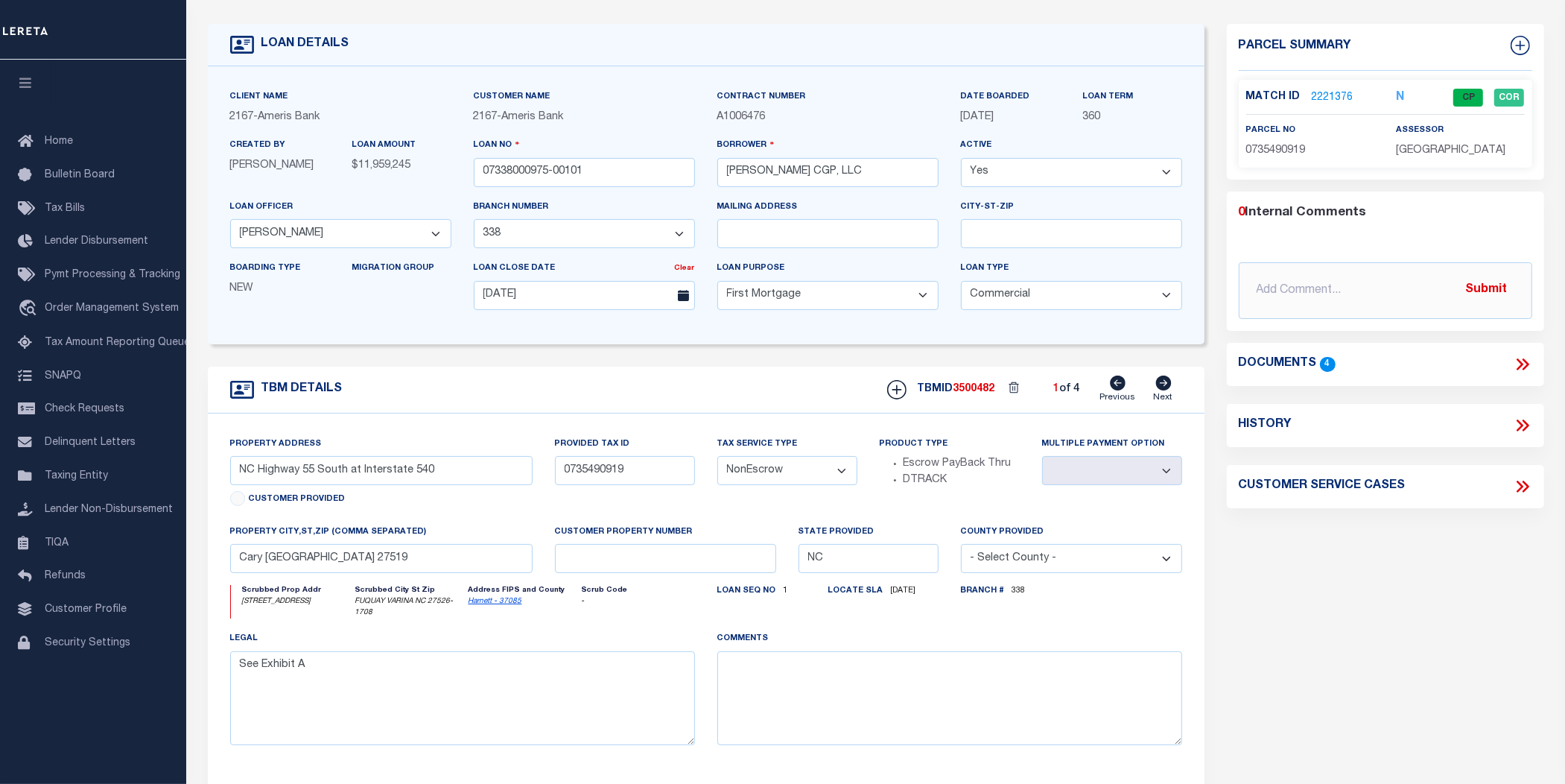
scroll to position [280, 0]
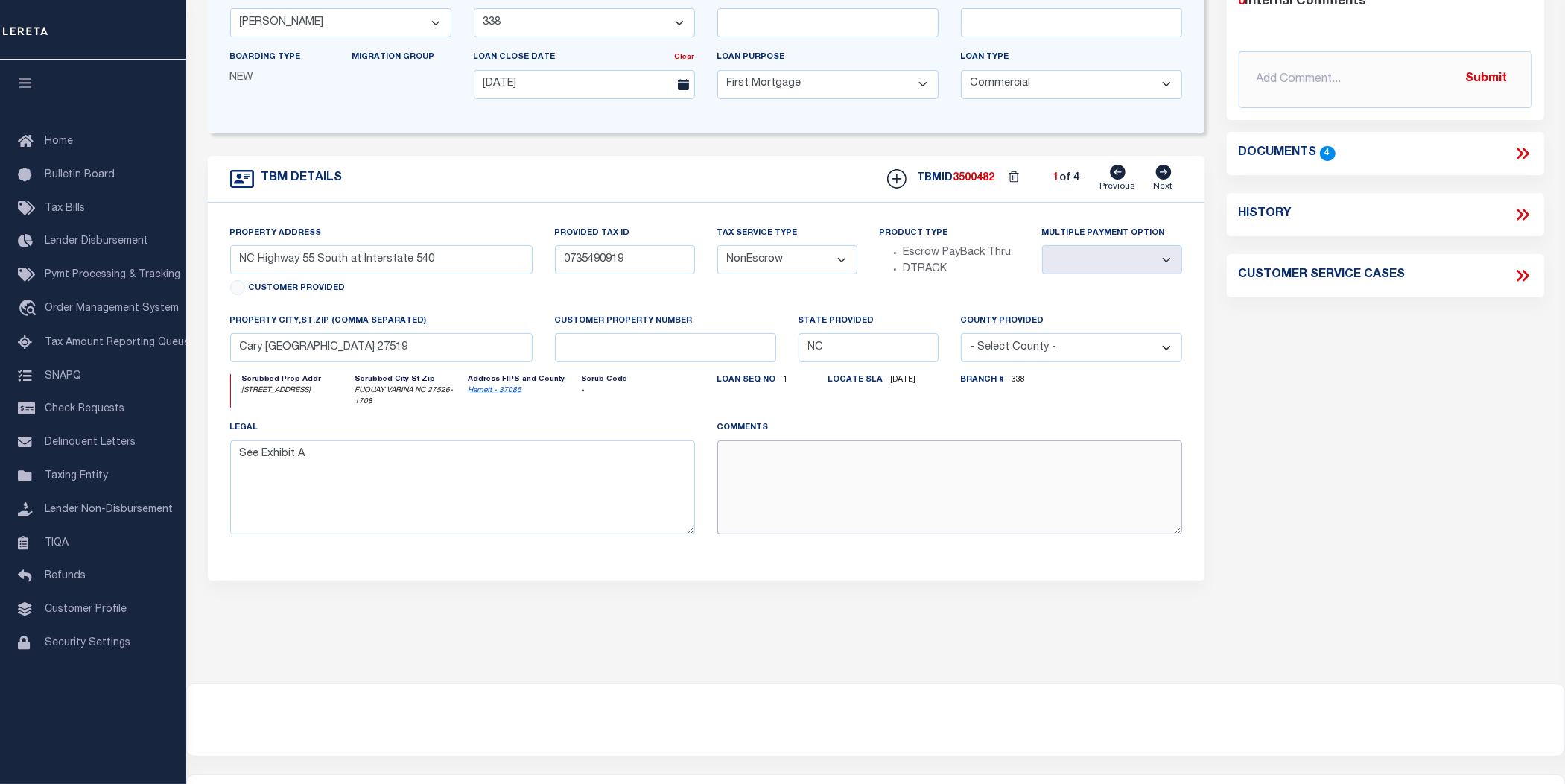
click at [959, 492] on textarea at bounding box center [950, 486] width 465 height 93
